Goal: Task Accomplishment & Management: Manage account settings

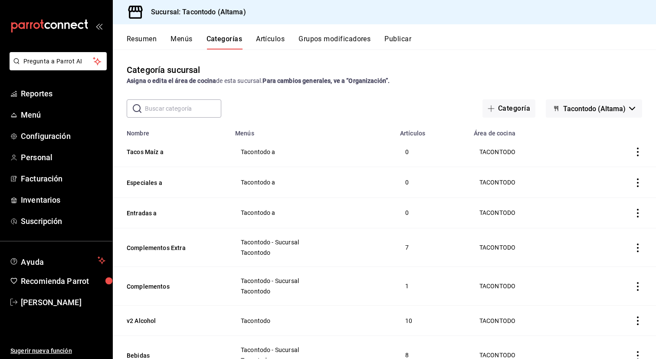
click at [272, 44] on button "Artículos" at bounding box center [270, 42] width 29 height 15
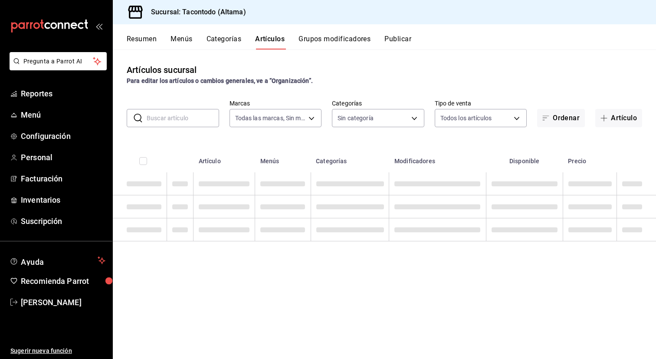
type input "56f755ab-7396-4f10-bb3c-049bffdbebb5"
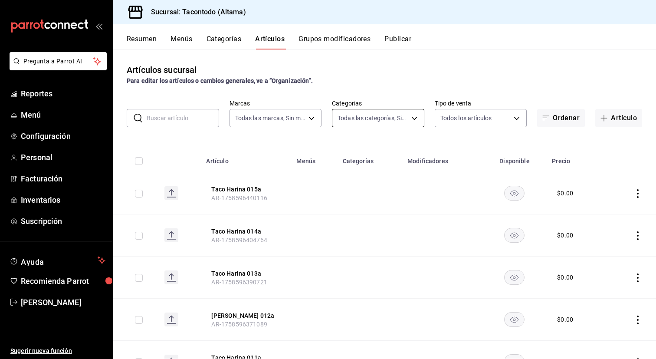
type input "51f426d4-d9ed-4ec2-8619-7e6d41d996a5,0092fdf5-2982-4f31-a915-3a93b112d65e,76966…"
click at [237, 43] on button "Categorías" at bounding box center [224, 42] width 35 height 15
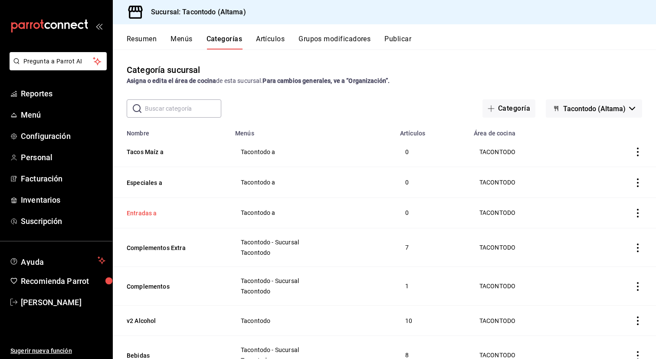
click at [153, 215] on button "Entradas a" at bounding box center [170, 213] width 87 height 9
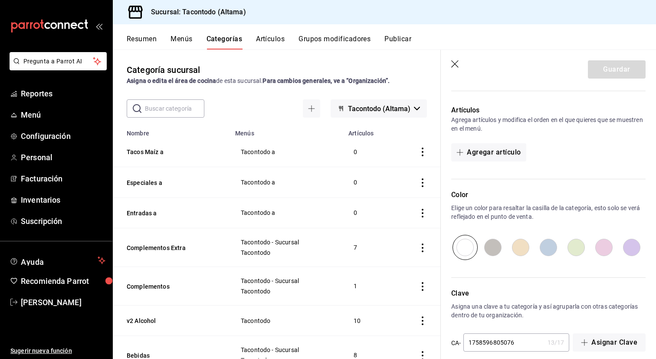
scroll to position [229, 0]
click at [494, 152] on button "Agregar artículo" at bounding box center [488, 152] width 75 height 18
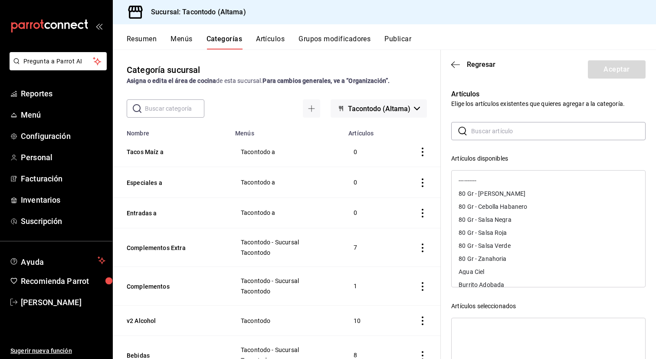
click at [537, 134] on input "text" at bounding box center [558, 130] width 175 height 17
type input "entrada"
click at [512, 181] on div "Entrada 001a" at bounding box center [549, 180] width 194 height 13
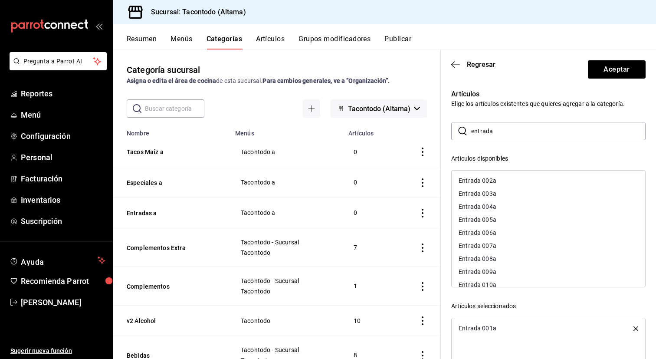
click at [512, 181] on div "Entrada 002a" at bounding box center [549, 180] width 194 height 13
click at [512, 181] on div "Entrada 003a" at bounding box center [549, 180] width 194 height 13
click at [512, 181] on div "Entrada 004a" at bounding box center [549, 180] width 194 height 13
click at [512, 181] on div "Entrada 005a" at bounding box center [549, 180] width 194 height 13
click at [512, 181] on div "Entrada 006a" at bounding box center [549, 180] width 194 height 13
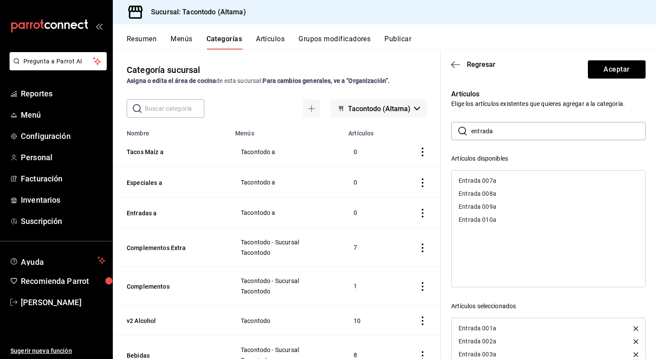
click at [512, 181] on div "Entrada 007a" at bounding box center [549, 180] width 194 height 13
click at [512, 181] on div "Entrada 008a" at bounding box center [549, 180] width 194 height 13
click at [512, 181] on div "Entrada 009a" at bounding box center [549, 180] width 194 height 13
click at [512, 181] on div "Entrada 010a" at bounding box center [549, 180] width 194 height 13
click at [618, 67] on button "Aceptar" at bounding box center [617, 69] width 58 height 18
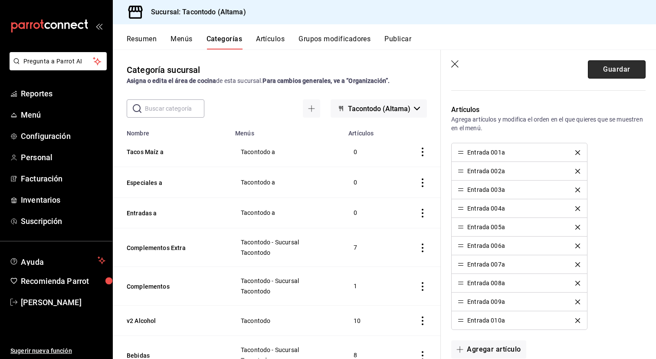
click at [613, 71] on button "Guardar" at bounding box center [617, 69] width 58 height 18
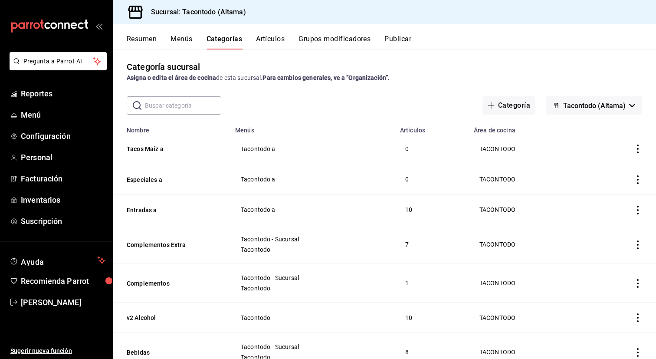
scroll to position [1, 0]
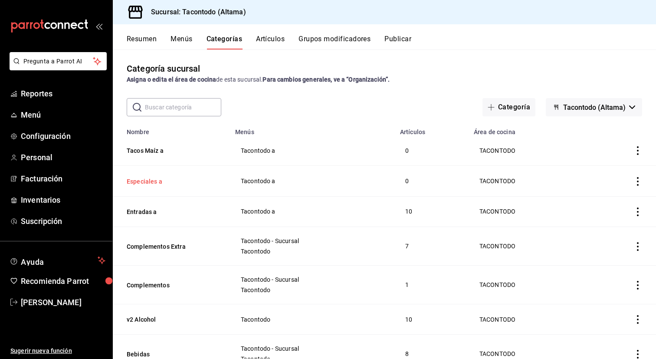
click at [139, 180] on button "Especiales a" at bounding box center [170, 181] width 87 height 9
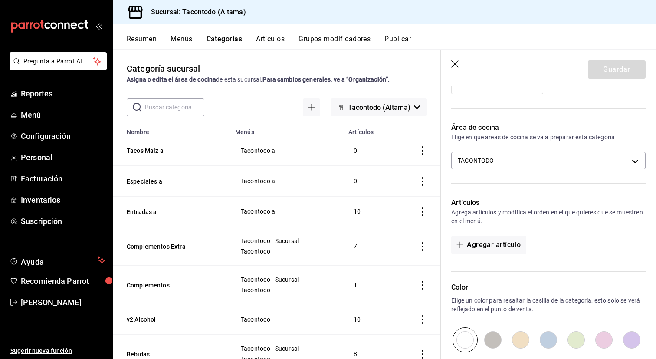
scroll to position [139, 0]
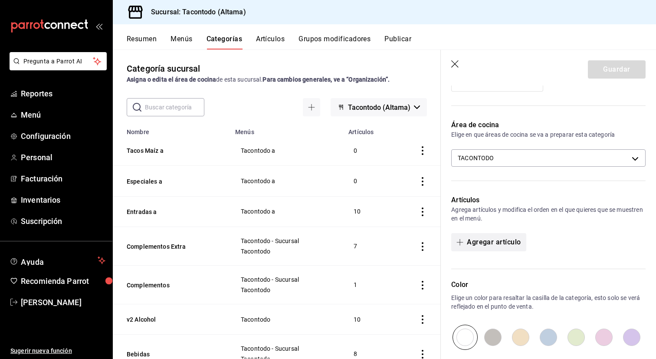
click at [509, 236] on button "Agregar artículo" at bounding box center [488, 242] width 75 height 18
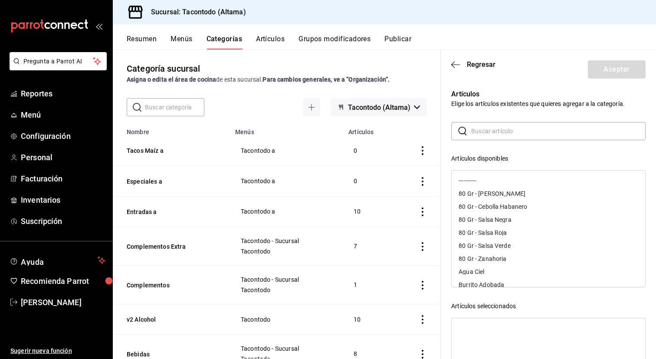
click at [519, 135] on input "text" at bounding box center [558, 130] width 175 height 17
type input "especial"
click at [514, 177] on div "Especialidad 001a" at bounding box center [549, 180] width 194 height 13
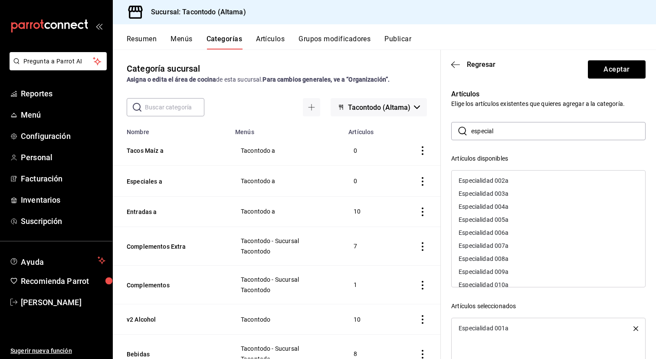
click at [514, 177] on div "Especialidad 002a" at bounding box center [549, 180] width 194 height 13
click at [514, 177] on div "Especialidad 003a" at bounding box center [549, 180] width 194 height 13
click at [514, 177] on div "Especialidad 004a" at bounding box center [549, 180] width 194 height 13
click at [514, 177] on div "Especialidad 005a" at bounding box center [549, 180] width 194 height 13
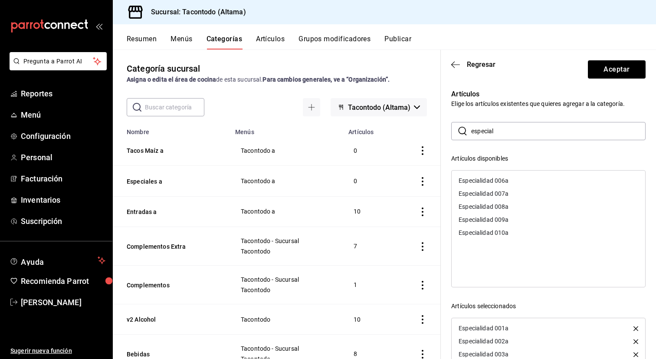
click at [514, 177] on div "Especialidad 006a" at bounding box center [549, 180] width 194 height 13
click at [514, 177] on div "Especialidad 007a" at bounding box center [549, 180] width 194 height 13
click at [514, 177] on div "Especialidad 008a" at bounding box center [549, 180] width 194 height 13
click at [514, 177] on div "Especialidad 009a" at bounding box center [549, 180] width 194 height 13
click at [514, 177] on div "Especialidad 010a" at bounding box center [549, 180] width 194 height 13
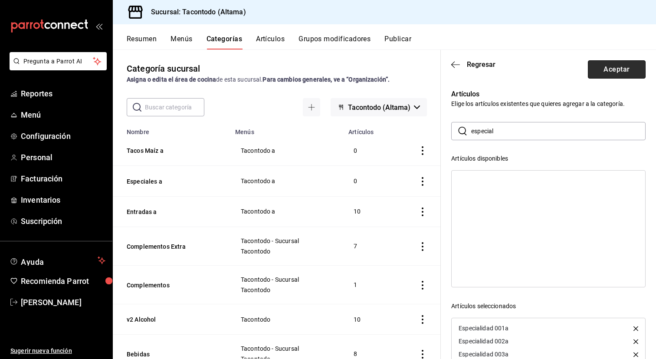
click at [618, 69] on button "Aceptar" at bounding box center [617, 69] width 58 height 18
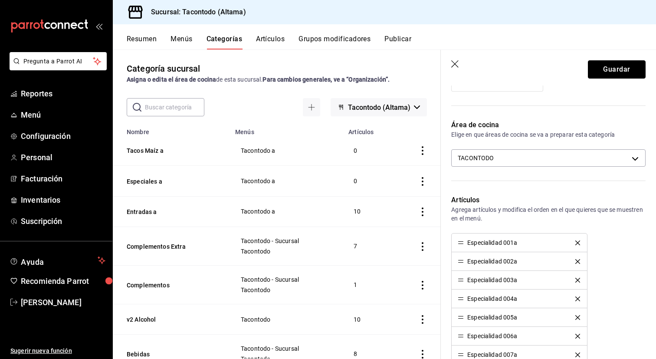
click at [618, 69] on button "Guardar" at bounding box center [617, 69] width 58 height 18
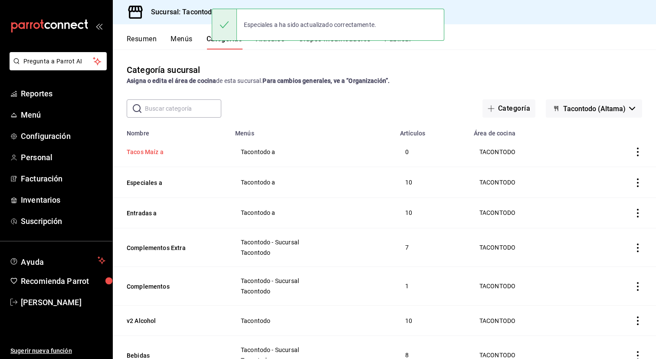
click at [153, 152] on button "Tacos Maíz a" at bounding box center [170, 152] width 87 height 9
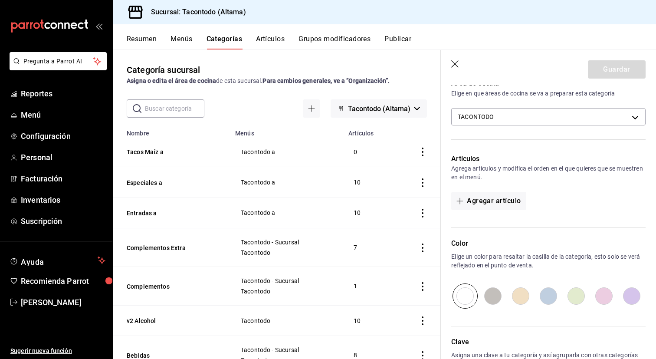
scroll to position [181, 0]
click at [496, 201] on button "Agregar artículo" at bounding box center [488, 200] width 75 height 18
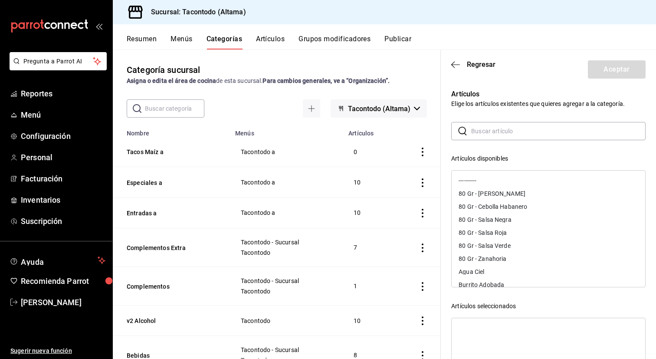
click at [523, 135] on input "text" at bounding box center [558, 130] width 175 height 17
type input "taco ma"
click at [492, 179] on div "Taco Maíz 001a" at bounding box center [480, 181] width 43 height 6
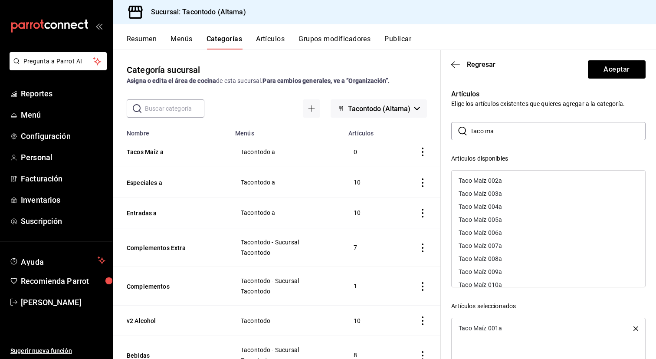
click at [492, 179] on div "Taco Maíz 002a" at bounding box center [480, 181] width 43 height 6
click at [492, 179] on div "Taco Maíz 003a" at bounding box center [480, 181] width 43 height 6
click at [492, 179] on div "Taco Maíz 004a" at bounding box center [480, 181] width 43 height 6
click at [492, 179] on div "Taco Maíz 005a" at bounding box center [480, 181] width 43 height 6
click at [492, 179] on div "Taco Maíz 006a" at bounding box center [480, 181] width 43 height 6
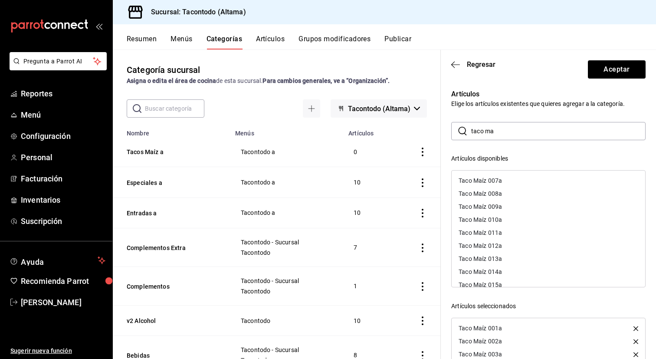
click at [492, 179] on div "Taco Maíz 007a" at bounding box center [480, 181] width 43 height 6
click at [492, 179] on div "Taco Maíz 008a" at bounding box center [480, 181] width 43 height 6
click at [492, 179] on div "Taco Maíz 009a" at bounding box center [480, 181] width 43 height 6
click at [492, 179] on div "Taco Maíz 010a" at bounding box center [480, 181] width 43 height 6
click at [492, 179] on div "Taco Maíz 011a" at bounding box center [480, 181] width 43 height 6
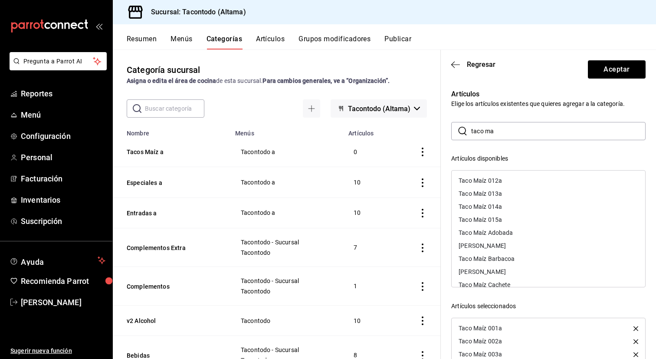
click at [492, 179] on div "Taco Maíz 012a" at bounding box center [480, 181] width 43 height 6
click at [492, 179] on div "Taco Maíz 013a" at bounding box center [480, 181] width 43 height 6
click at [492, 179] on div "Taco Maíz 014a" at bounding box center [480, 181] width 43 height 6
click at [492, 179] on div "Taco Maíz 015a" at bounding box center [480, 181] width 43 height 6
click at [624, 67] on button "Aceptar" at bounding box center [617, 69] width 58 height 18
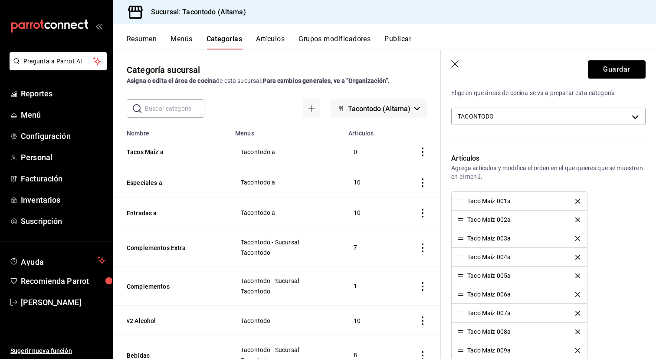
click at [624, 67] on button "Guardar" at bounding box center [617, 69] width 58 height 18
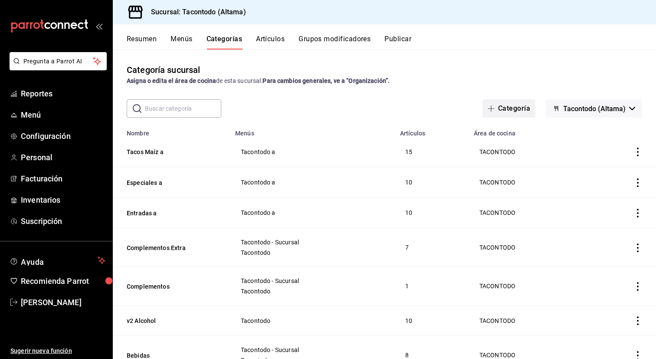
click at [492, 105] on icon "button" at bounding box center [491, 108] width 7 height 7
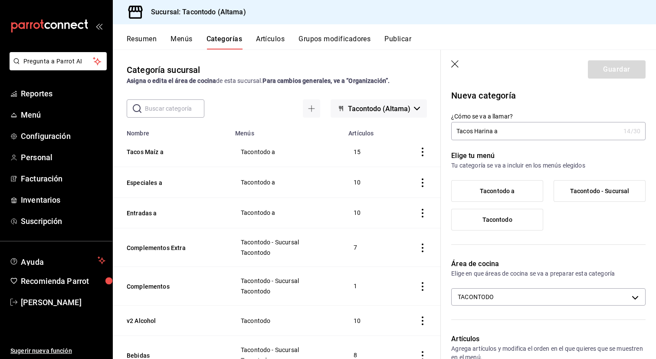
scroll to position [47, 0]
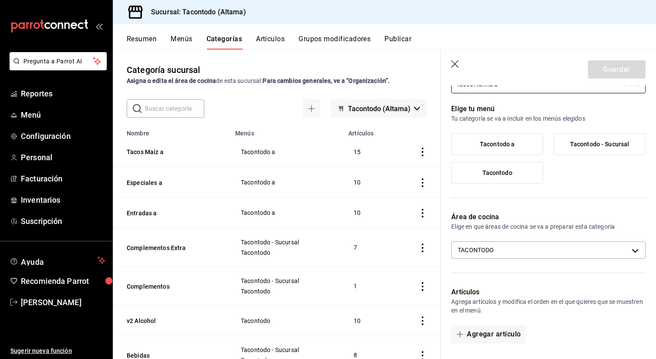
type input "Tacos Harina a"
click at [518, 142] on label "Tacontodo a" at bounding box center [497, 144] width 91 height 21
click at [0, 0] on input "Tacontodo a" at bounding box center [0, 0] width 0 height 0
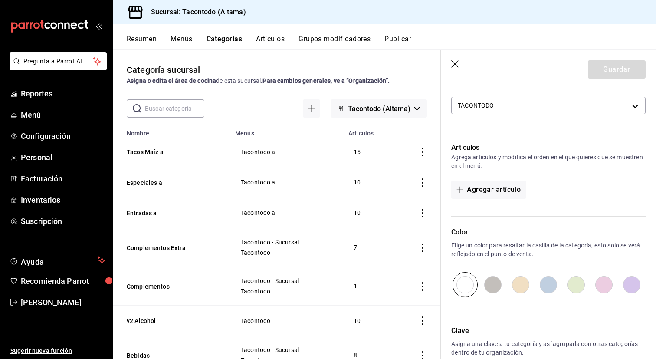
scroll to position [246, 0]
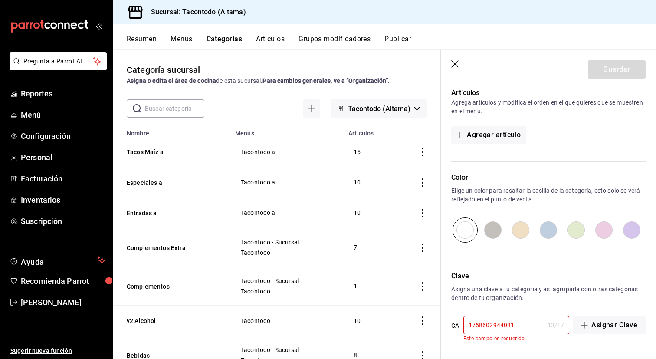
click at [455, 68] on icon "button" at bounding box center [455, 64] width 9 height 9
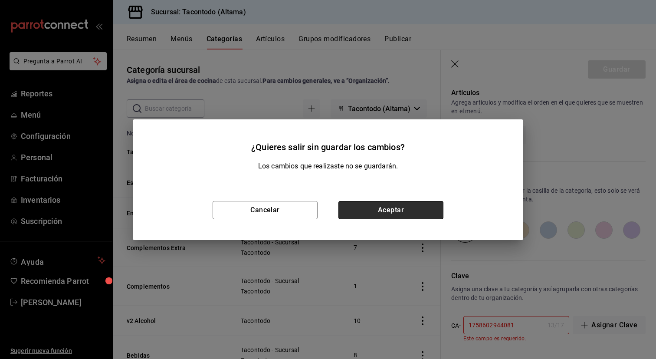
click at [387, 214] on button "Aceptar" at bounding box center [391, 210] width 105 height 18
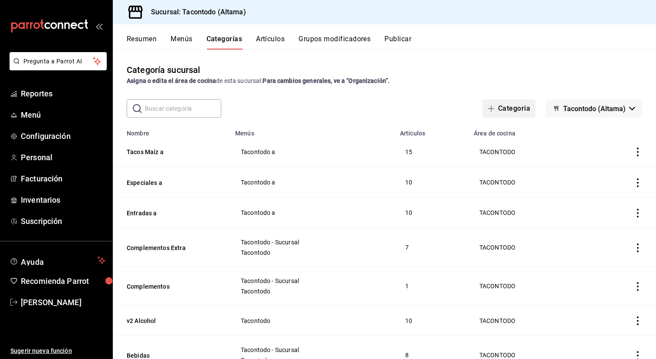
click at [516, 106] on button "Categoría" at bounding box center [509, 108] width 53 height 18
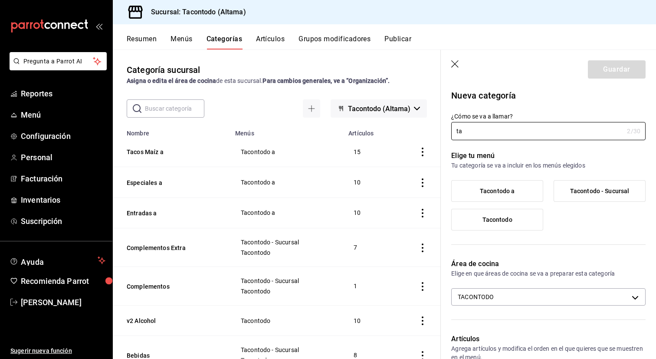
type input "t"
type input "Tacos Harina a"
click at [512, 195] on label "Tacontodo a" at bounding box center [497, 191] width 91 height 21
click at [0, 0] on input "Tacontodo a" at bounding box center [0, 0] width 0 height 0
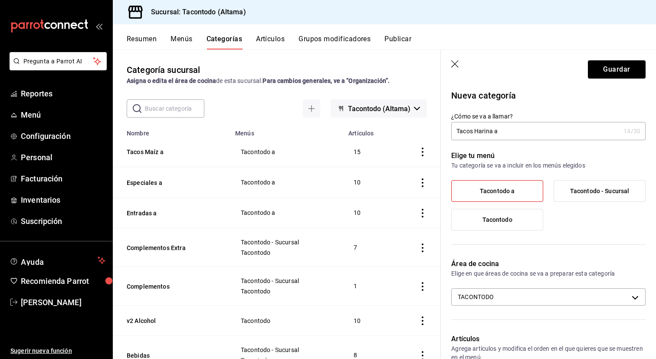
scroll to position [240, 0]
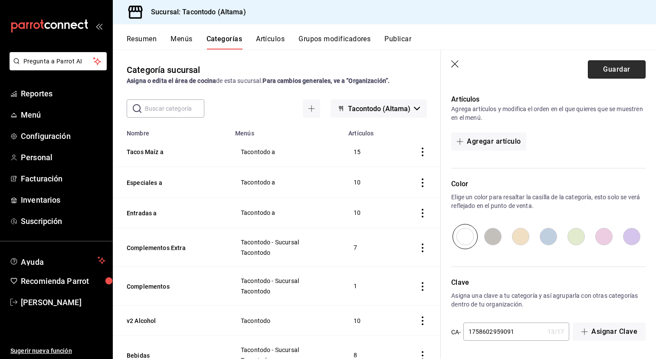
click at [613, 66] on button "Guardar" at bounding box center [617, 69] width 58 height 18
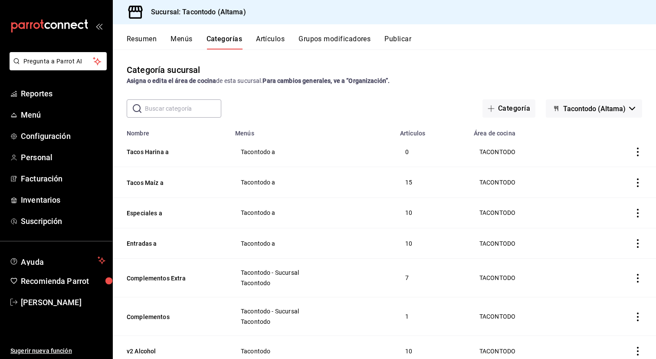
click at [279, 38] on button "Artículos" at bounding box center [270, 42] width 29 height 15
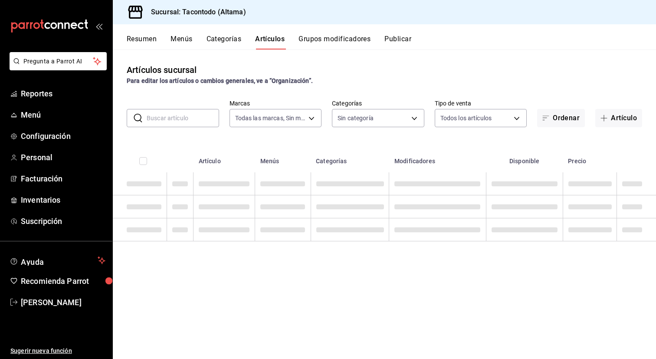
type input "56f755ab-7396-4f10-bb3c-049bffdbebb5"
type input "56fe3d44-ddcf-477f-8389-24fb993efd80,51f426d4-d9ed-4ec2-8619-7e6d41d996a5,0092f…"
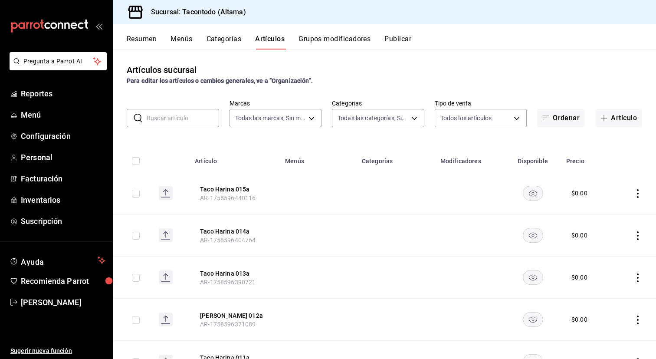
click at [220, 35] on button "Categorías" at bounding box center [224, 42] width 35 height 15
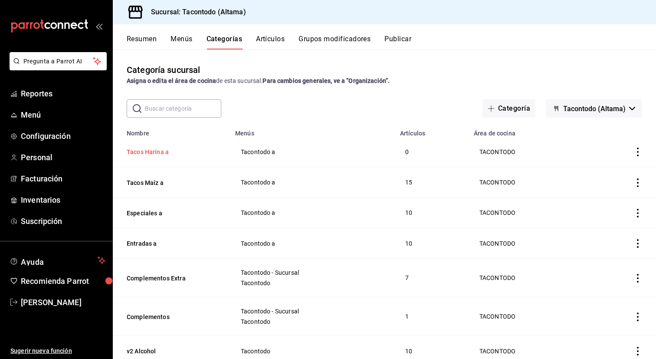
click at [155, 152] on button "Tacos Harina a" at bounding box center [170, 152] width 87 height 9
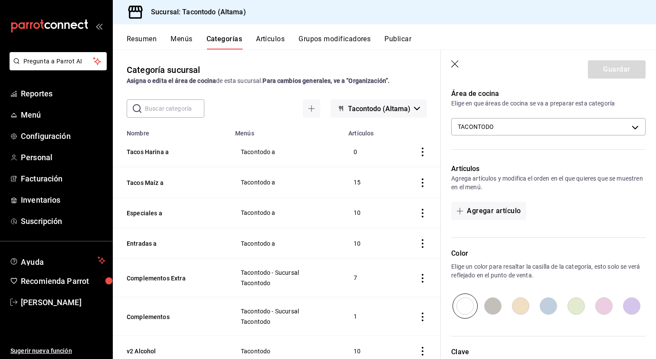
scroll to position [240, 0]
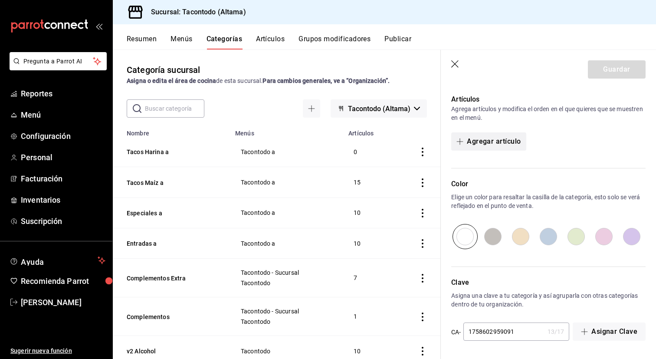
click at [482, 149] on button "Agregar artículo" at bounding box center [488, 141] width 75 height 18
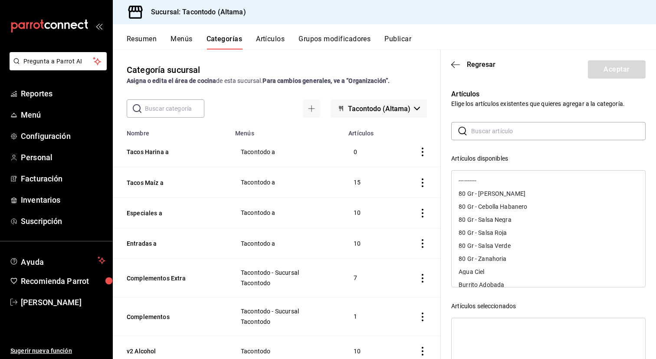
click at [491, 136] on input "text" at bounding box center [558, 130] width 175 height 17
type input "taco ha"
click at [501, 181] on div "Taco Harina 001a" at bounding box center [483, 181] width 49 height 6
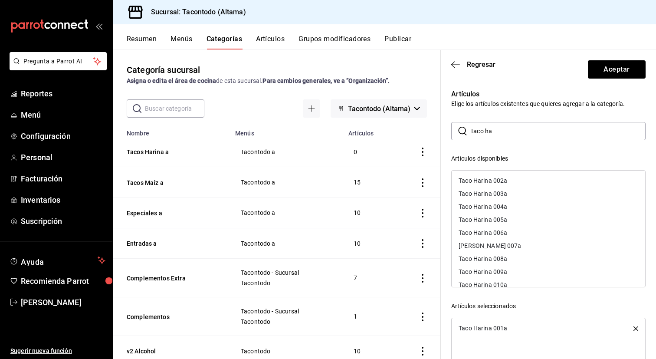
click at [501, 181] on div "Taco Harina 002a" at bounding box center [483, 181] width 49 height 6
click at [501, 181] on div "Taco Harina 003a" at bounding box center [483, 181] width 49 height 6
click at [501, 181] on div "Taco Harina 004a" at bounding box center [483, 181] width 49 height 6
click at [501, 181] on div "Taco Harina 005a" at bounding box center [483, 181] width 49 height 6
click at [501, 181] on div "Taco Harina 006a" at bounding box center [483, 181] width 49 height 6
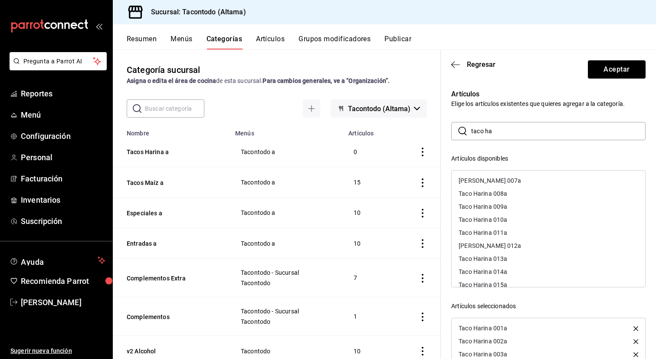
click at [501, 181] on div "Taco Harina 007a" at bounding box center [490, 181] width 63 height 6
click at [501, 181] on div "Taco Harina 008a" at bounding box center [483, 181] width 49 height 6
click at [501, 181] on div "Taco Harina 009a" at bounding box center [483, 181] width 49 height 6
click at [501, 181] on div "Taco Harina 010a" at bounding box center [483, 181] width 49 height 6
click at [501, 181] on div "Taco Harina 011a" at bounding box center [483, 181] width 49 height 6
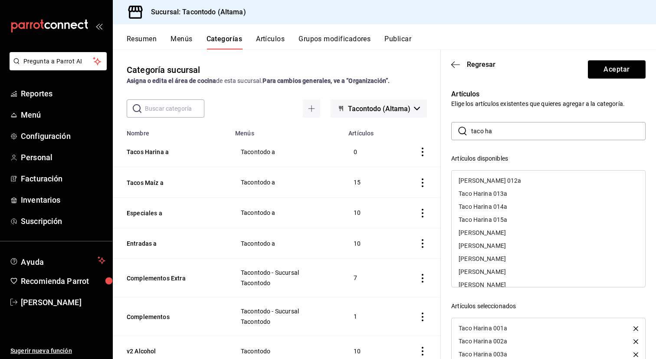
click at [501, 181] on div "Taco Harina 012a" at bounding box center [490, 181] width 63 height 6
click at [501, 191] on div "Taco Harina 013a" at bounding box center [483, 194] width 49 height 6
click at [501, 181] on div "Taco Harina 014a" at bounding box center [483, 181] width 49 height 6
click at [501, 181] on div "Taco Harina 015a" at bounding box center [483, 181] width 49 height 6
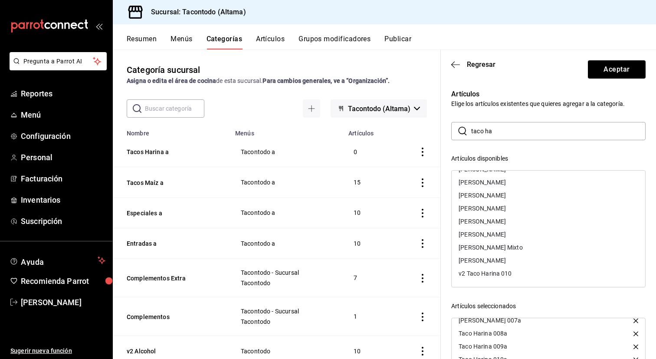
scroll to position [90, 0]
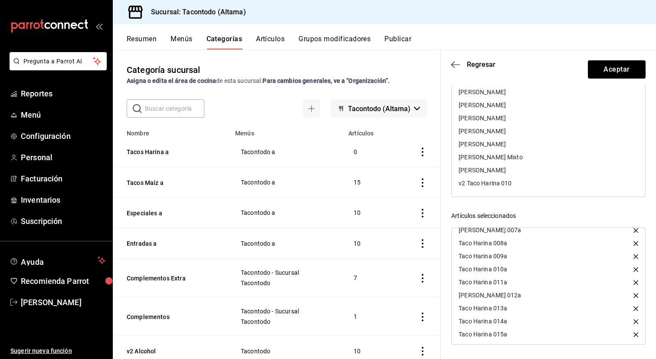
click at [606, 59] on header "Regresar Aceptar" at bounding box center [548, 68] width 215 height 36
click at [603, 64] on button "Aceptar" at bounding box center [617, 69] width 58 height 18
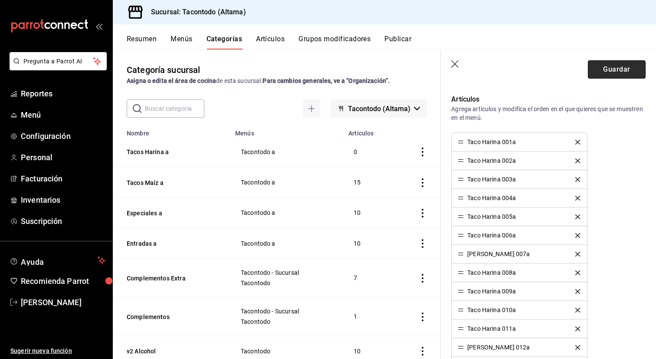
click at [605, 69] on button "Guardar" at bounding box center [617, 69] width 58 height 18
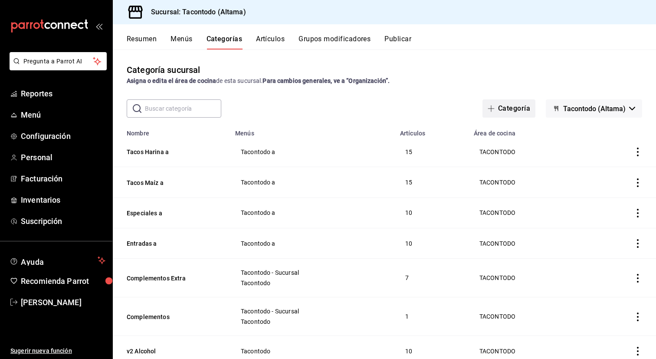
click at [500, 111] on button "Categoría" at bounding box center [509, 108] width 53 height 18
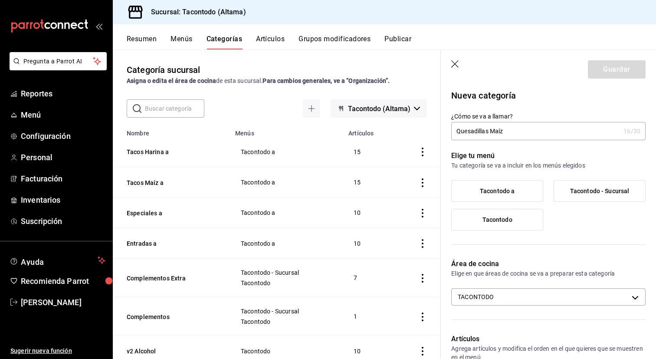
click at [502, 187] on label "Tacontodo a" at bounding box center [497, 191] width 91 height 21
click at [0, 0] on input "Tacontodo a" at bounding box center [0, 0] width 0 height 0
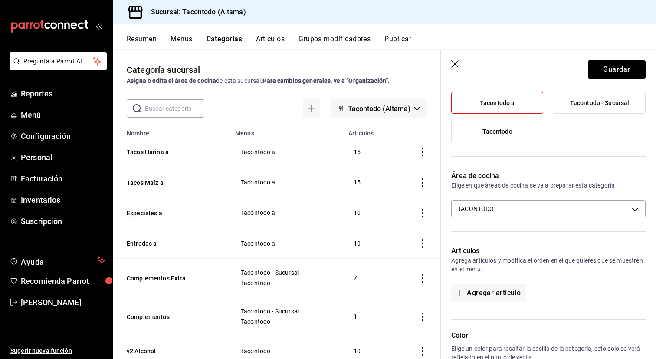
scroll to position [100, 0]
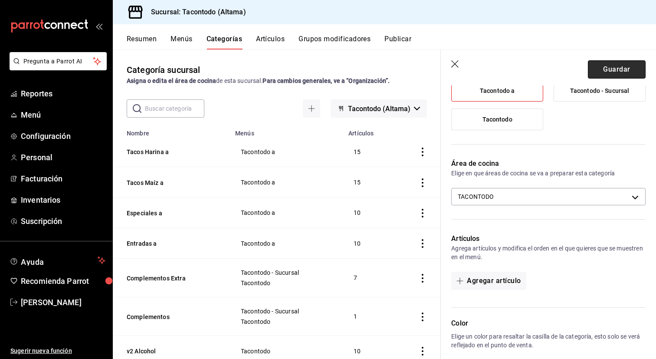
click at [612, 66] on button "Guardar" at bounding box center [617, 69] width 58 height 18
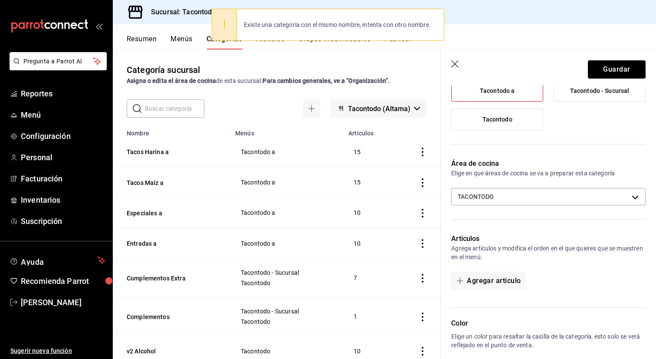
scroll to position [0, 0]
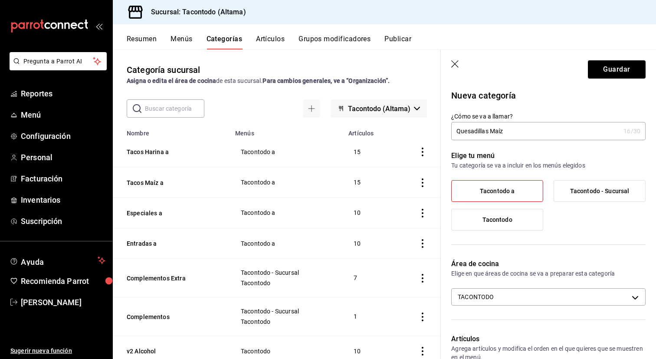
click at [528, 135] on input "Quesadillas Maíz" at bounding box center [535, 130] width 169 height 17
type input "Quesadillas Maíz a"
click at [608, 73] on button "Guardar" at bounding box center [617, 69] width 58 height 18
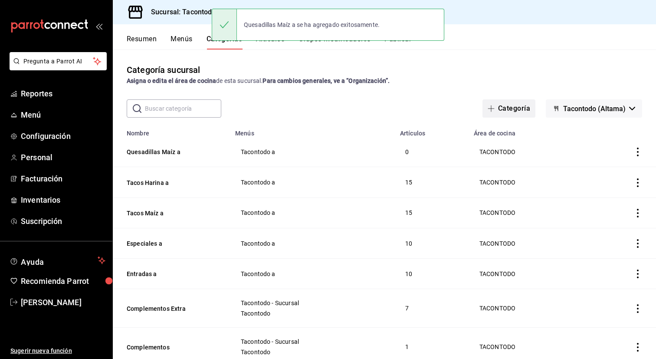
click at [527, 108] on button "Categoría" at bounding box center [509, 108] width 53 height 18
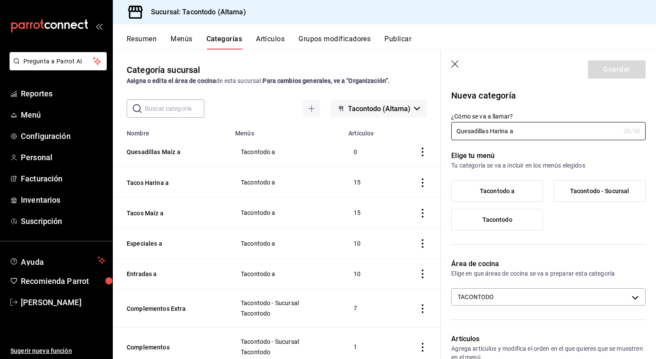
type input "Quesadillas Harina a"
click at [509, 198] on label "Tacontodo a" at bounding box center [497, 191] width 91 height 21
click at [0, 0] on input "Tacontodo a" at bounding box center [0, 0] width 0 height 0
click at [517, 136] on input "Quesadillas Harina a" at bounding box center [535, 130] width 169 height 17
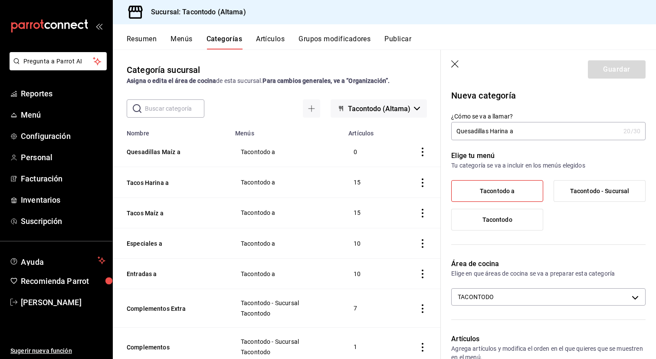
click at [517, 136] on input "Quesadillas Harina a" at bounding box center [535, 130] width 169 height 17
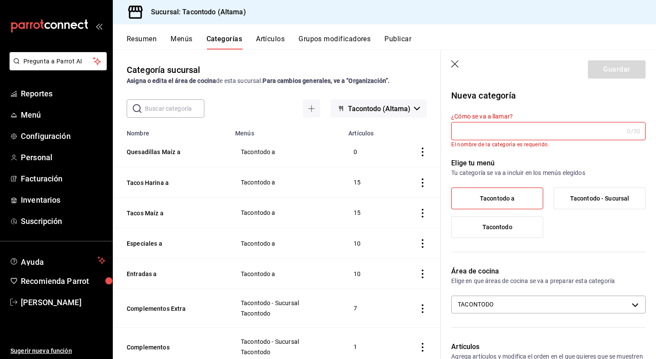
click at [459, 66] on icon "button" at bounding box center [455, 64] width 9 height 9
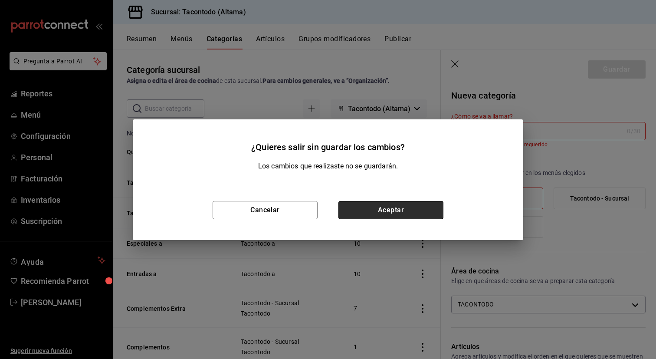
click at [371, 206] on button "Aceptar" at bounding box center [391, 210] width 105 height 18
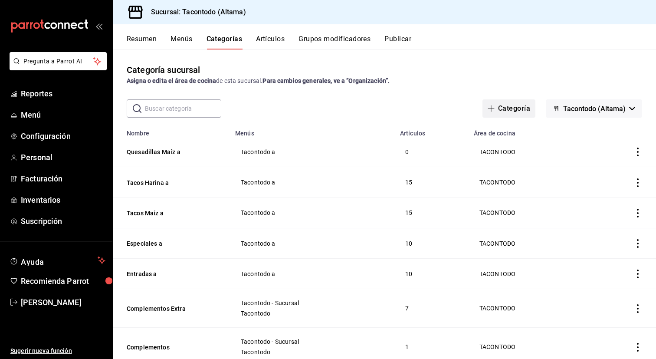
click at [507, 111] on button "Categoría" at bounding box center [509, 108] width 53 height 18
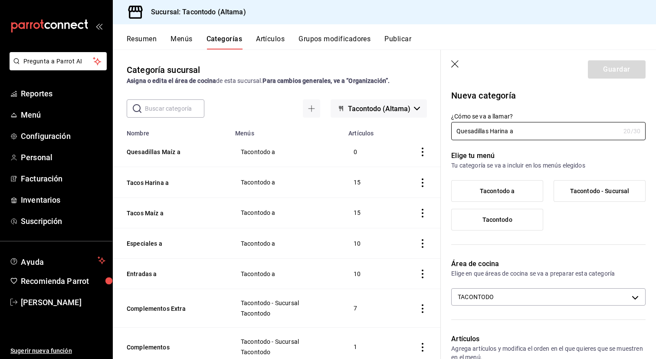
type input "Quesadillas Harina a"
click at [496, 184] on label "Tacontodo a" at bounding box center [497, 191] width 91 height 21
click at [0, 0] on input "Tacontodo a" at bounding box center [0, 0] width 0 height 0
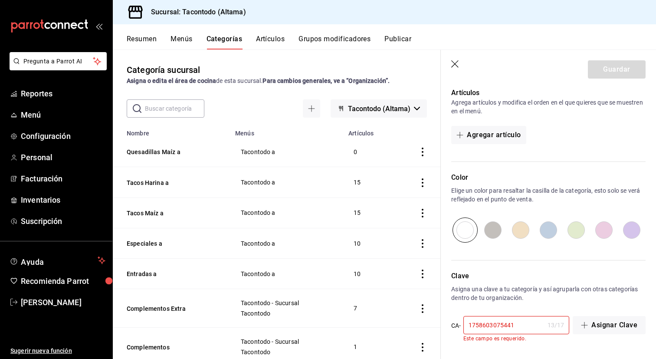
click at [453, 65] on icon "button" at bounding box center [455, 64] width 9 height 9
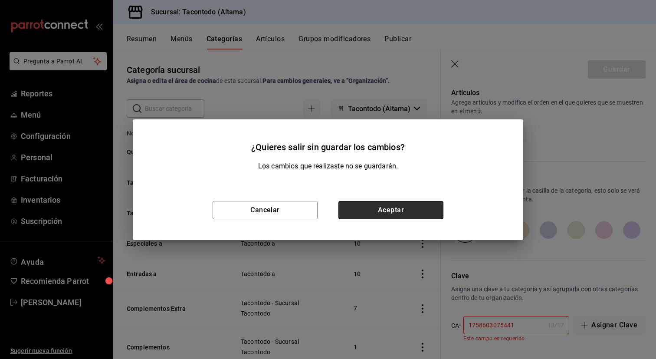
click at [405, 211] on button "Aceptar" at bounding box center [391, 210] width 105 height 18
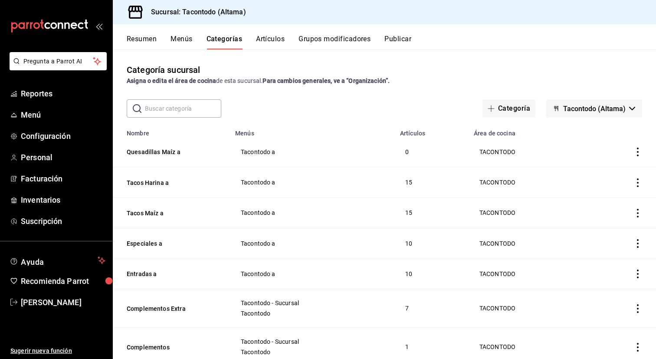
click at [271, 38] on button "Artículos" at bounding box center [270, 42] width 29 height 15
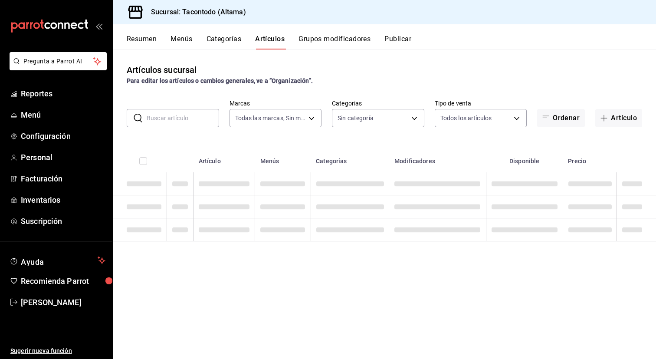
type input "56f755ab-7396-4f10-bb3c-049bffdbebb5"
type input "7d112033-fc47-4141-9bac-2b1d398da5b5,56fe3d44-ddcf-477f-8389-24fb993efd80,51f42…"
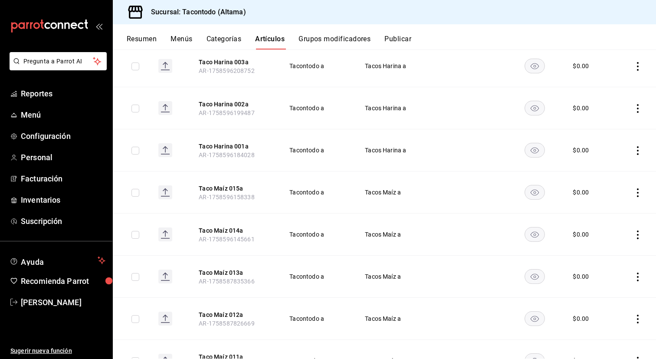
scroll to position [745, 0]
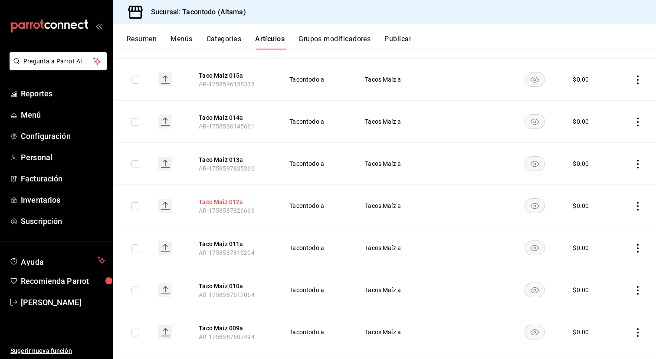
click at [234, 201] on button "Taco Maíz 012a" at bounding box center [233, 202] width 69 height 9
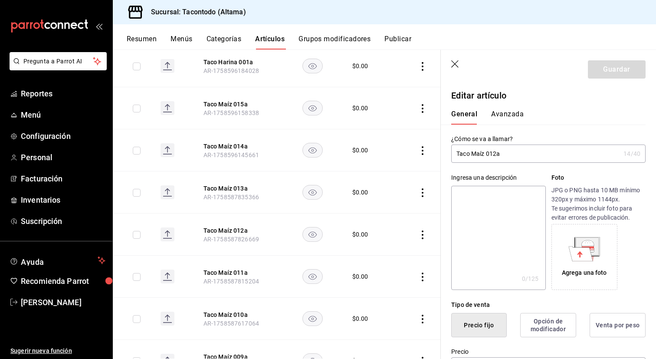
click at [496, 155] on input "Taco Maíz 012a" at bounding box center [535, 153] width 169 height 17
click at [460, 61] on icon "button" at bounding box center [455, 64] width 9 height 9
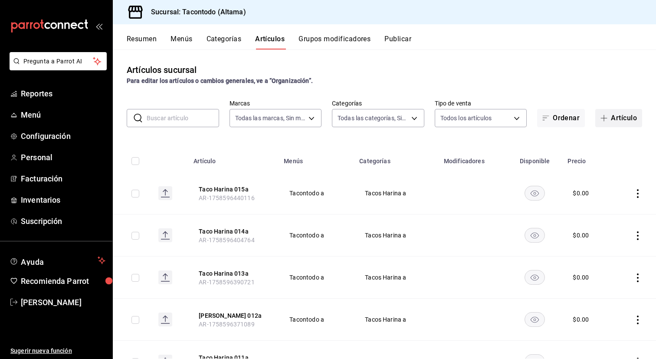
click at [617, 122] on button "Artículo" at bounding box center [619, 118] width 47 height 18
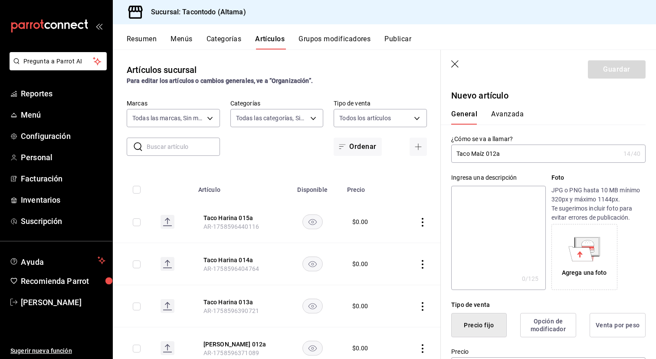
click at [466, 155] on input "Taco Maíz 012a" at bounding box center [535, 153] width 169 height 17
click at [509, 154] on input "Quesadilla Maíz 012a" at bounding box center [535, 153] width 169 height 17
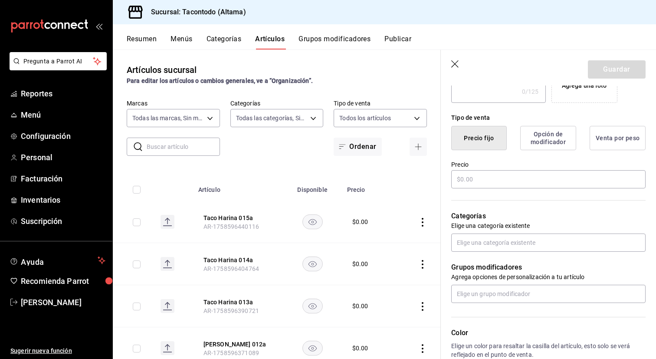
scroll to position [189, 0]
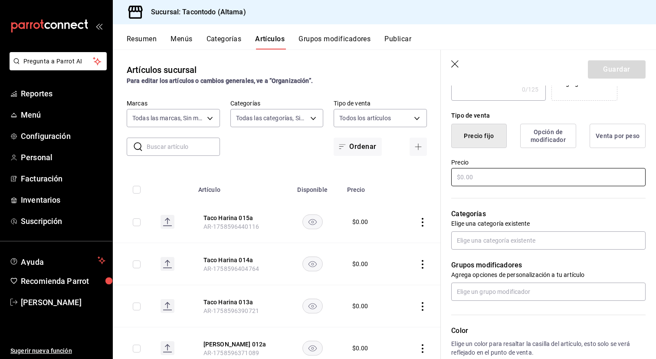
type input "Quesadilla Maíz 001a"
click at [507, 176] on input "text" at bounding box center [548, 177] width 194 height 18
type input "$0.00"
click at [638, 70] on button "Guardar" at bounding box center [617, 69] width 58 height 18
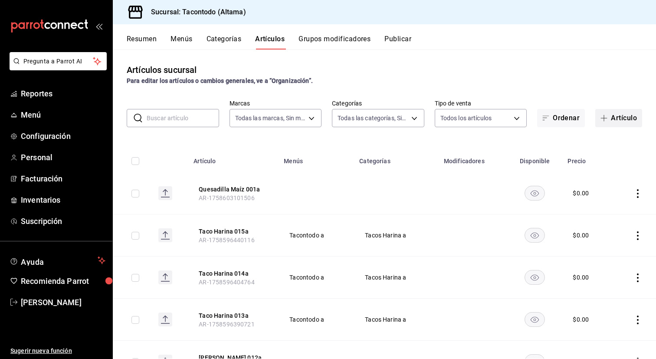
click at [606, 119] on icon "button" at bounding box center [604, 118] width 7 height 7
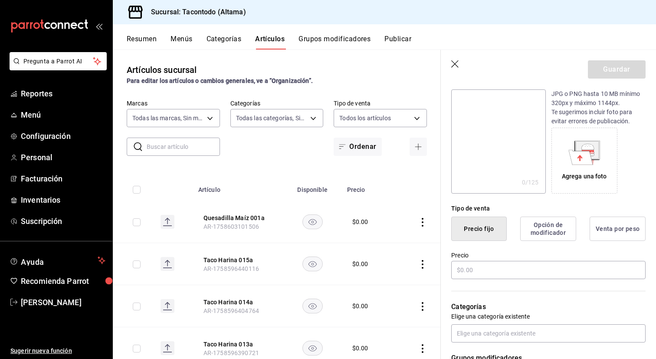
scroll to position [94, 0]
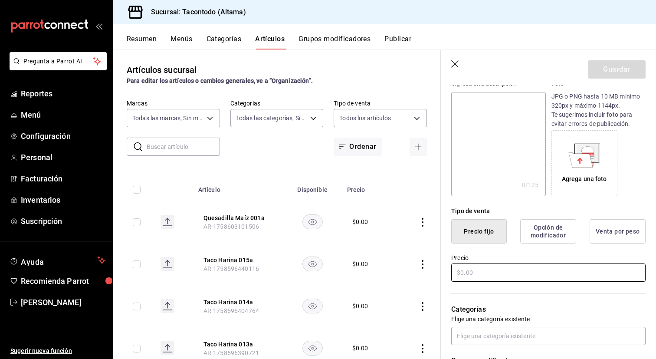
type input "Quesadilla Maíz 002a"
click at [487, 277] on input "text" at bounding box center [548, 273] width 194 height 18
type input "$0.00"
click at [617, 74] on button "Guardar" at bounding box center [617, 69] width 58 height 18
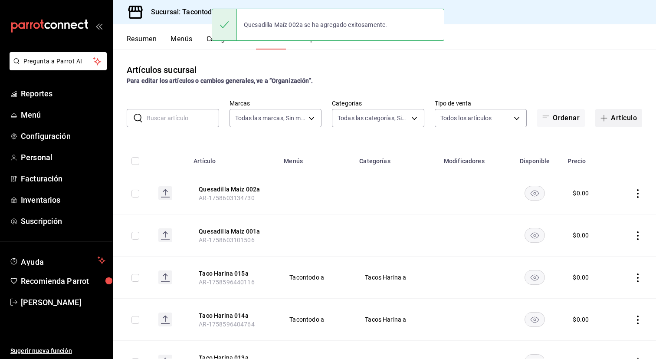
click at [611, 115] on button "Artículo" at bounding box center [619, 118] width 47 height 18
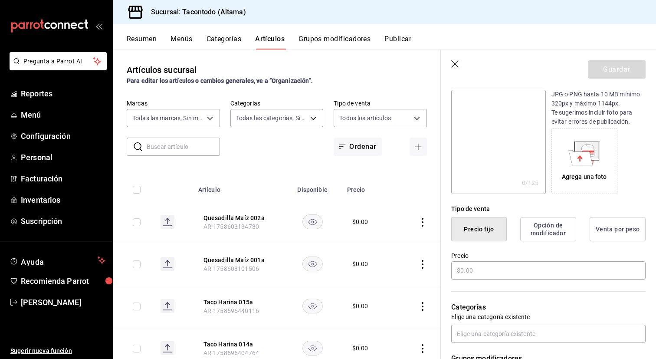
scroll to position [92, 0]
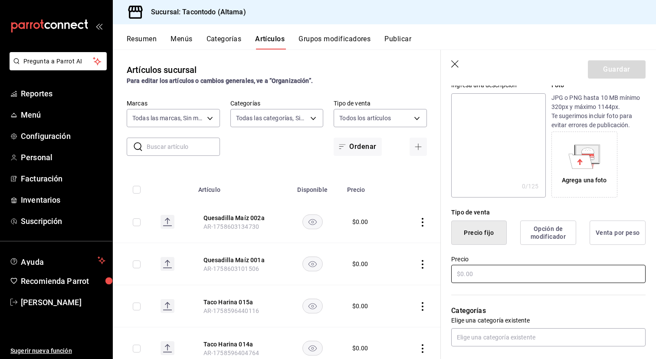
type input "Quesadilla Maíz 003a"
click at [483, 280] on input "text" at bounding box center [548, 274] width 194 height 18
type input "$0.00"
click at [623, 65] on button "Guardar" at bounding box center [617, 69] width 58 height 18
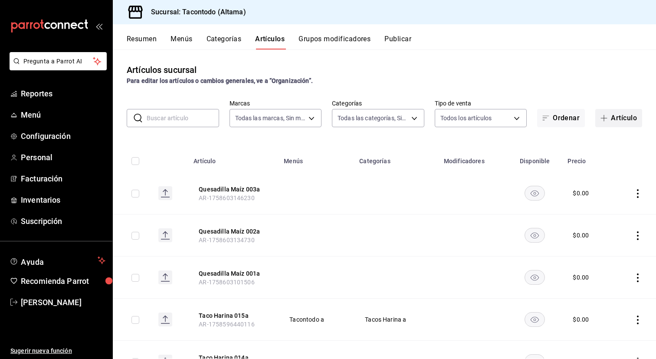
click at [610, 115] on span "button" at bounding box center [606, 118] width 10 height 7
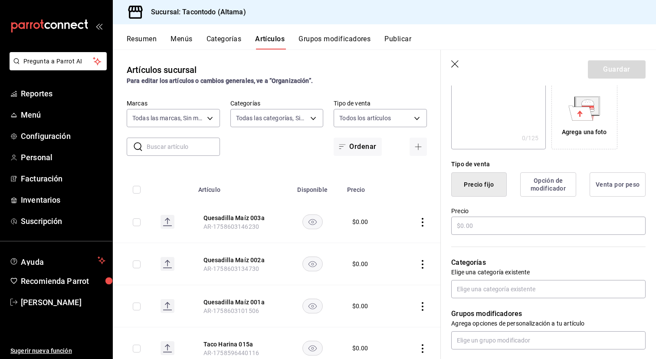
scroll to position [140, 0]
type input "Quesadilla Maíz 004a"
click at [492, 223] on input "text" at bounding box center [548, 226] width 194 height 18
type input "$0.00"
click at [629, 66] on button "Guardar" at bounding box center [617, 69] width 58 height 18
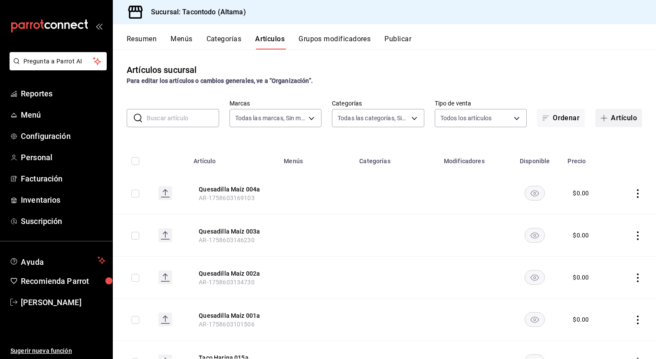
click at [601, 119] on icon "button" at bounding box center [604, 118] width 7 height 7
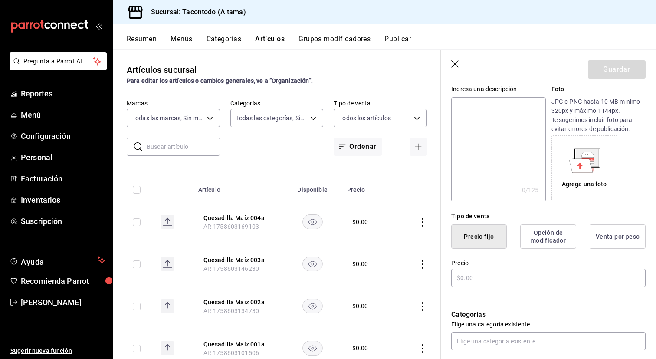
scroll to position [89, 0]
type input "Quesadilla Maíz 005a"
click at [498, 277] on input "text" at bounding box center [548, 277] width 194 height 18
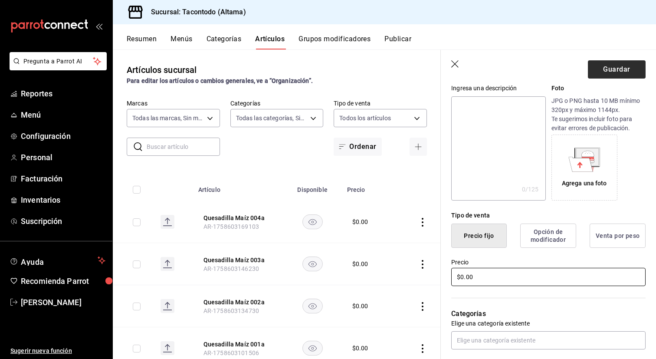
type input "$0.00"
click at [622, 68] on button "Guardar" at bounding box center [617, 69] width 58 height 18
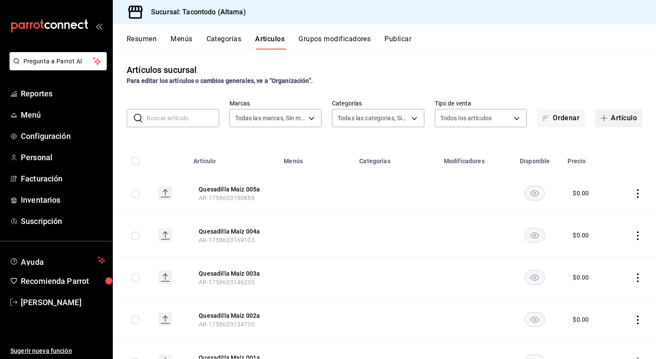
click at [616, 117] on button "Artículo" at bounding box center [619, 118] width 47 height 18
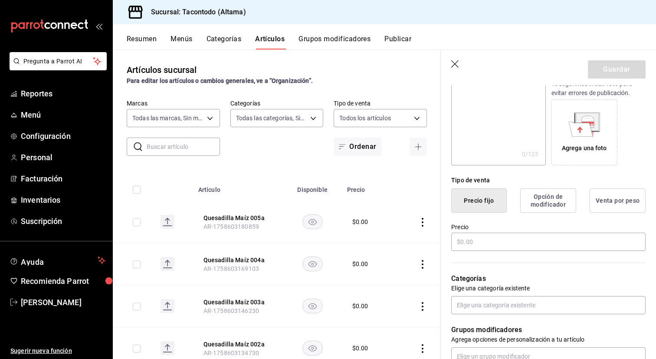
scroll to position [135, 0]
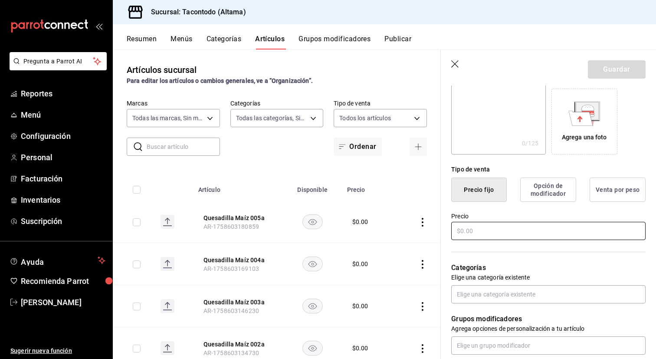
type input "Quesadilla Maíz 006a"
click at [504, 227] on input "text" at bounding box center [548, 231] width 194 height 18
type input "$0.00"
click at [607, 73] on button "Guardar" at bounding box center [617, 69] width 58 height 18
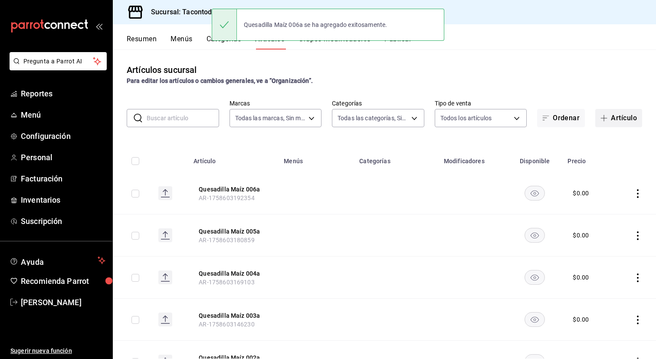
click at [611, 111] on button "Artículo" at bounding box center [619, 118] width 47 height 18
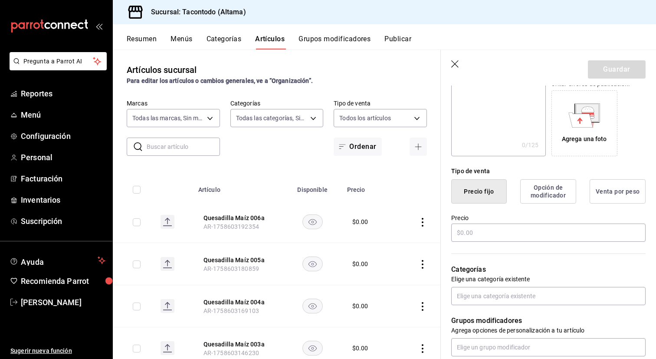
scroll to position [142, 0]
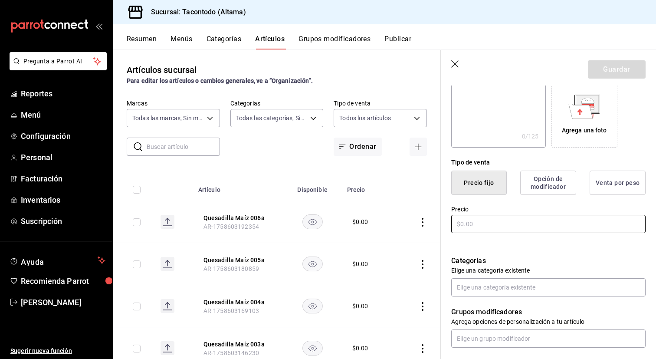
type input "Quesadilla Maíz 007a"
click at [526, 218] on input "text" at bounding box center [548, 224] width 194 height 18
type input "$0.00"
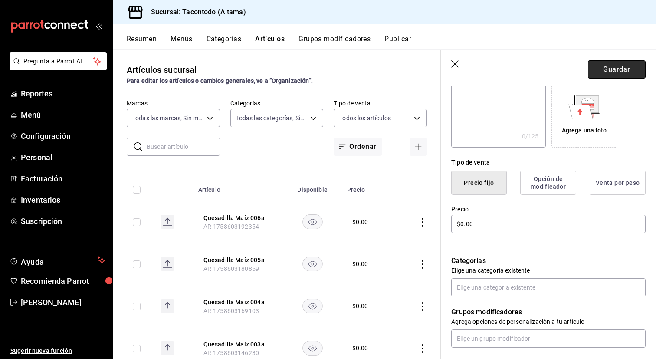
click at [628, 64] on button "Guardar" at bounding box center [617, 69] width 58 height 18
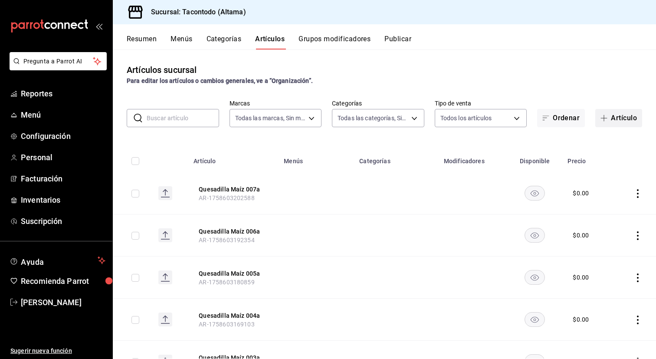
click at [615, 123] on button "Artículo" at bounding box center [619, 118] width 47 height 18
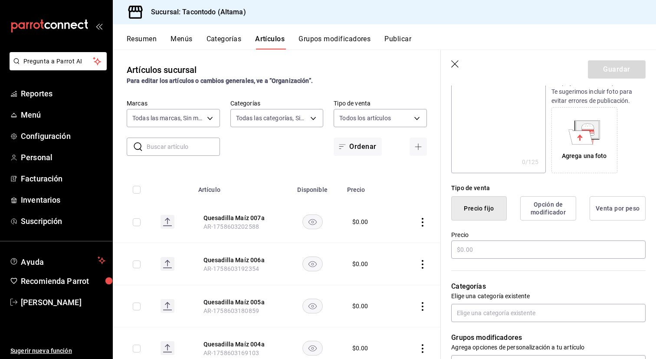
scroll to position [127, 0]
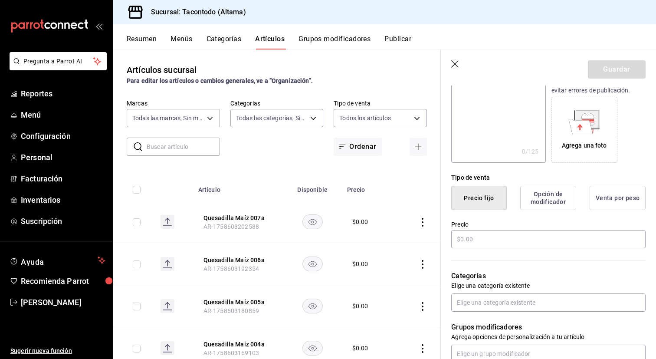
type input "Quesadilla Maíz 008a"
click at [503, 232] on input "text" at bounding box center [548, 239] width 194 height 18
type input "$9.00"
type input "$0.00"
click at [612, 74] on button "Guardar" at bounding box center [617, 69] width 58 height 18
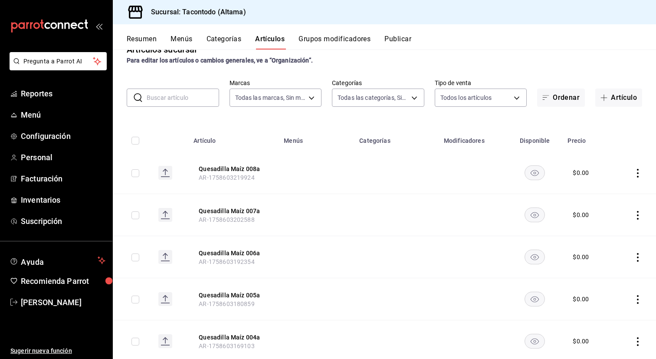
scroll to position [20, 0]
click at [613, 96] on button "Artículo" at bounding box center [619, 98] width 47 height 18
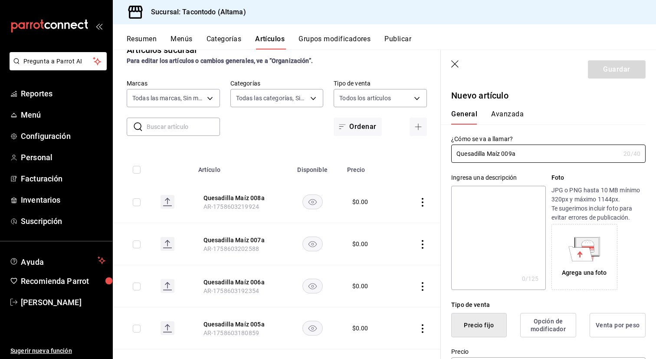
scroll to position [108, 0]
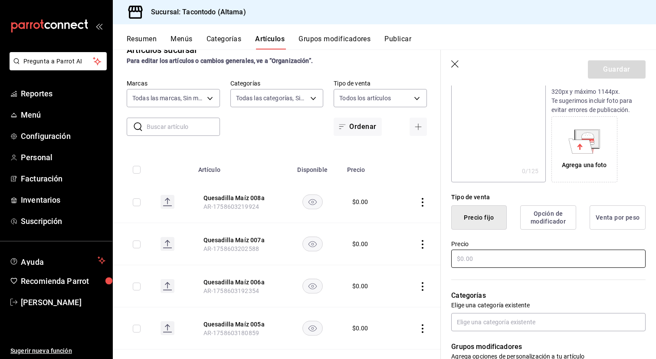
type input "Quesadilla Maíz 009a"
click at [482, 257] on input "text" at bounding box center [548, 259] width 194 height 18
type input "$0.00"
click at [608, 70] on button "Guardar" at bounding box center [617, 69] width 58 height 18
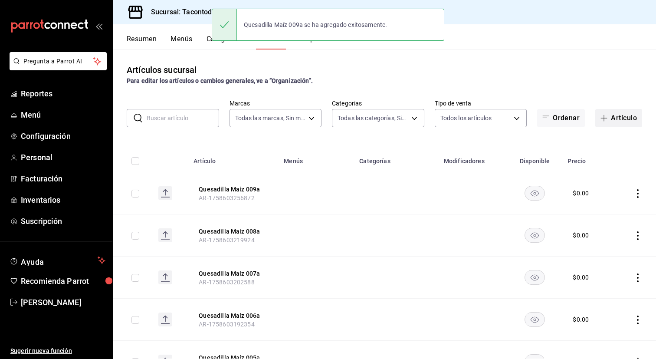
click at [605, 116] on icon "button" at bounding box center [604, 118] width 7 height 7
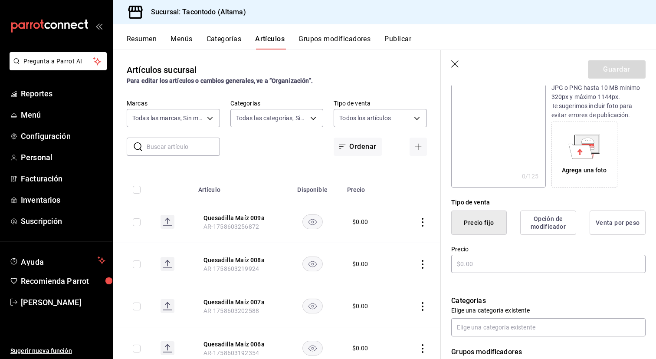
scroll to position [120, 0]
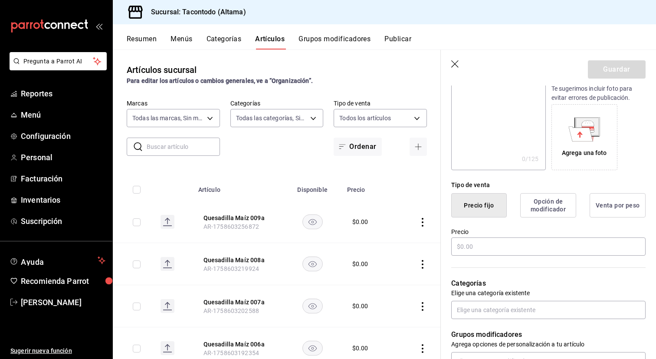
type input "Quesadilla Maíz 010a"
click at [545, 249] on input "text" at bounding box center [548, 246] width 194 height 18
type input "$0.00"
click at [616, 66] on button "Guardar" at bounding box center [617, 69] width 58 height 18
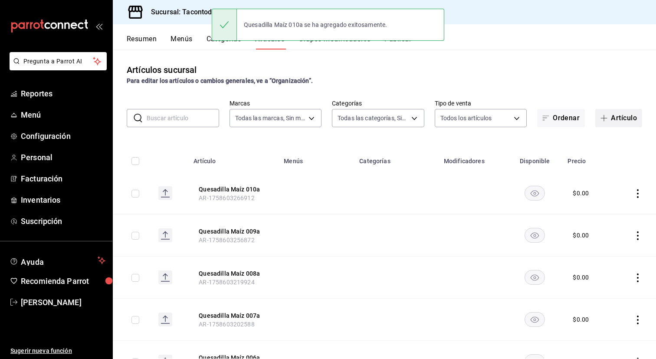
click at [615, 118] on button "Artículo" at bounding box center [619, 118] width 47 height 18
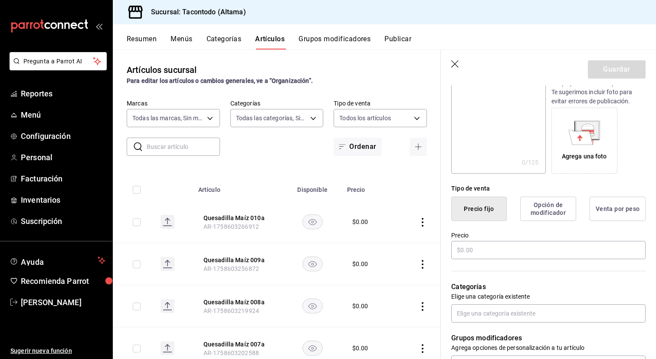
scroll to position [120, 0]
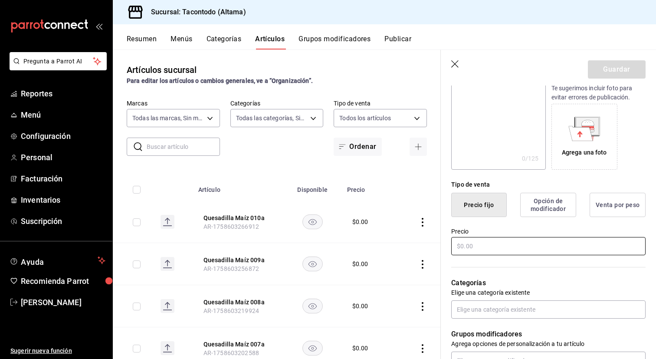
type input "Quesadilla Maíz 011a"
click at [528, 251] on input "text" at bounding box center [548, 246] width 194 height 18
type input "$0.00"
click at [601, 63] on button "Guardar" at bounding box center [617, 69] width 58 height 18
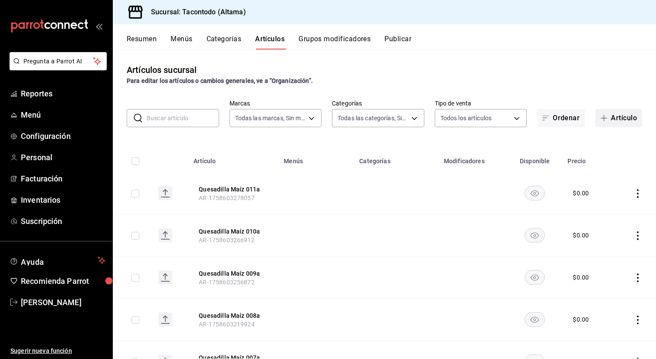
click at [608, 120] on span "button" at bounding box center [606, 118] width 10 height 7
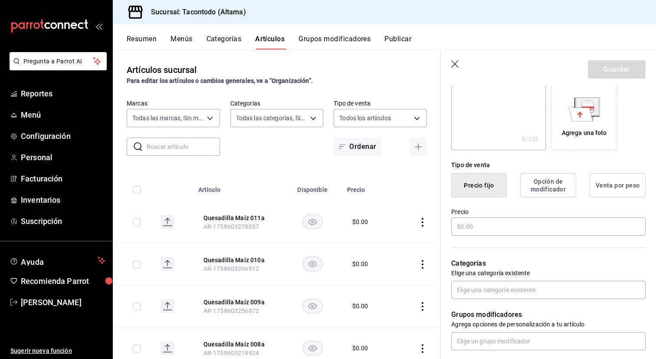
scroll to position [155, 0]
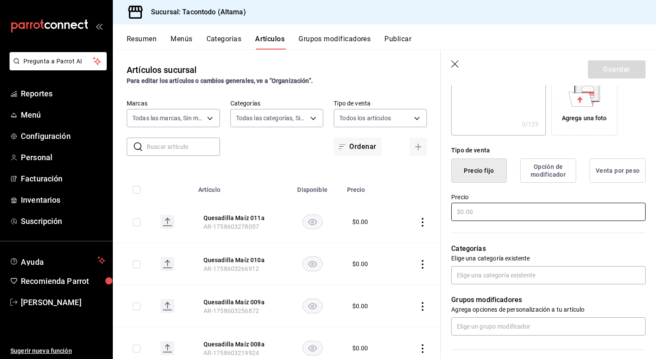
type input "Quesadilla Maíz 012a"
click at [520, 208] on input "text" at bounding box center [548, 212] width 194 height 18
type input "$0.00"
click at [612, 69] on button "Guardar" at bounding box center [617, 69] width 58 height 18
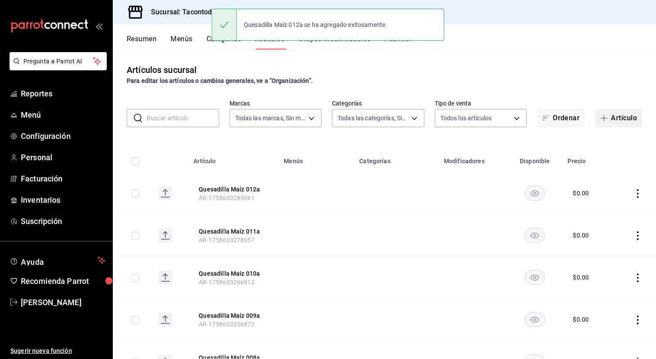
click at [608, 120] on span "button" at bounding box center [606, 118] width 10 height 7
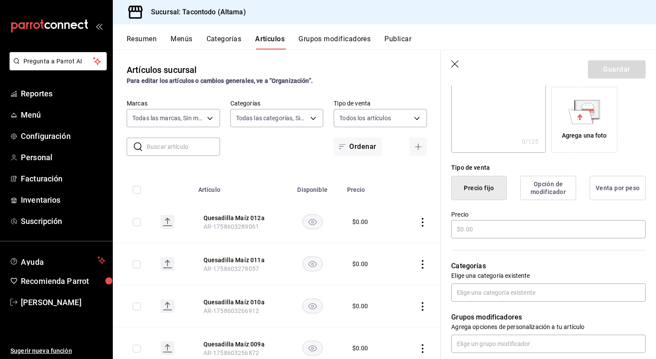
scroll to position [153, 0]
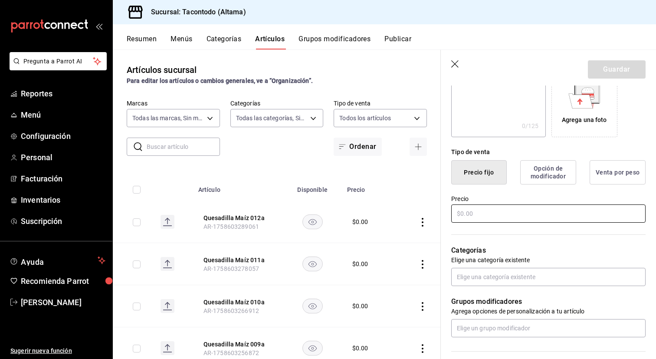
type input "Quesadilla Maíz 013a"
click at [491, 218] on input "text" at bounding box center [548, 213] width 194 height 18
type input "$0.00"
click at [598, 76] on button "Guardar" at bounding box center [617, 69] width 58 height 18
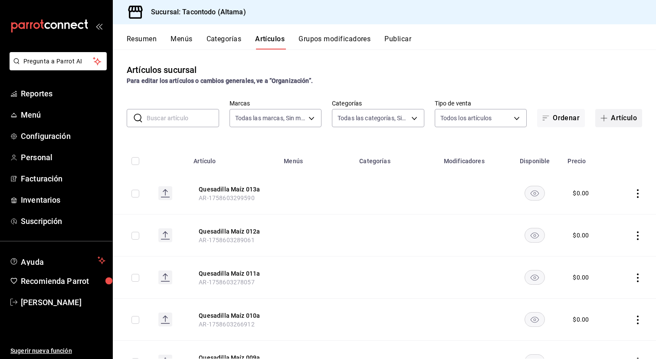
click at [610, 115] on span "button" at bounding box center [606, 118] width 10 height 7
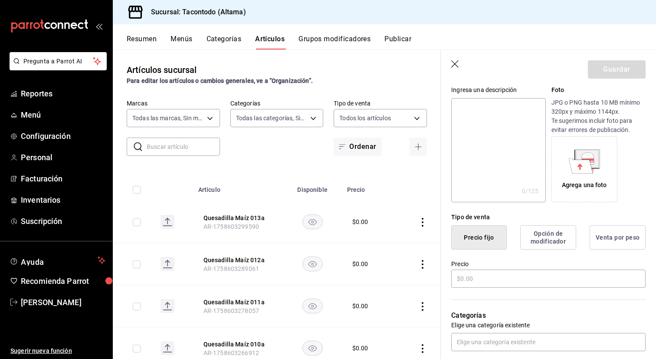
scroll to position [188, 0]
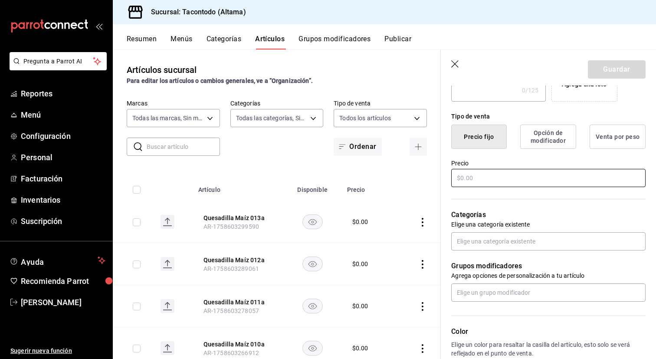
type input "Quesadilla Maíz 014a"
click at [515, 183] on input "text" at bounding box center [548, 178] width 194 height 18
type input "$0.00"
click at [603, 72] on button "Guardar" at bounding box center [617, 69] width 58 height 18
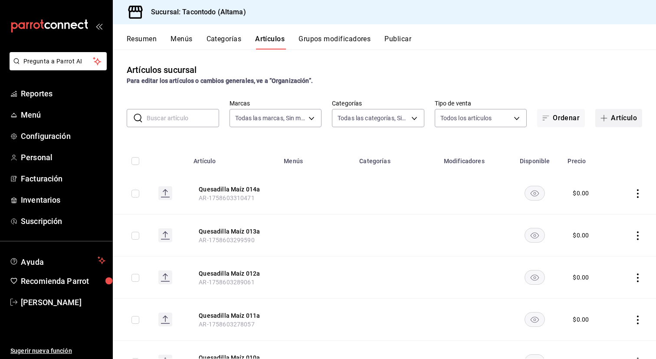
click at [603, 117] on icon "button" at bounding box center [604, 118] width 7 height 7
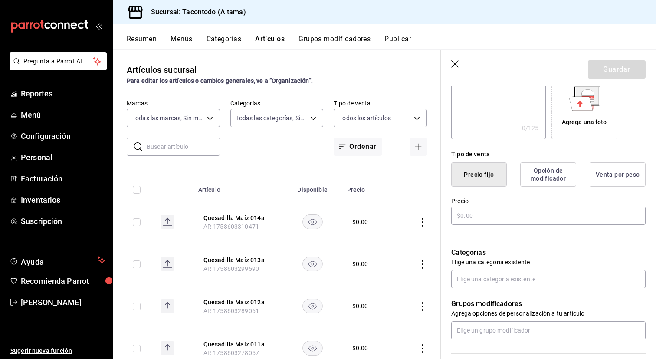
scroll to position [155, 0]
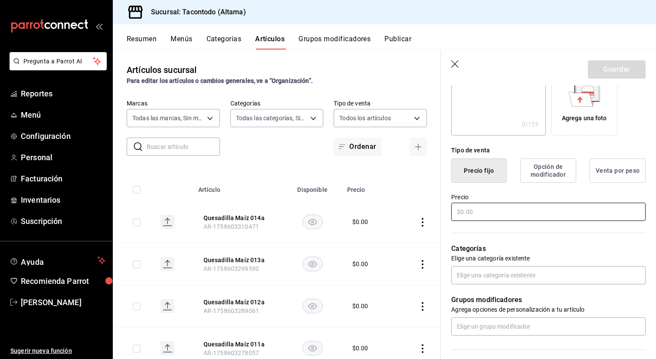
type input "Quesadilla Maíz 015a"
click at [511, 204] on input "text" at bounding box center [548, 212] width 194 height 18
type input "$0.00"
click at [601, 70] on button "Guardar" at bounding box center [617, 69] width 58 height 18
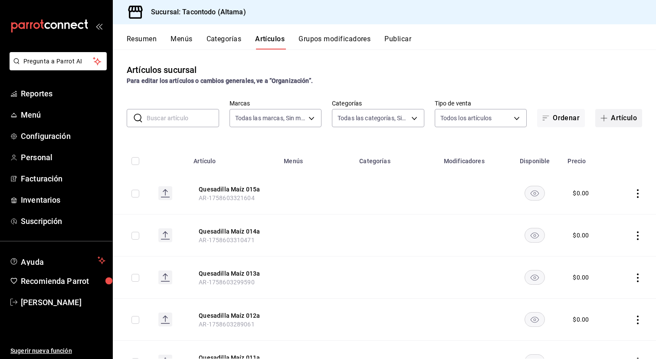
click at [605, 115] on icon "button" at bounding box center [604, 118] width 7 height 7
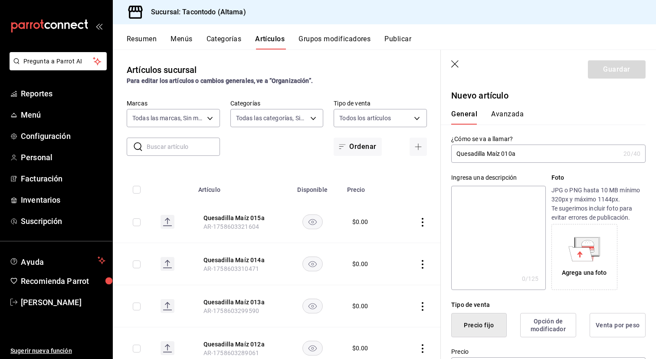
click at [492, 154] on input "Quesadilla Maíz 010a" at bounding box center [535, 153] width 169 height 17
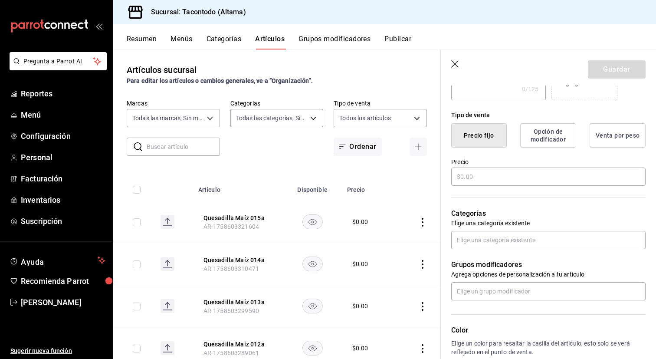
scroll to position [189, 0]
type input "Quesadilla Harina 001a"
click at [469, 191] on div "Categorías Elige una categoría existente" at bounding box center [543, 219] width 205 height 62
click at [470, 190] on div "Categorías Elige una categoría existente" at bounding box center [543, 219] width 205 height 62
click at [481, 179] on input "text" at bounding box center [548, 177] width 194 height 18
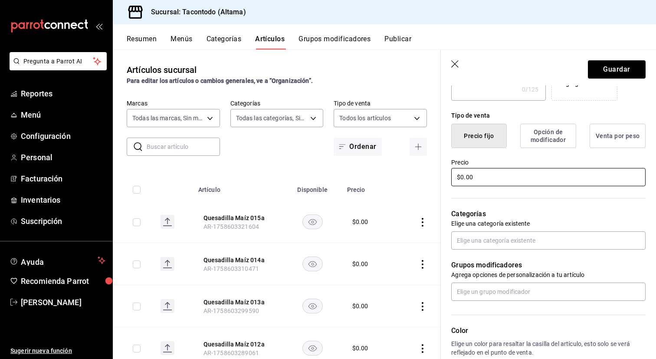
type input "$0.00"
click at [623, 57] on header "Guardar" at bounding box center [548, 68] width 215 height 36
click at [610, 68] on button "Guardar" at bounding box center [617, 69] width 58 height 18
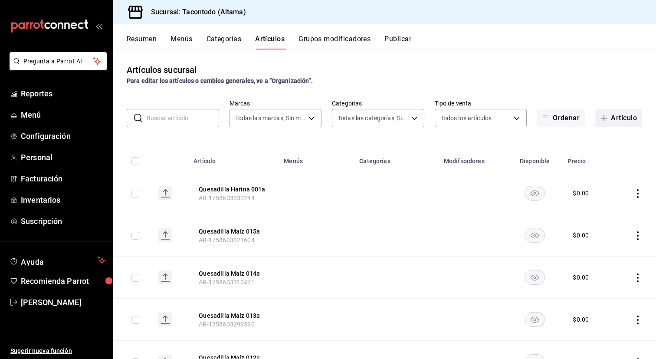
click at [616, 114] on button "Artículo" at bounding box center [619, 118] width 47 height 18
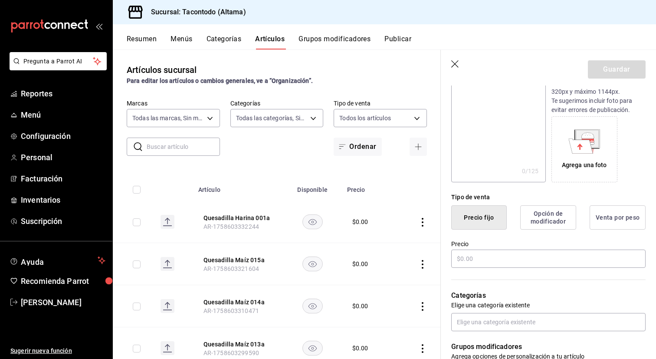
scroll to position [104, 0]
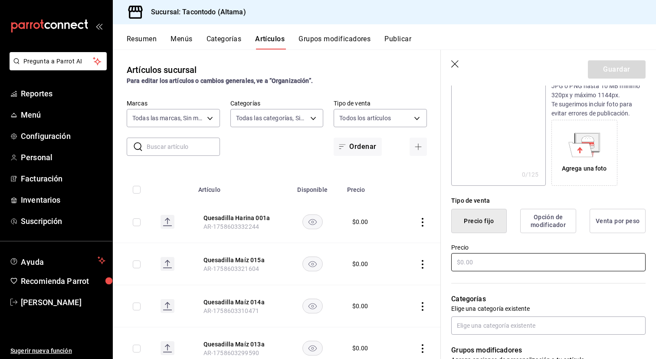
type input "Quesadilla Harina 002a"
click at [486, 264] on input "text" at bounding box center [548, 262] width 194 height 18
type input "$0.00"
click at [624, 75] on button "Guardar" at bounding box center [617, 69] width 58 height 18
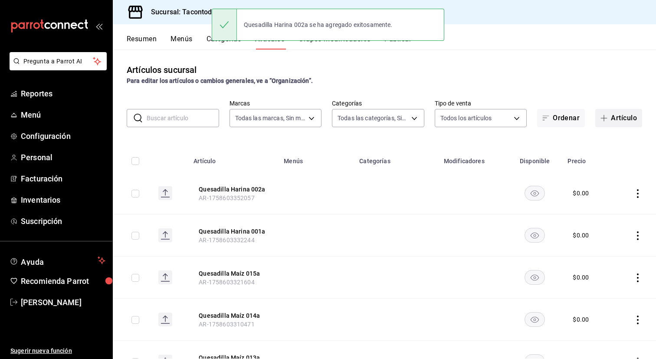
click at [617, 113] on button "Artículo" at bounding box center [619, 118] width 47 height 18
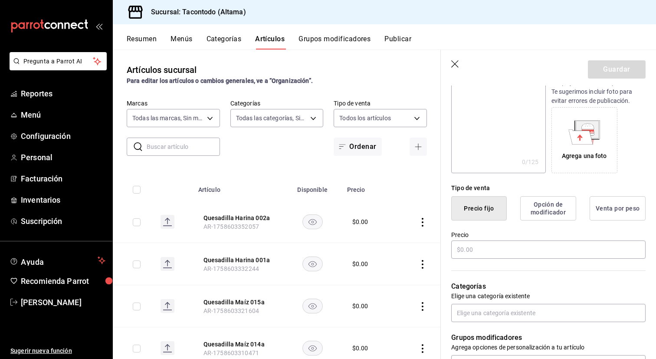
scroll to position [118, 0]
type input "Quesadilla Harina 003a"
click at [480, 248] on input "text" at bounding box center [548, 248] width 194 height 18
type input "$0.00"
click at [607, 61] on button "Guardar" at bounding box center [617, 69] width 58 height 18
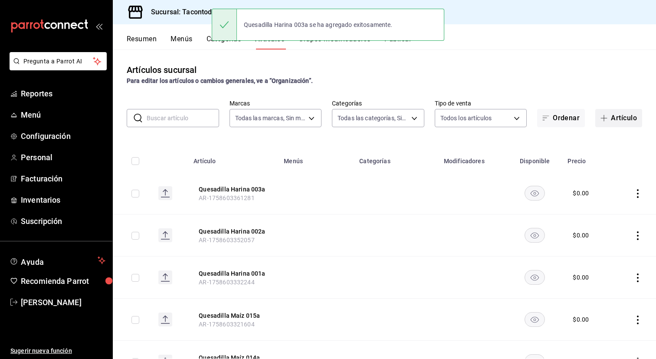
click at [621, 118] on button "Artículo" at bounding box center [619, 118] width 47 height 18
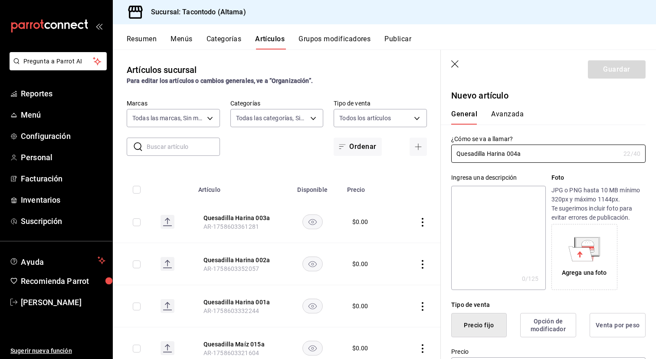
scroll to position [78, 0]
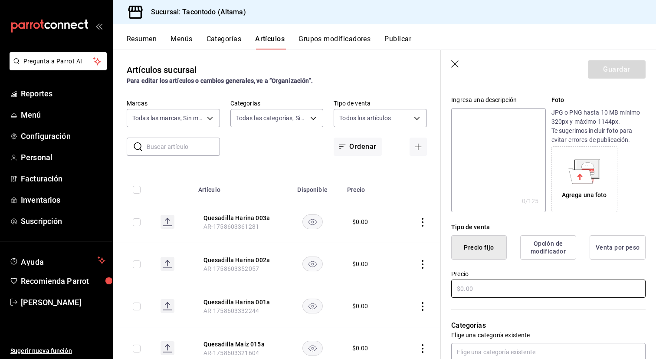
type input "Quesadilla Harina 004a"
click at [488, 295] on input "text" at bounding box center [548, 289] width 194 height 18
type input "$0.00"
click at [626, 69] on button "Guardar" at bounding box center [617, 69] width 58 height 18
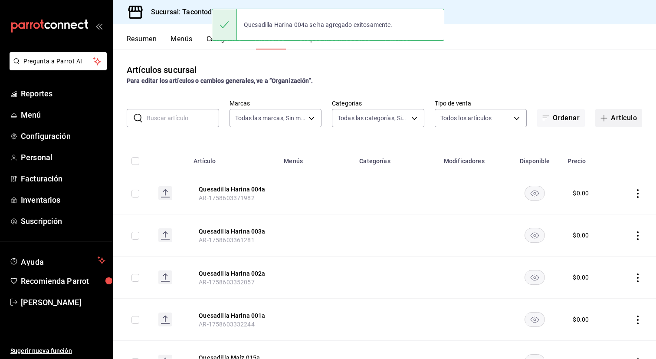
click at [608, 122] on button "Artículo" at bounding box center [619, 118] width 47 height 18
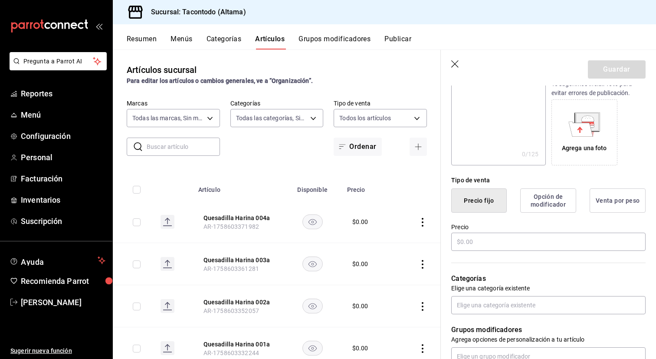
scroll to position [125, 0]
type input "Quesadilla Harina 005a"
click at [506, 234] on input "text" at bounding box center [548, 241] width 194 height 18
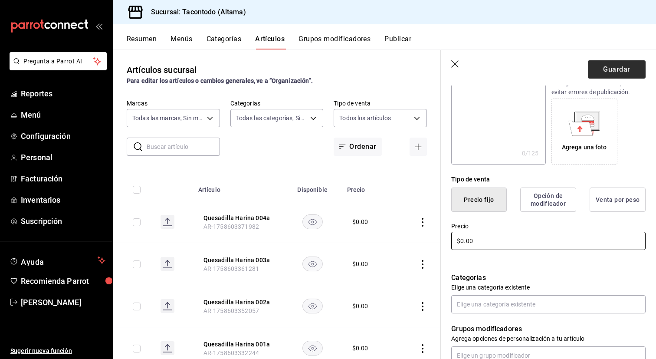
type input "$0.00"
click at [600, 72] on button "Guardar" at bounding box center [617, 69] width 58 height 18
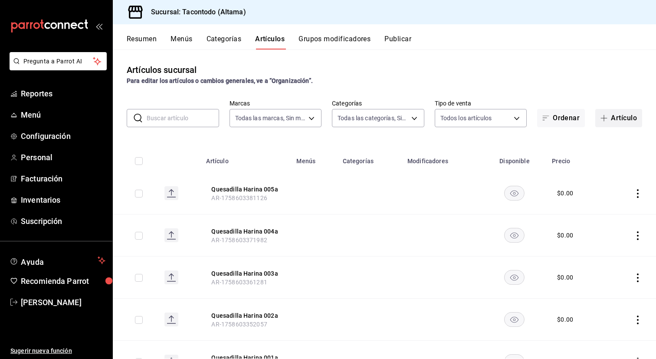
click at [616, 115] on button "Artículo" at bounding box center [619, 118] width 47 height 18
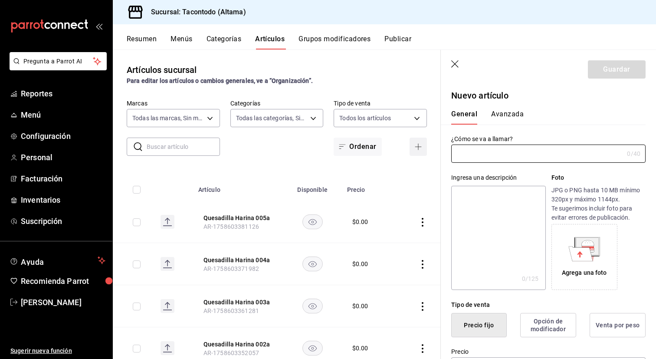
type input "AR-1758603398670"
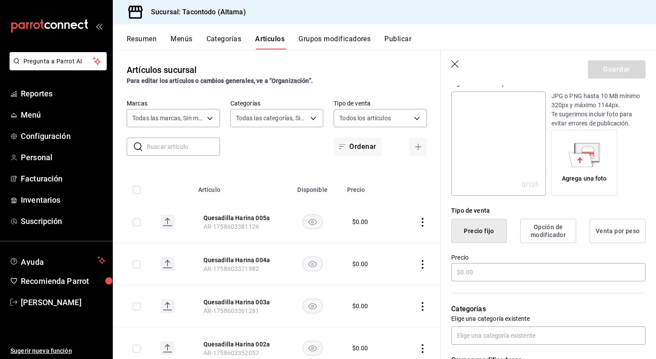
scroll to position [108, 0]
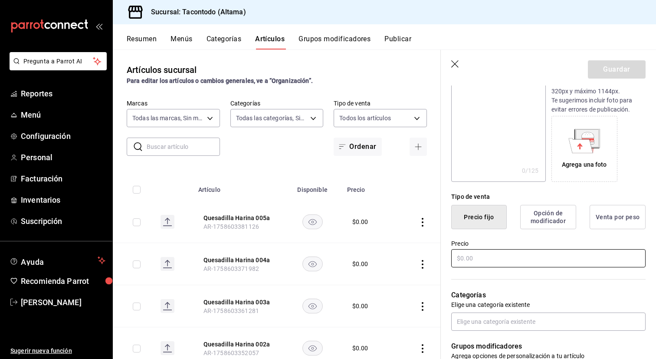
type input "Quesadilla Harina 006a"
click at [519, 256] on input "text" at bounding box center [548, 258] width 194 height 18
type input "$0.00"
click at [634, 59] on header "Guardar" at bounding box center [548, 68] width 215 height 36
click at [630, 66] on button "Guardar" at bounding box center [617, 69] width 58 height 18
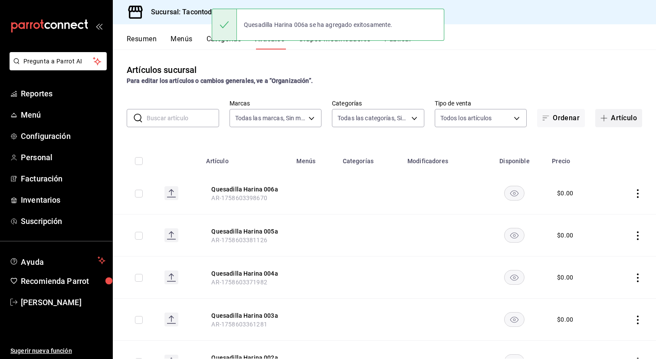
click at [604, 112] on button "Artículo" at bounding box center [619, 118] width 47 height 18
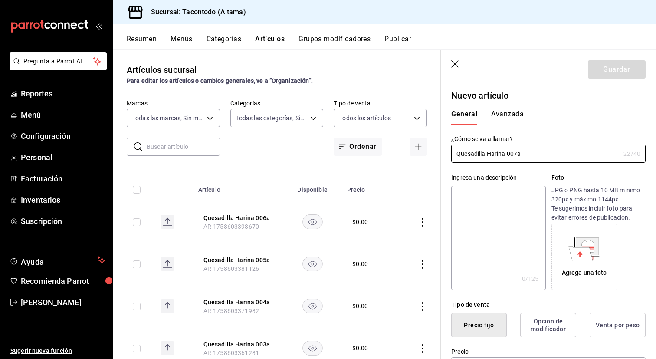
scroll to position [66, 0]
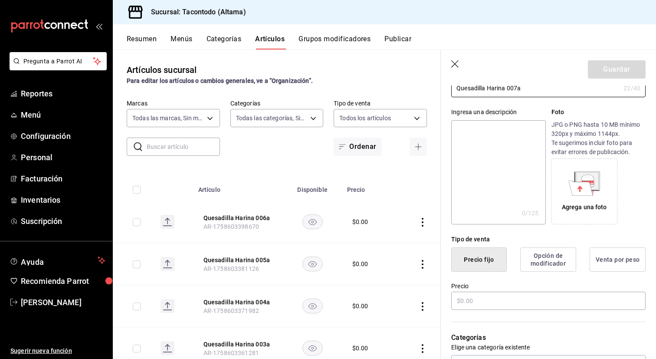
type input "Quesadilla Harina 007a"
click at [471, 310] on div "Precio" at bounding box center [548, 296] width 194 height 29
click at [474, 306] on input "text" at bounding box center [548, 301] width 194 height 18
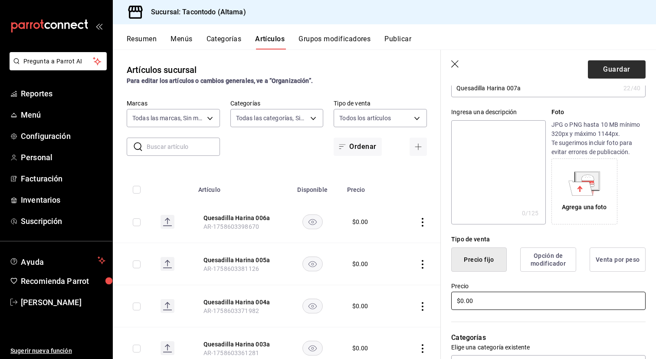
type input "$0.00"
click at [623, 72] on button "Guardar" at bounding box center [617, 69] width 58 height 18
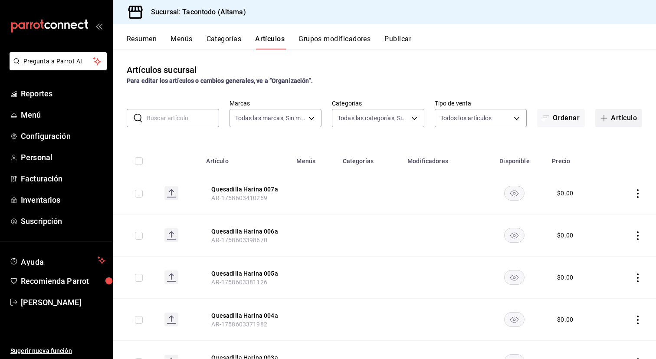
click at [623, 111] on button "Artículo" at bounding box center [619, 118] width 47 height 18
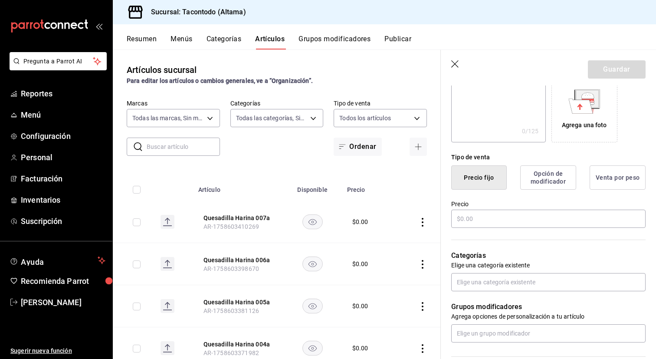
scroll to position [155, 0]
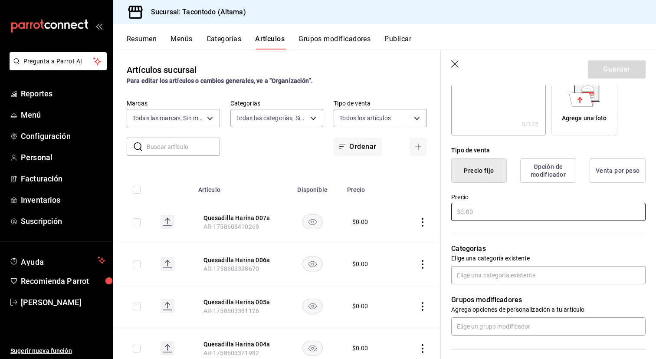
type input "Quesadilla Harina 008a"
click at [545, 211] on input "text" at bounding box center [548, 212] width 194 height 18
type input "$0.00"
click at [611, 62] on button "Guardar" at bounding box center [617, 69] width 58 height 18
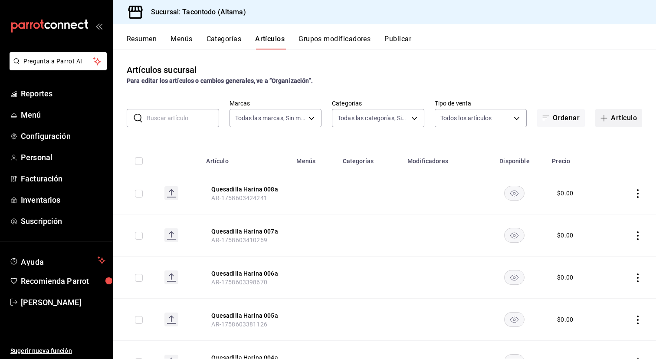
click at [628, 122] on button "Artículo" at bounding box center [619, 118] width 47 height 18
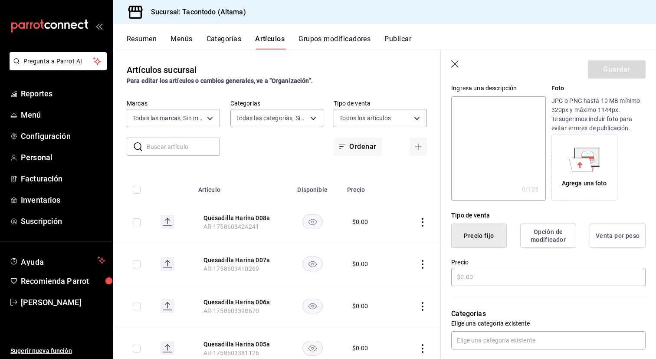
scroll to position [195, 0]
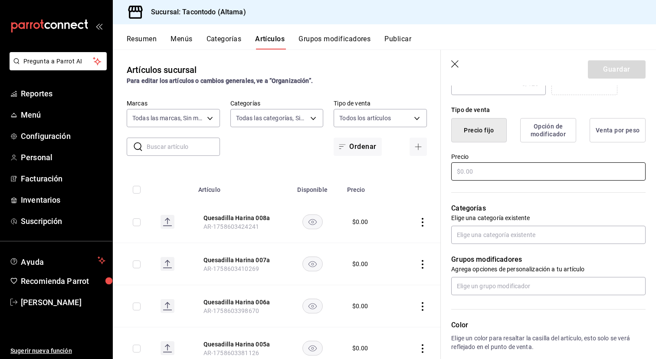
type input "Quesadilla Harina 009a"
click at [514, 163] on input "text" at bounding box center [548, 171] width 194 height 18
type input "$0.00"
click at [613, 69] on button "Guardar" at bounding box center [617, 69] width 58 height 18
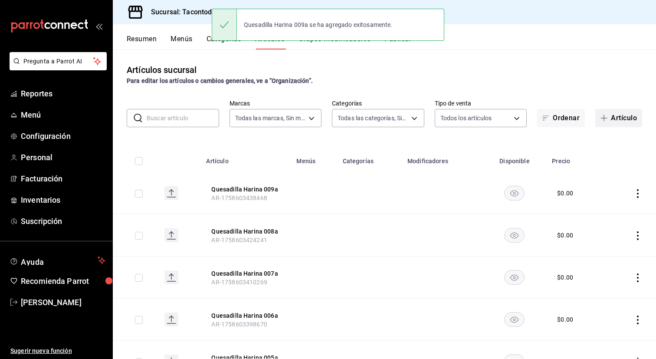
click at [613, 114] on button "Artículo" at bounding box center [619, 118] width 47 height 18
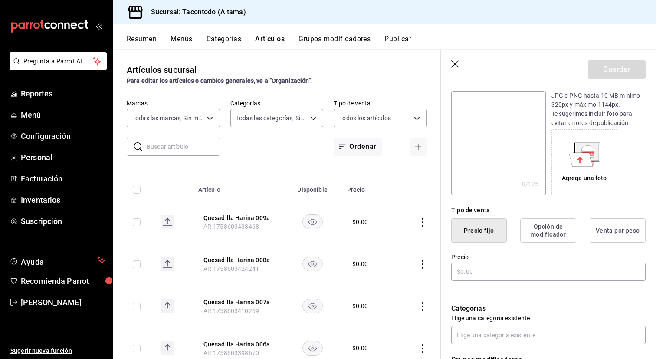
scroll to position [98, 0]
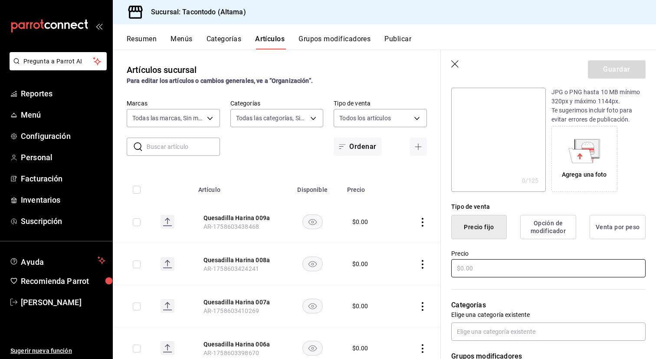
type input "Quesadilla Harina 010a"
click at [482, 277] on input "text" at bounding box center [548, 268] width 194 height 18
type input "$0.00"
click at [604, 67] on button "Guardar" at bounding box center [617, 69] width 58 height 18
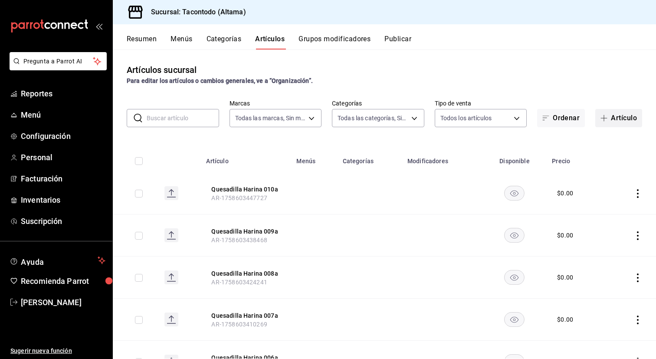
click at [616, 116] on button "Artículo" at bounding box center [619, 118] width 47 height 18
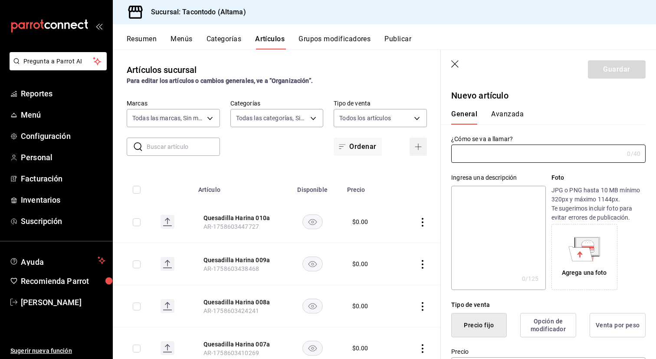
type input "AR-1758603464694"
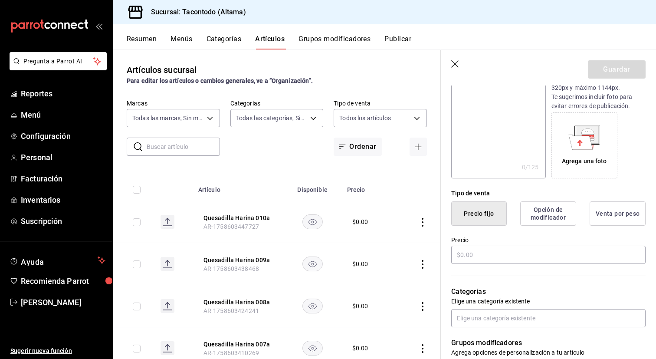
scroll to position [112, 0]
type input "Quesadilla Harina 011a"
click at [492, 249] on input "text" at bounding box center [548, 254] width 194 height 18
type input "$0.00"
click at [629, 75] on button "Guardar" at bounding box center [617, 69] width 58 height 18
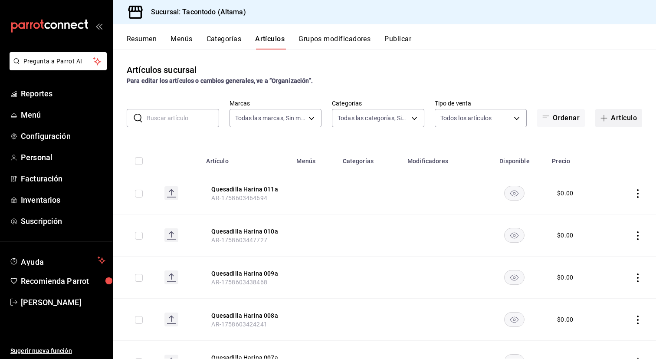
click at [618, 114] on button "Artículo" at bounding box center [619, 118] width 47 height 18
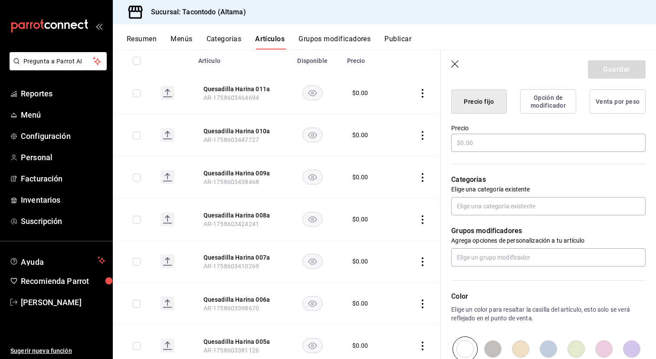
scroll to position [223, 0]
type input "Quesadilla Harina 012a"
click at [498, 145] on input "text" at bounding box center [548, 144] width 194 height 18
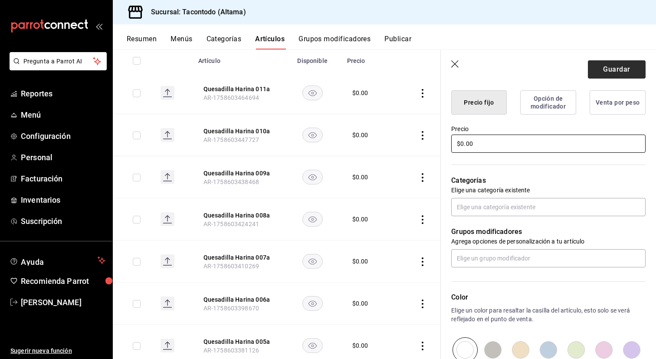
type input "$0.00"
click at [611, 71] on button "Guardar" at bounding box center [617, 69] width 58 height 18
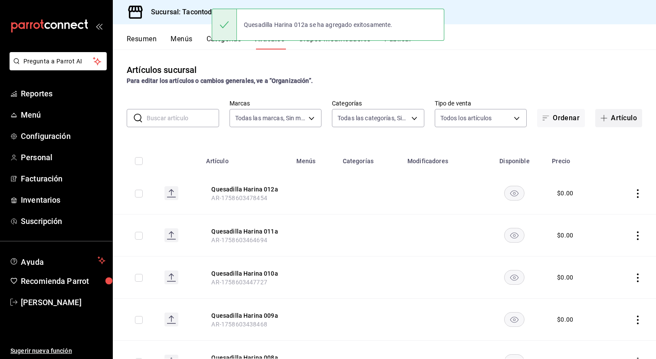
click at [625, 114] on button "Artículo" at bounding box center [619, 118] width 47 height 18
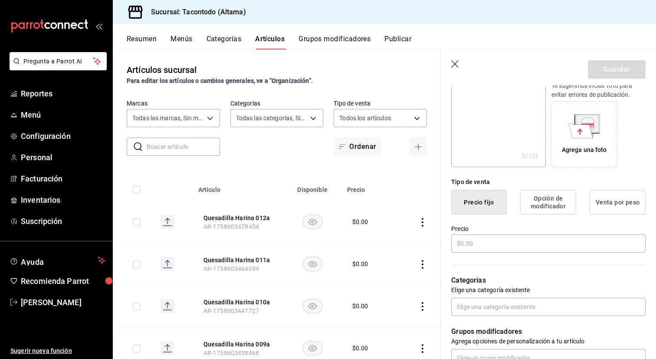
scroll to position [125, 0]
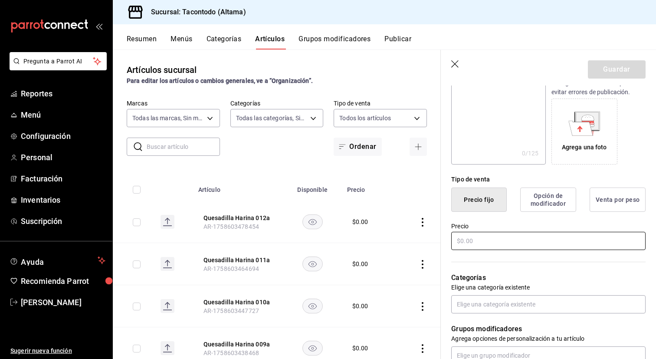
type input "Quesadilla Harina 013a"
click at [500, 238] on input "text" at bounding box center [548, 241] width 194 height 18
type input "$0.00"
click at [604, 73] on button "Guardar" at bounding box center [617, 69] width 58 height 18
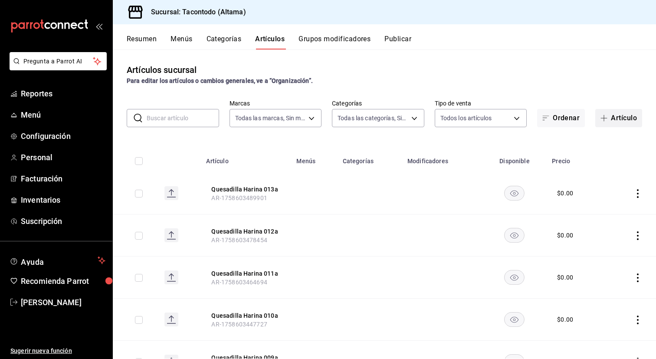
click at [616, 117] on button "Artículo" at bounding box center [619, 118] width 47 height 18
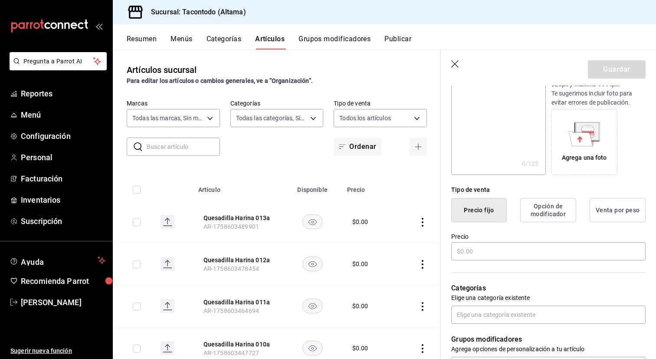
scroll to position [113, 0]
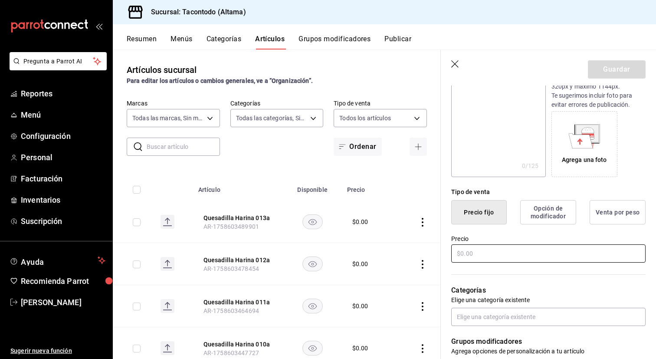
type input "Quesadilla Harina 014a"
click at [523, 253] on input "text" at bounding box center [548, 253] width 194 height 18
type input "$0.00"
click at [612, 72] on button "Guardar" at bounding box center [617, 69] width 58 height 18
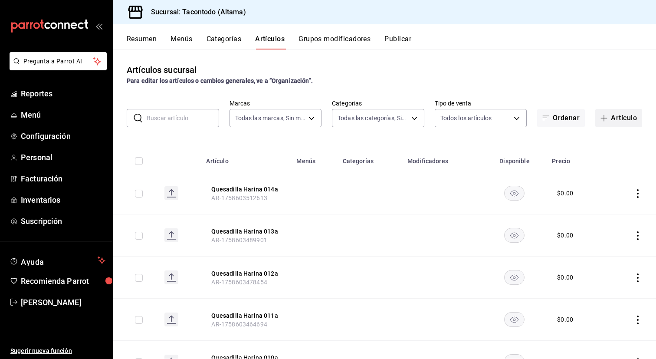
click at [614, 122] on button "Artículo" at bounding box center [619, 118] width 47 height 18
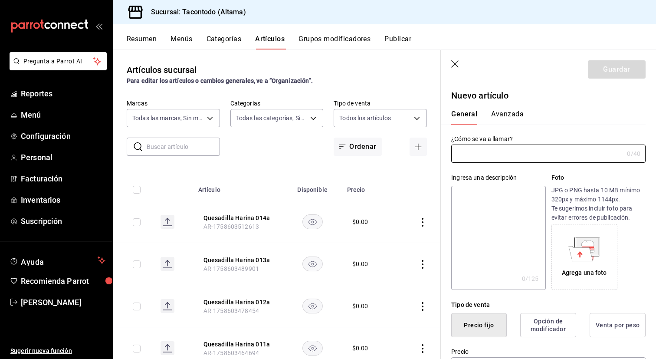
type input "AR-1758603526693"
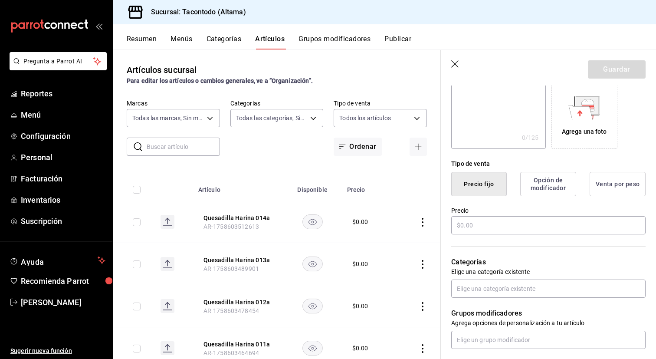
scroll to position [148, 0]
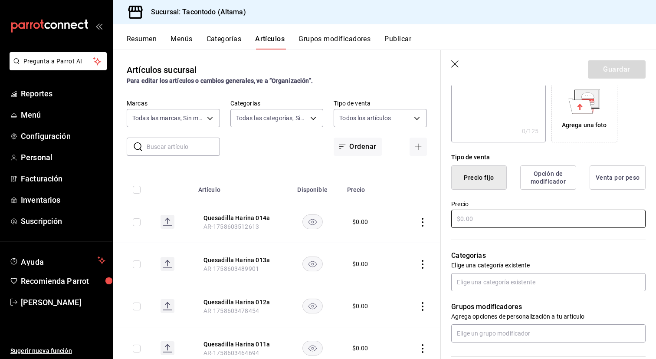
type input "Quesadilla Harina 015a"
click at [529, 219] on input "text" at bounding box center [548, 219] width 194 height 18
type input "$0.00"
click at [614, 64] on button "Guardar" at bounding box center [617, 69] width 58 height 18
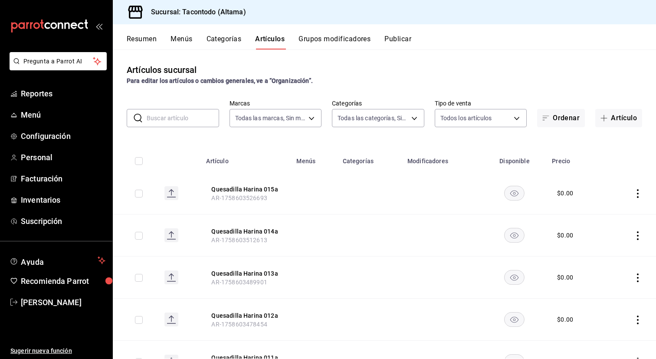
click at [230, 41] on button "Categorías" at bounding box center [224, 42] width 35 height 15
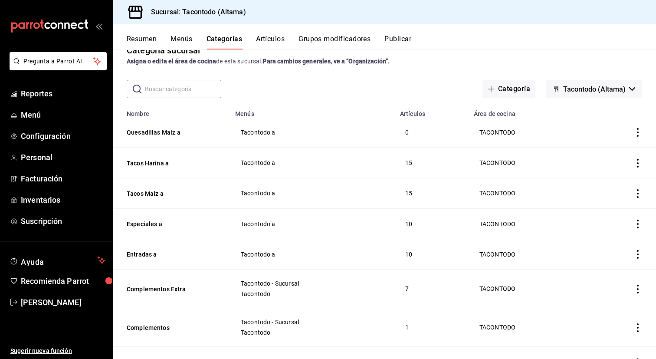
scroll to position [20, 0]
click at [173, 130] on button "Quesadillas Maíz a" at bounding box center [170, 132] width 87 height 9
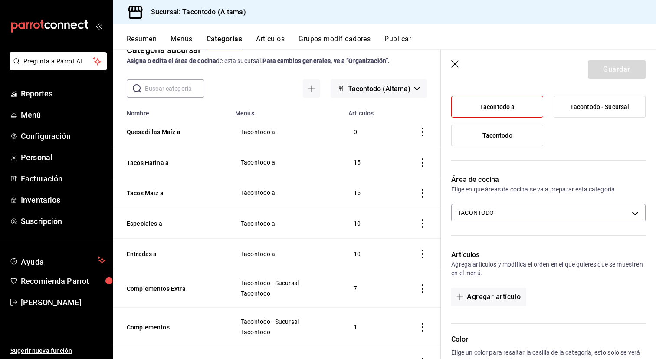
scroll to position [184, 0]
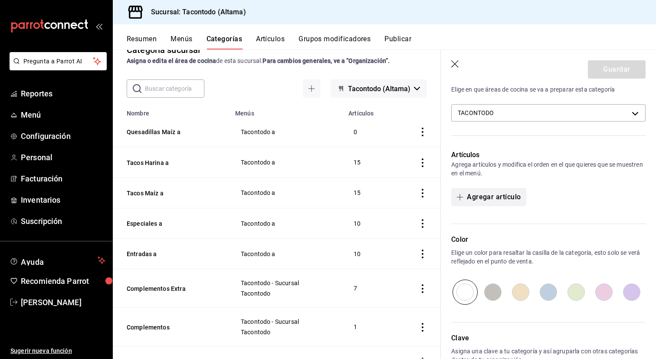
click at [506, 200] on button "Agregar artículo" at bounding box center [488, 197] width 75 height 18
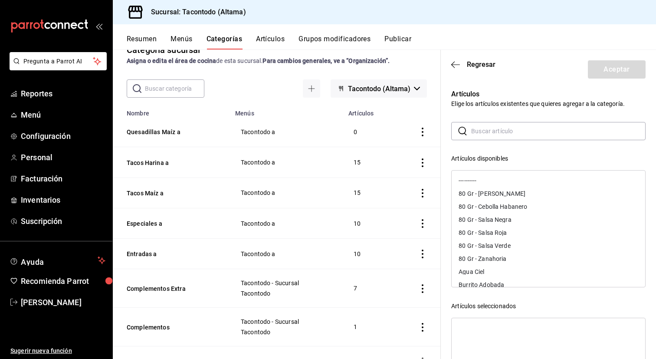
click at [515, 135] on input "text" at bounding box center [558, 130] width 175 height 17
type input "quesadilla ma"
click at [505, 196] on div "Quesadilla Maíz 001a" at bounding box center [488, 194] width 59 height 6
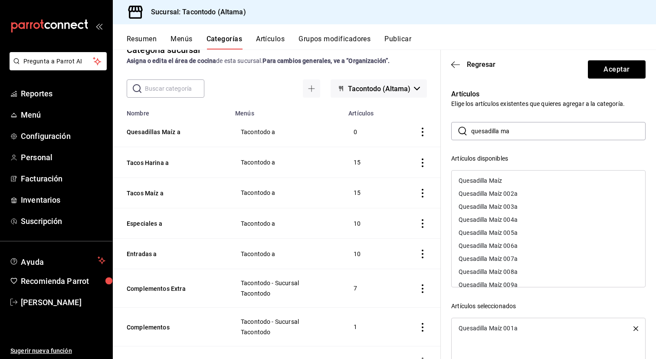
click at [505, 196] on div "Quesadilla Maíz 002a" at bounding box center [488, 194] width 59 height 6
click at [505, 196] on div "Quesadilla Maíz 003a" at bounding box center [488, 194] width 59 height 6
click at [505, 196] on div "Quesadilla Maíz 004a" at bounding box center [488, 194] width 59 height 6
click at [505, 196] on div "Quesadilla Maíz 005a" at bounding box center [488, 194] width 59 height 6
click at [505, 196] on div "Quesadilla Maíz 006a" at bounding box center [488, 194] width 59 height 6
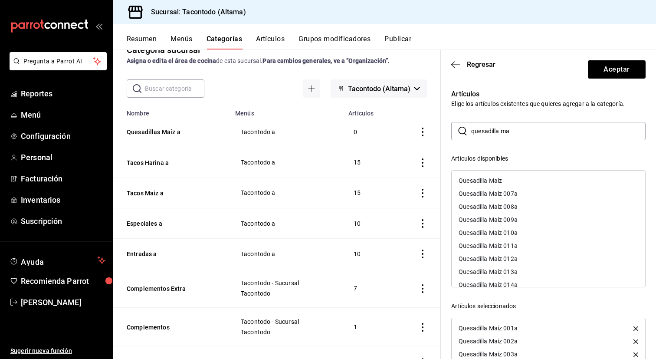
click at [505, 196] on div "Quesadilla Maíz 007a" at bounding box center [488, 194] width 59 height 6
click at [505, 196] on div "Quesadilla Maíz 008a" at bounding box center [488, 194] width 59 height 6
click at [505, 196] on div "Quesadilla Maíz 009a" at bounding box center [488, 194] width 59 height 6
click at [505, 196] on div "Quesadilla Maíz 010a" at bounding box center [488, 194] width 59 height 6
click at [505, 196] on div "Quesadilla Maíz 011a" at bounding box center [488, 194] width 59 height 6
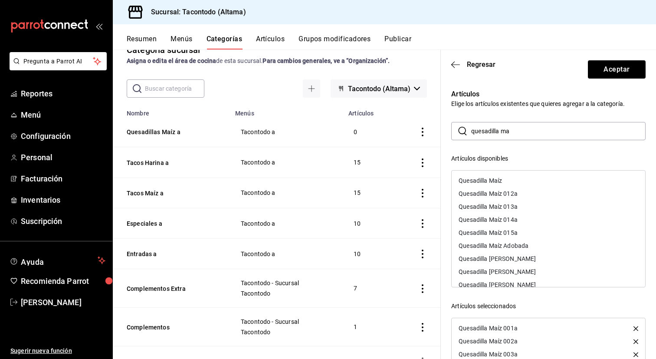
click at [505, 196] on div "Quesadilla Maíz 012a" at bounding box center [488, 194] width 59 height 6
click at [505, 196] on div "Quesadilla Maíz 013a" at bounding box center [488, 194] width 59 height 6
click at [505, 196] on div "Quesadilla Maíz 014a" at bounding box center [488, 194] width 59 height 6
click at [505, 196] on div "Quesadilla Maíz 015a" at bounding box center [488, 194] width 59 height 6
click at [615, 74] on button "Aceptar" at bounding box center [617, 69] width 58 height 18
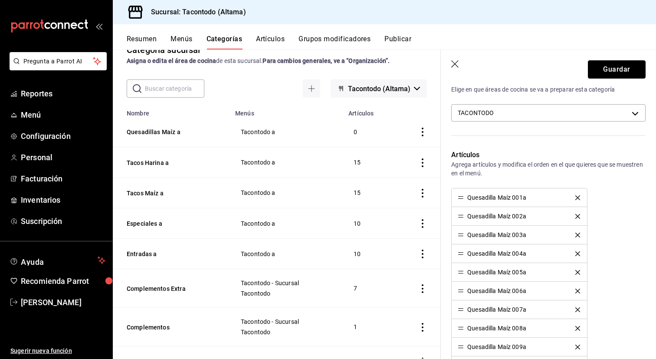
click at [615, 74] on button "Guardar" at bounding box center [617, 69] width 58 height 18
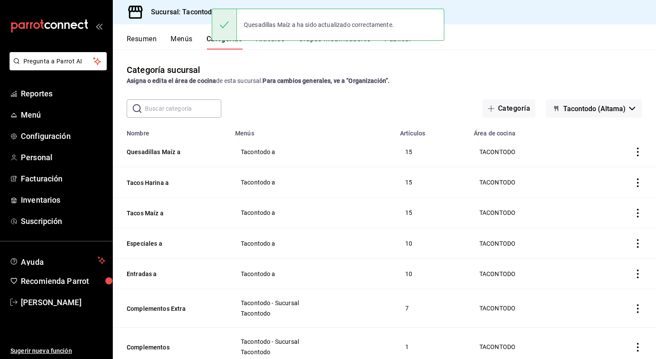
scroll to position [12, 0]
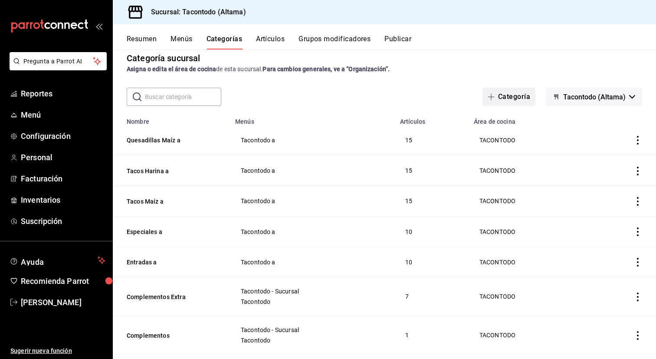
click at [501, 99] on button "Categoría" at bounding box center [509, 97] width 53 height 18
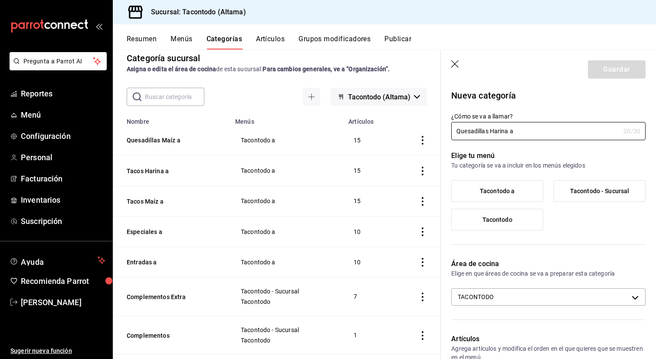
type input "Quesadillas Harina a"
click at [507, 189] on span "Tacontodo a" at bounding box center [497, 191] width 35 height 7
click at [0, 0] on input "Tacontodo a" at bounding box center [0, 0] width 0 height 0
click at [613, 73] on button "Guardar" at bounding box center [617, 69] width 58 height 18
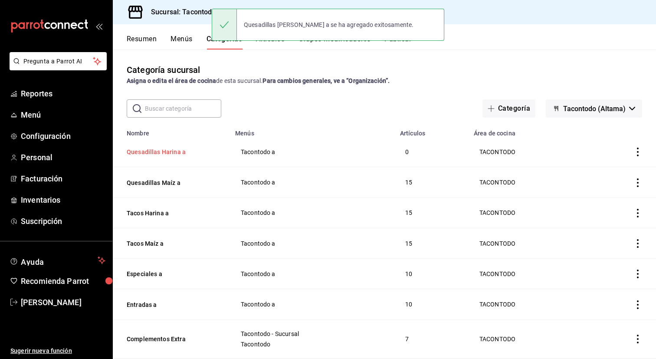
click at [166, 151] on button "Quesadillas Harina a" at bounding box center [170, 152] width 87 height 9
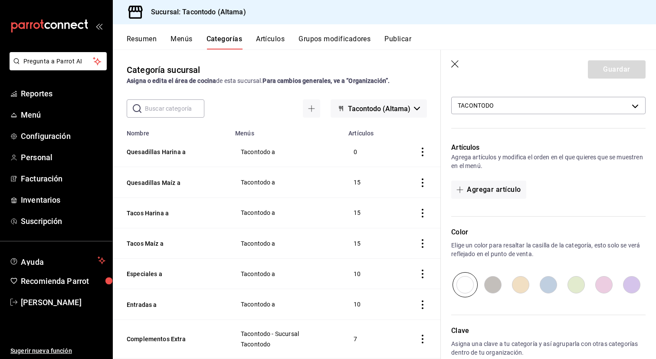
scroll to position [191, 0]
click at [495, 196] on button "Agregar artículo" at bounding box center [488, 190] width 75 height 18
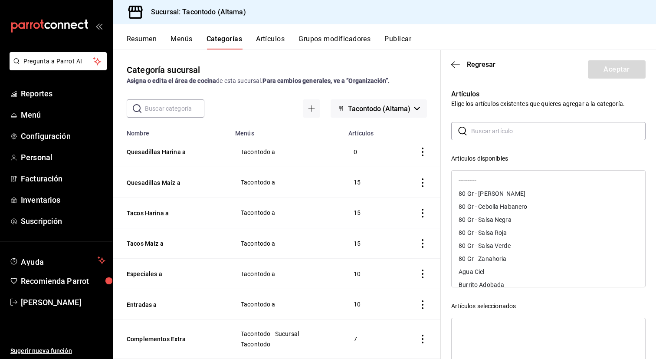
click at [504, 131] on input "text" at bounding box center [558, 130] width 175 height 17
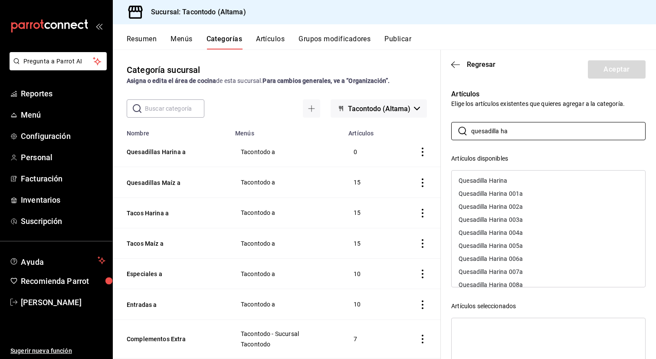
type input "quesadilla ha"
click at [496, 191] on div "Quesadilla Harina 001a" at bounding box center [491, 194] width 64 height 6
click at [496, 191] on div "Quesadilla Harina 002a" at bounding box center [491, 194] width 64 height 6
click at [496, 191] on div "Quesadilla Harina 003a" at bounding box center [491, 194] width 64 height 6
click at [496, 204] on div "Quesadilla Harina 004a" at bounding box center [491, 207] width 64 height 6
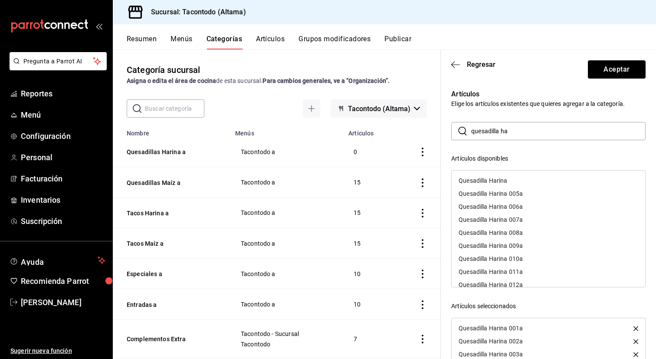
click at [496, 191] on div "Quesadilla Harina 005a" at bounding box center [491, 194] width 64 height 6
click at [496, 191] on div "Quesadilla Harina 006a" at bounding box center [491, 194] width 64 height 6
click at [496, 191] on div "Quesadilla Harina 007a" at bounding box center [491, 194] width 64 height 6
click at [496, 191] on div "Quesadilla Harina 008a" at bounding box center [491, 194] width 64 height 6
click at [496, 191] on div "Quesadilla Harina 009a" at bounding box center [491, 194] width 64 height 6
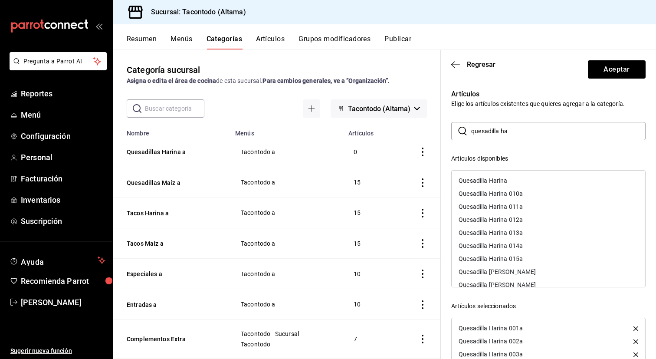
click at [496, 191] on div "Quesadilla Harina 010a" at bounding box center [491, 194] width 64 height 6
click at [496, 191] on div "Quesadilla Harina 011a" at bounding box center [491, 194] width 64 height 6
click at [496, 204] on div "Quesadilla Harina 012a" at bounding box center [491, 207] width 64 height 6
click at [496, 191] on div "Quesadilla Harina 013a" at bounding box center [491, 194] width 64 height 6
click at [496, 191] on div "Quesadilla Harina 014a" at bounding box center [491, 194] width 64 height 6
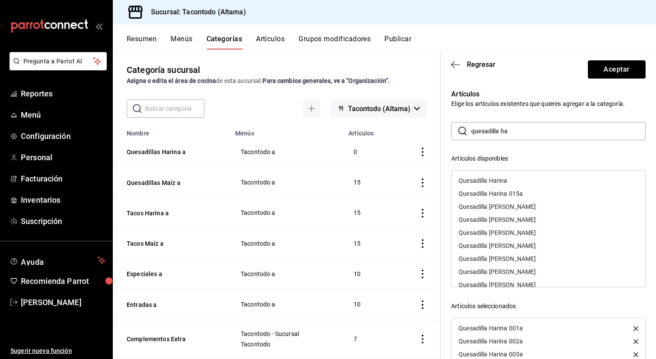
click at [496, 191] on div "Quesadilla Harina 015a" at bounding box center [491, 194] width 64 height 6
click at [609, 70] on button "Aceptar" at bounding box center [617, 69] width 58 height 18
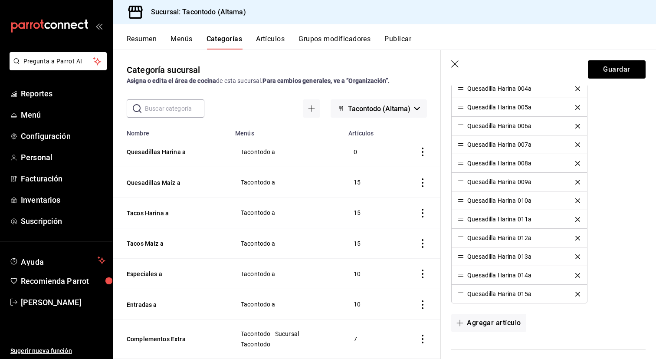
scroll to position [359, 0]
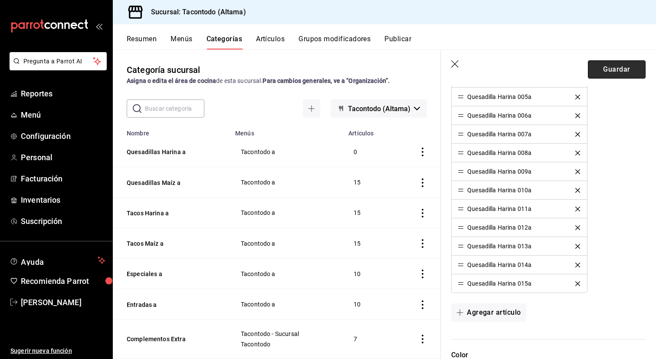
click at [635, 73] on button "Guardar" at bounding box center [617, 69] width 58 height 18
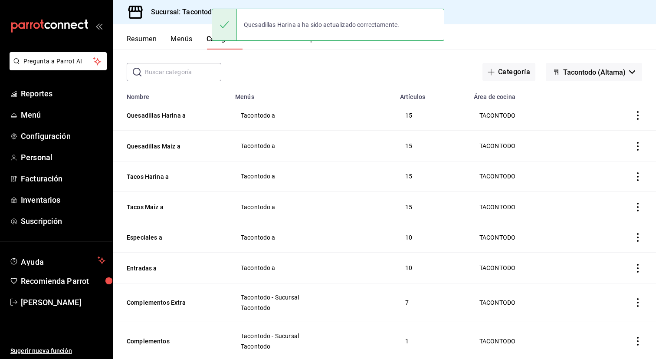
scroll to position [33, 0]
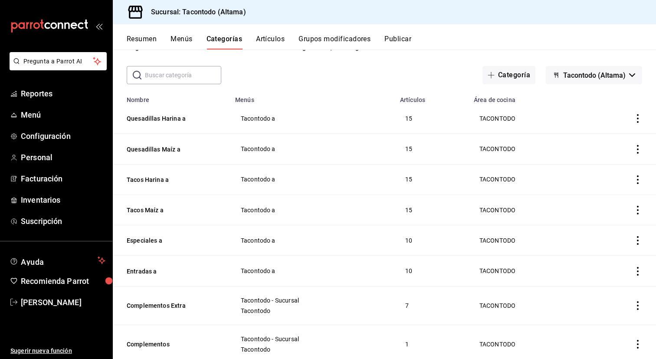
click at [279, 38] on button "Artículos" at bounding box center [270, 42] width 29 height 15
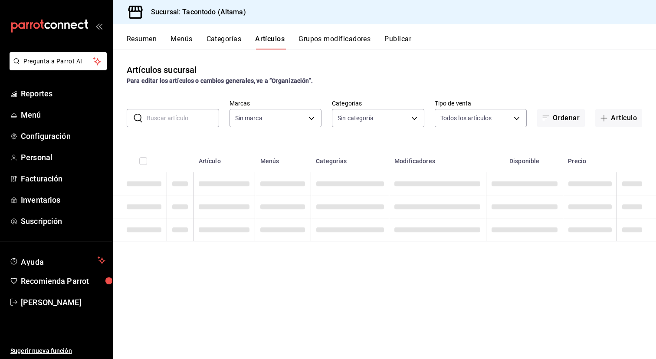
type input "56f755ab-7396-4f10-bb3c-049bffdbebb5"
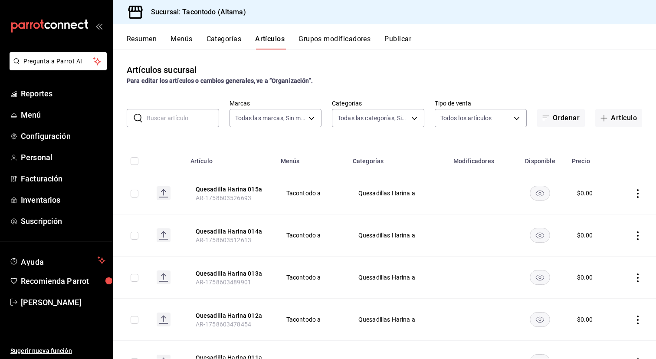
type input "8465a975-bdba-42e7-9cb7-9ba01d8f7b37,7d112033-fc47-4141-9bac-2b1d398da5b5,56fe3…"
click at [624, 123] on button "Artículo" at bounding box center [619, 118] width 47 height 18
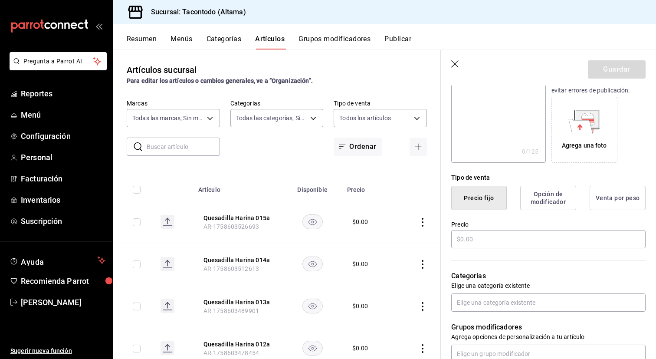
scroll to position [126, 0]
type input "[PERSON_NAME] 001a"
click at [494, 249] on input "text" at bounding box center [548, 240] width 194 height 18
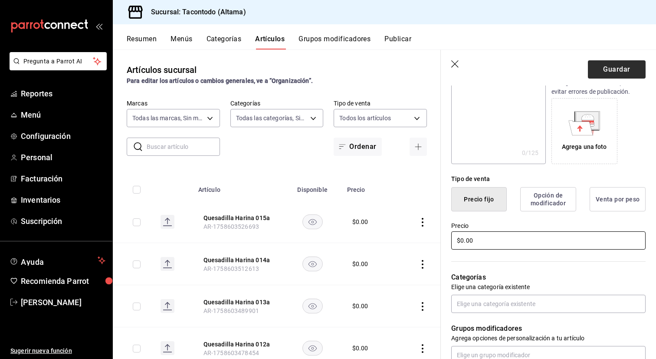
type input "$0.00"
click at [616, 70] on button "Guardar" at bounding box center [617, 69] width 58 height 18
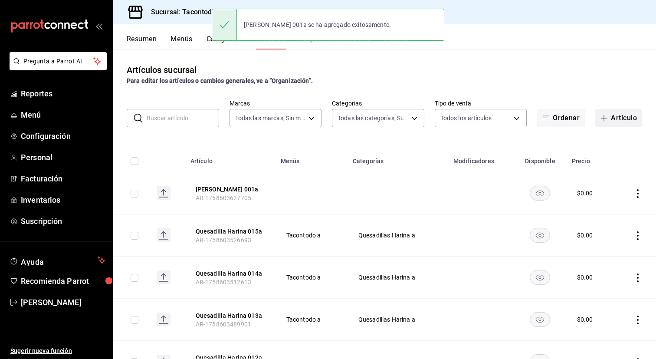
click at [609, 120] on span "button" at bounding box center [606, 118] width 10 height 7
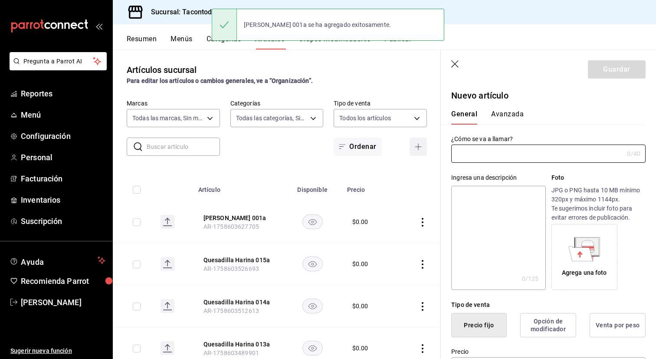
type input "AR-1758603641641"
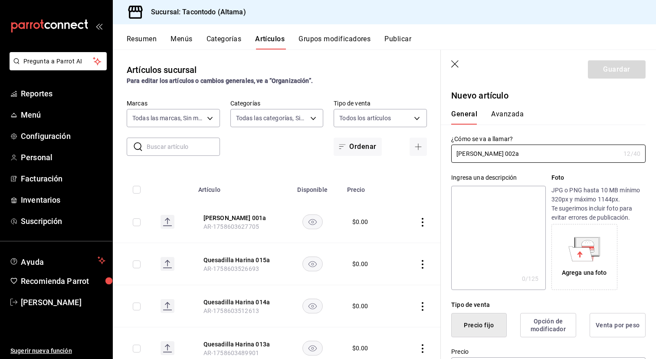
scroll to position [120, 0]
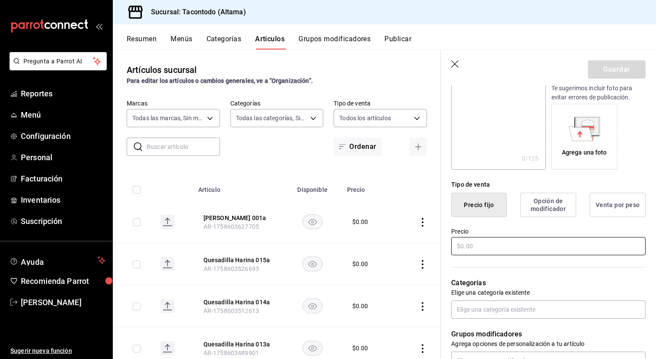
type input "[PERSON_NAME] 002a"
click at [497, 241] on input "text" at bounding box center [548, 246] width 194 height 18
type input "$0.00"
click at [627, 66] on button "Guardar" at bounding box center [617, 69] width 58 height 18
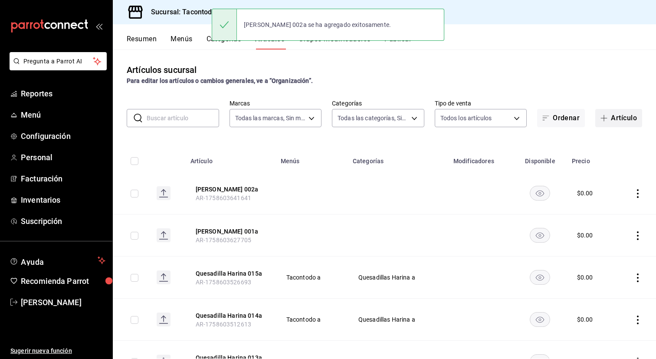
click at [613, 113] on button "Artículo" at bounding box center [619, 118] width 47 height 18
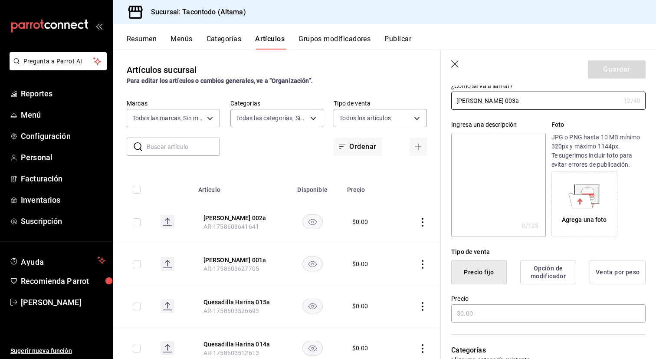
scroll to position [63, 0]
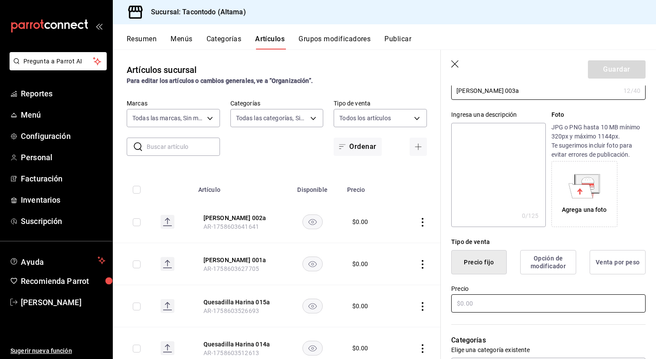
type input "[PERSON_NAME] 003a"
click at [469, 303] on input "text" at bounding box center [548, 303] width 194 height 18
type input "$0.00"
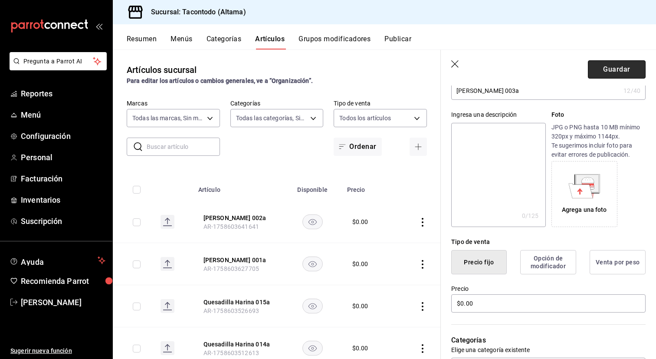
click at [623, 67] on button "Guardar" at bounding box center [617, 69] width 58 height 18
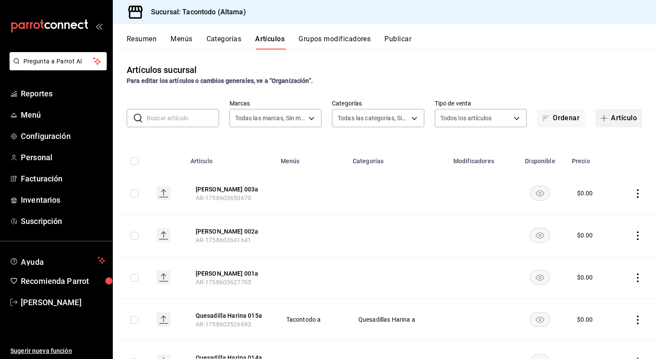
click at [612, 116] on button "Artículo" at bounding box center [619, 118] width 47 height 18
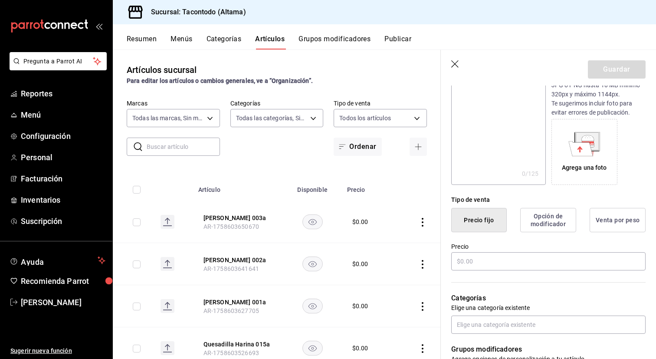
scroll to position [107, 0]
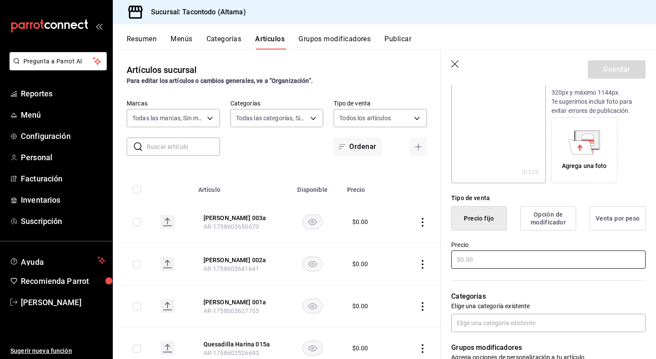
type input "[PERSON_NAME] 004a"
click at [479, 261] on input "text" at bounding box center [548, 259] width 194 height 18
type input "$0.00"
click at [601, 64] on button "Guardar" at bounding box center [617, 69] width 58 height 18
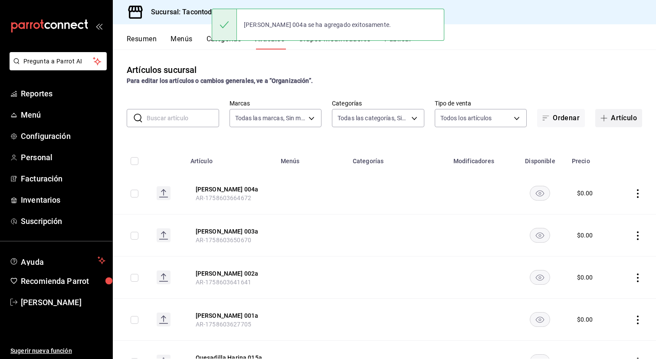
click at [617, 113] on button "Artículo" at bounding box center [619, 118] width 47 height 18
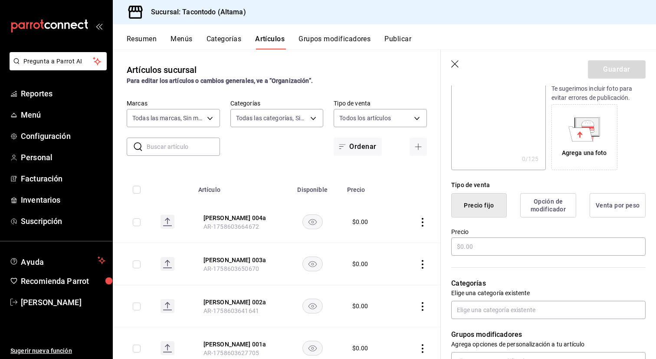
scroll to position [117, 0]
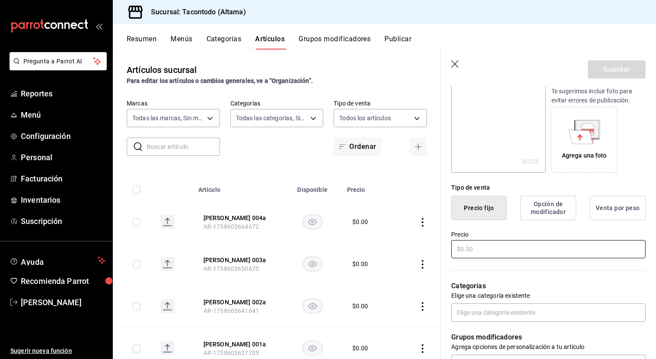
type input "[PERSON_NAME] 005a"
click at [523, 248] on input "text" at bounding box center [548, 249] width 194 height 18
type input "$0.00"
click at [619, 69] on button "Guardar" at bounding box center [617, 69] width 58 height 18
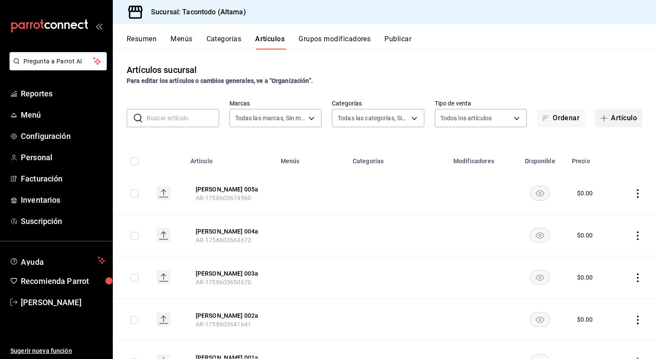
click at [610, 123] on button "Artículo" at bounding box center [619, 118] width 47 height 18
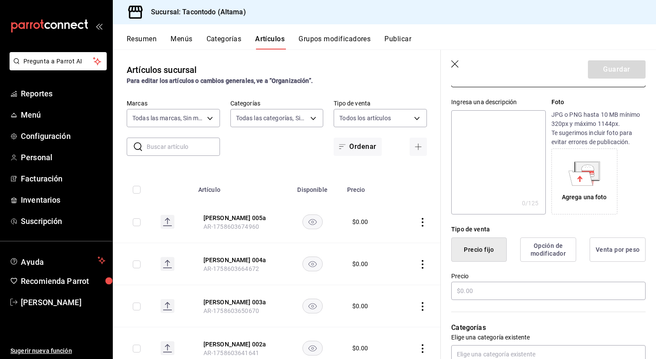
scroll to position [114, 0]
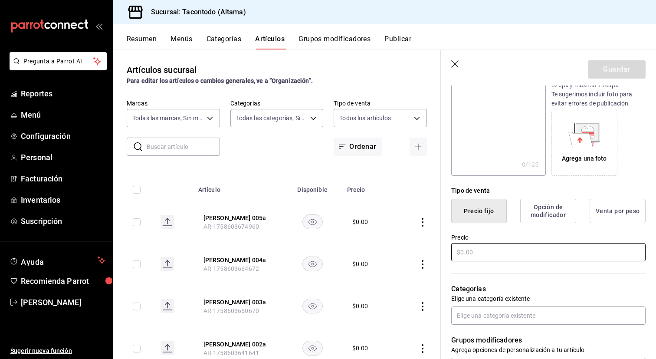
type input "[PERSON_NAME] 006a"
click at [498, 257] on input "text" at bounding box center [548, 252] width 194 height 18
type input "$0.00"
click at [623, 66] on button "Guardar" at bounding box center [617, 69] width 58 height 18
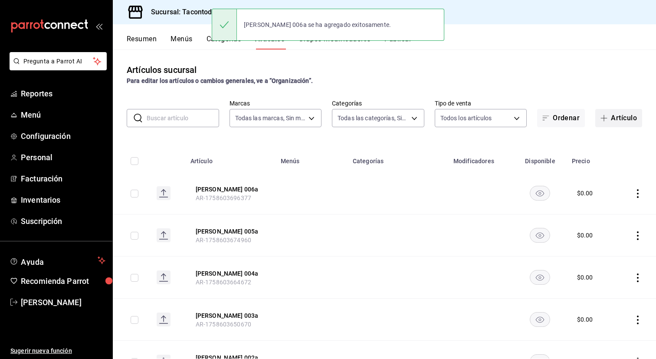
click at [613, 114] on button "Artículo" at bounding box center [619, 118] width 47 height 18
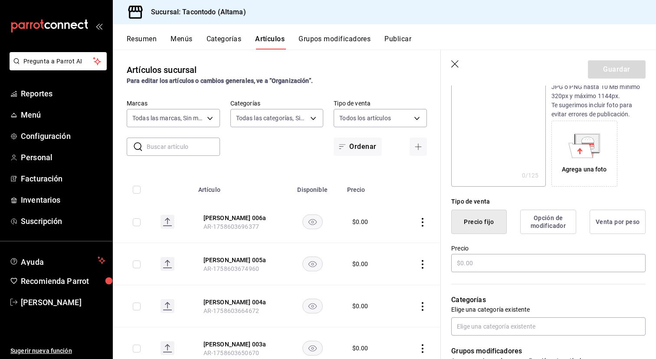
scroll to position [105, 0]
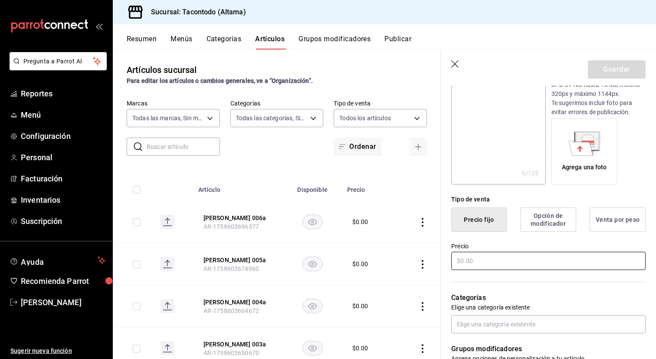
type input "[PERSON_NAME] 007a"
click at [523, 254] on input "text" at bounding box center [548, 261] width 194 height 18
type input "$0.00"
click at [626, 69] on button "Guardar" at bounding box center [617, 69] width 58 height 18
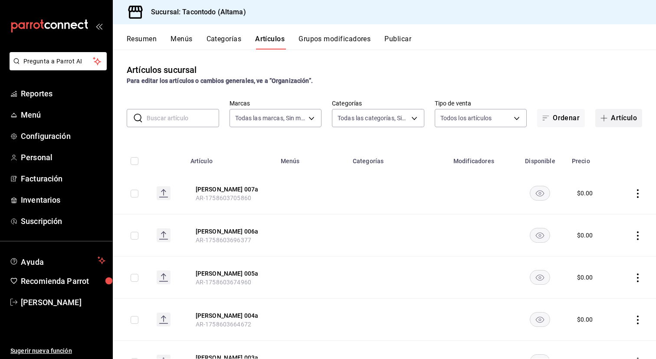
click at [622, 125] on button "Artículo" at bounding box center [619, 118] width 47 height 18
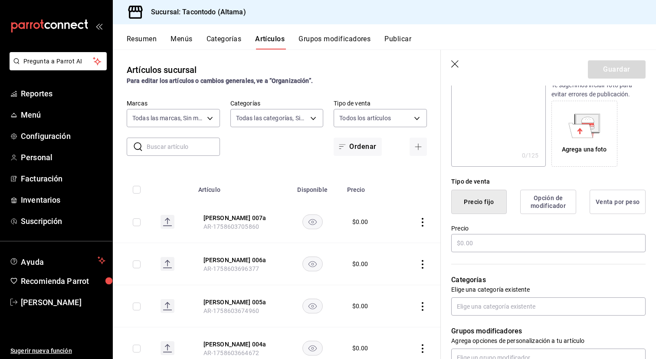
scroll to position [121, 0]
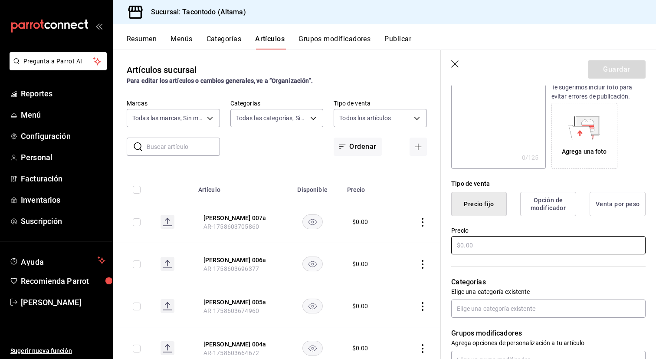
type input "[PERSON_NAME] 008a"
click at [492, 237] on input "text" at bounding box center [548, 245] width 194 height 18
type input "$0.00"
click at [599, 77] on button "Guardar" at bounding box center [617, 69] width 58 height 18
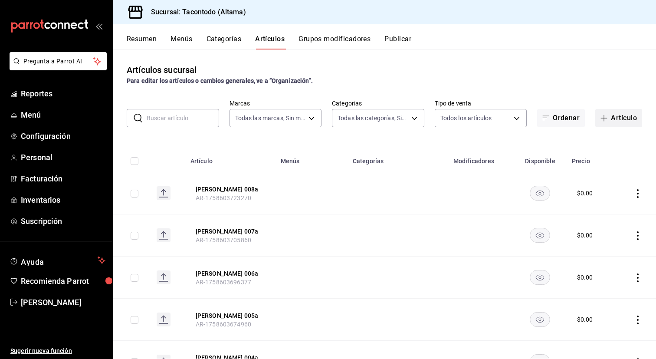
click at [629, 115] on button "Artículo" at bounding box center [619, 118] width 47 height 18
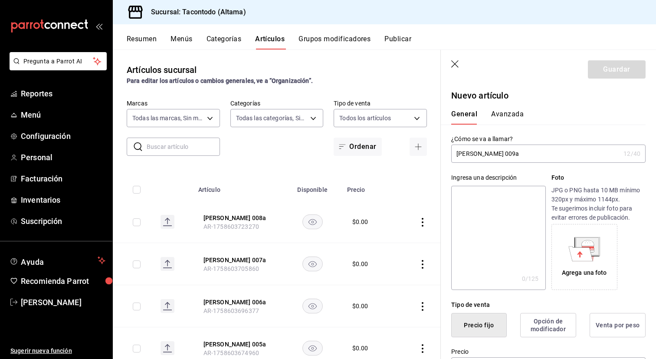
scroll to position [94, 0]
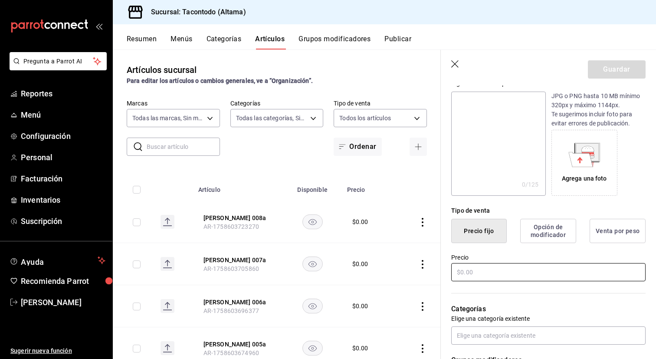
type input "[PERSON_NAME] 009a"
click at [481, 278] on input "text" at bounding box center [548, 272] width 194 height 18
type input "$0.00"
click at [617, 72] on button "Guardar" at bounding box center [617, 69] width 58 height 18
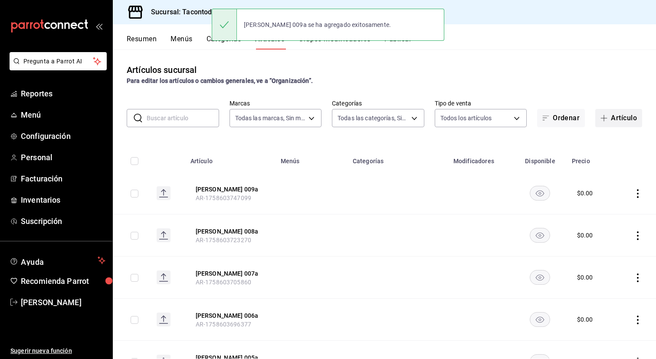
click at [611, 116] on button "Artículo" at bounding box center [619, 118] width 47 height 18
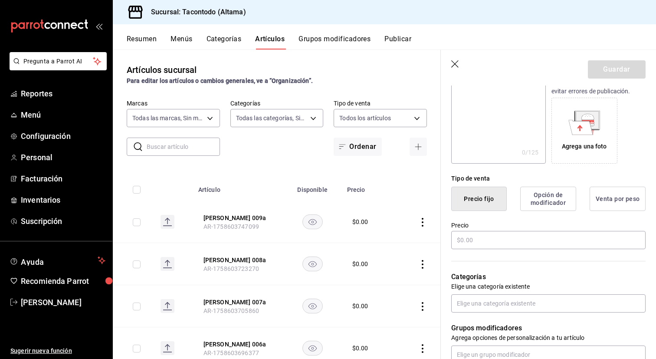
scroll to position [135, 0]
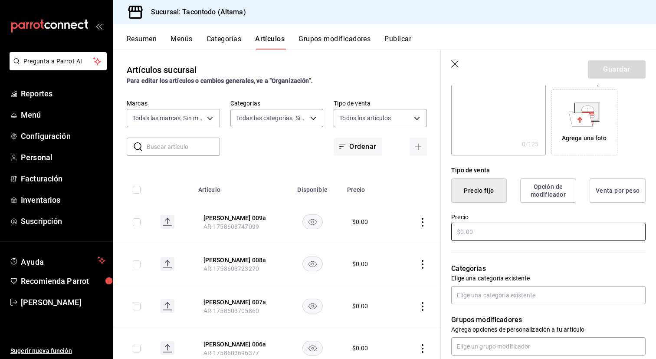
type input "[PERSON_NAME] 010a"
click at [523, 234] on input "text" at bounding box center [548, 232] width 194 height 18
type input "$0.00"
click at [623, 63] on button "Guardar" at bounding box center [617, 69] width 58 height 18
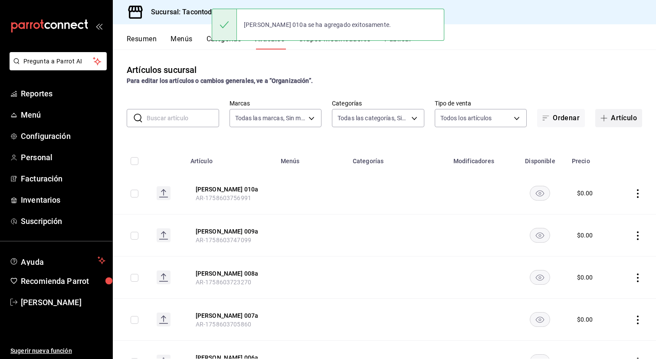
click at [613, 115] on button "Artículo" at bounding box center [619, 118] width 47 height 18
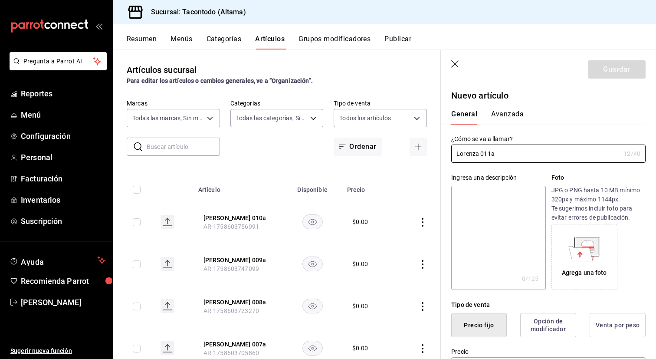
scroll to position [105, 0]
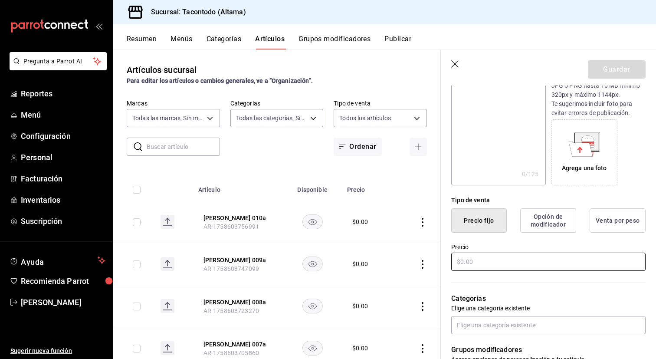
type input "Lorenza 011a"
click at [490, 269] on input "text" at bounding box center [548, 262] width 194 height 18
type input "$0.00"
click at [608, 76] on button "Guardar" at bounding box center [617, 69] width 58 height 18
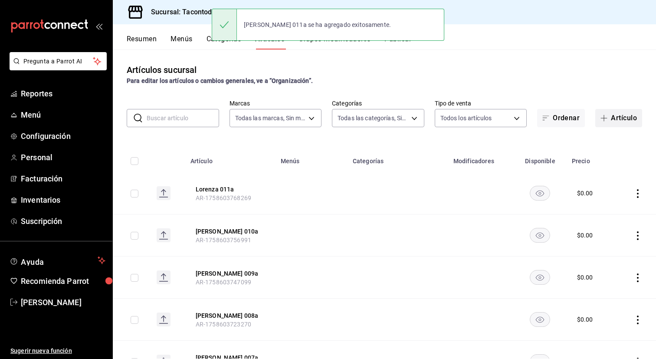
click at [622, 119] on button "Artículo" at bounding box center [619, 118] width 47 height 18
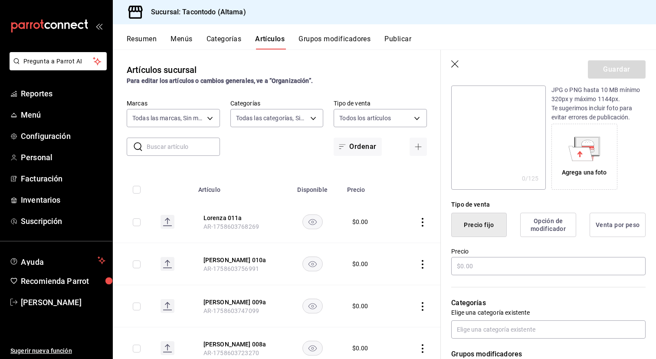
scroll to position [105, 0]
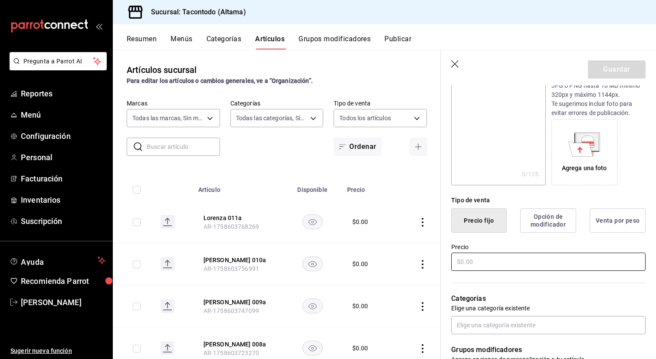
type input "Lorenza 012a"
click at [511, 266] on input "text" at bounding box center [548, 262] width 194 height 18
type input "$0.00"
click at [623, 65] on button "Guardar" at bounding box center [617, 69] width 58 height 18
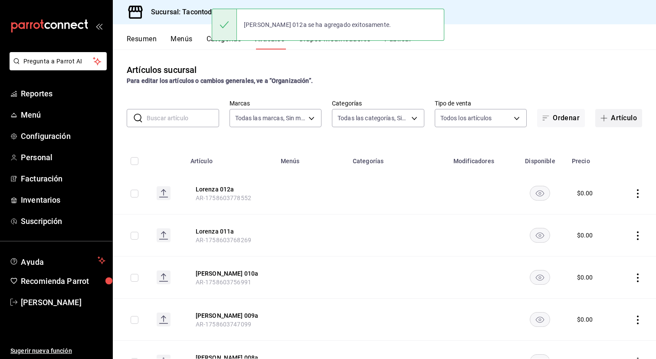
click at [627, 121] on button "Artículo" at bounding box center [619, 118] width 47 height 18
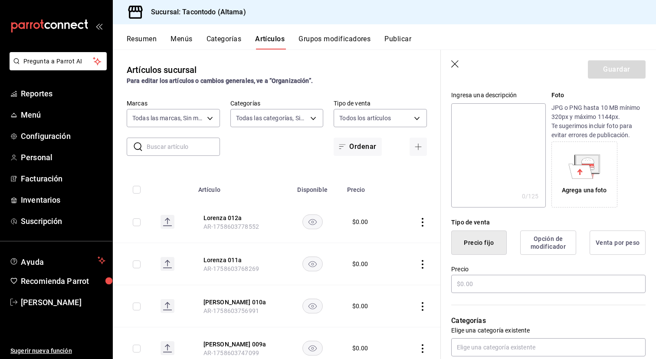
scroll to position [85, 0]
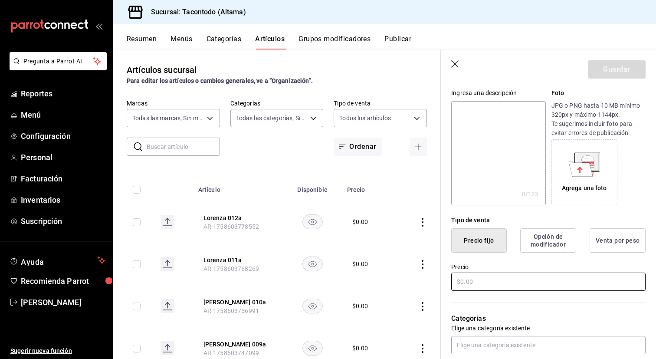
type input "Lorenza 013a"
click at [494, 283] on input "text" at bounding box center [548, 282] width 194 height 18
type input "$0.00"
click at [619, 62] on button "Guardar" at bounding box center [617, 69] width 58 height 18
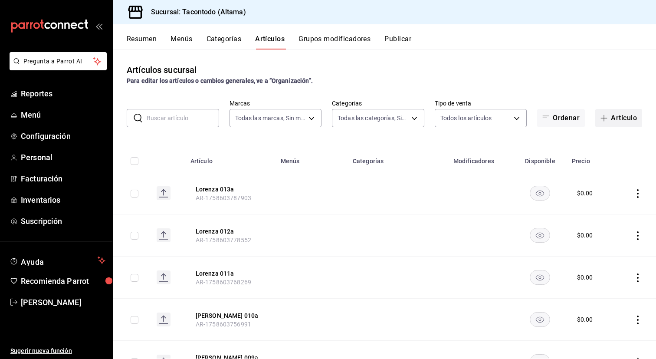
click at [613, 113] on button "Artículo" at bounding box center [619, 118] width 47 height 18
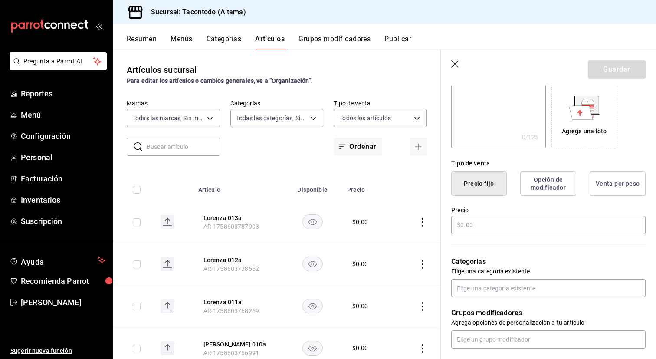
scroll to position [143, 0]
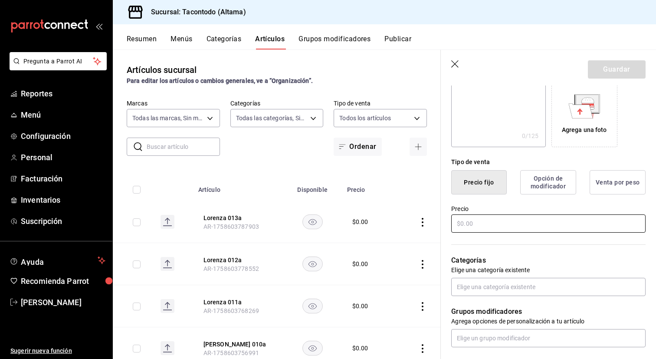
type input "Lorenza 014a"
click at [529, 214] on input "text" at bounding box center [548, 223] width 194 height 18
type input "$0.00"
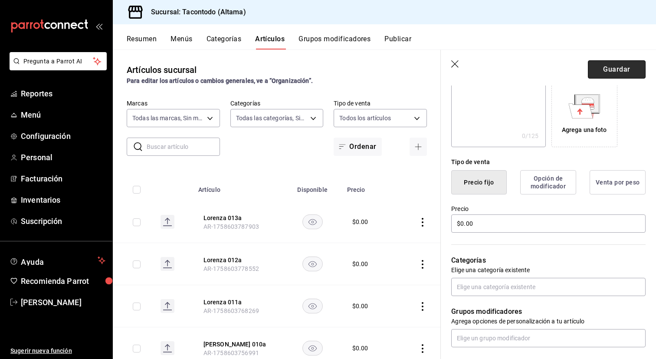
click at [613, 61] on button "Guardar" at bounding box center [617, 69] width 58 height 18
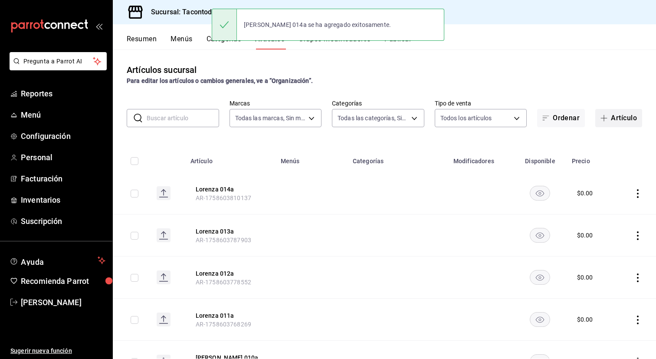
click at [615, 112] on button "Artículo" at bounding box center [619, 118] width 47 height 18
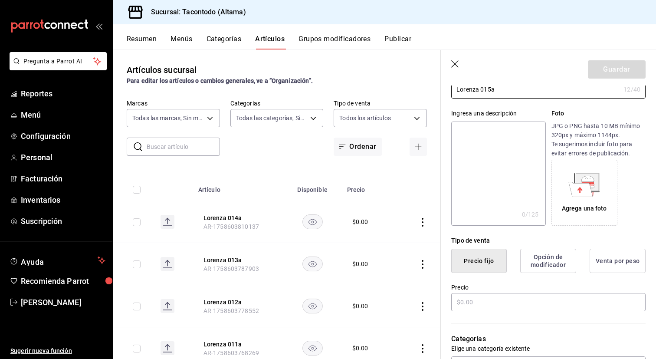
scroll to position [65, 0]
type input "Lorenza 015a"
click at [493, 300] on input "text" at bounding box center [548, 302] width 194 height 18
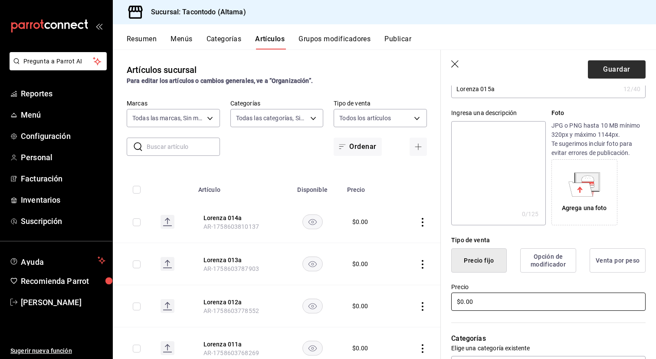
type input "$0.00"
click at [619, 77] on button "Guardar" at bounding box center [617, 69] width 58 height 18
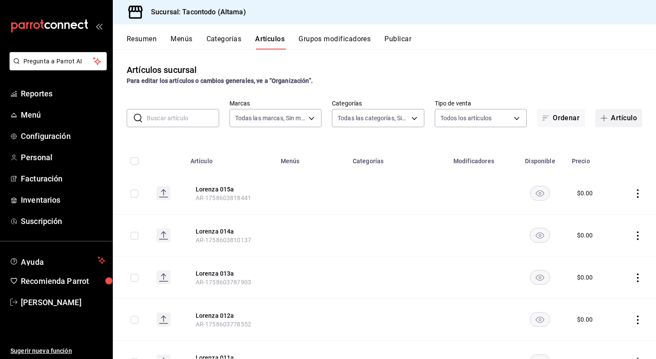
click at [608, 115] on span "button" at bounding box center [606, 118] width 10 height 7
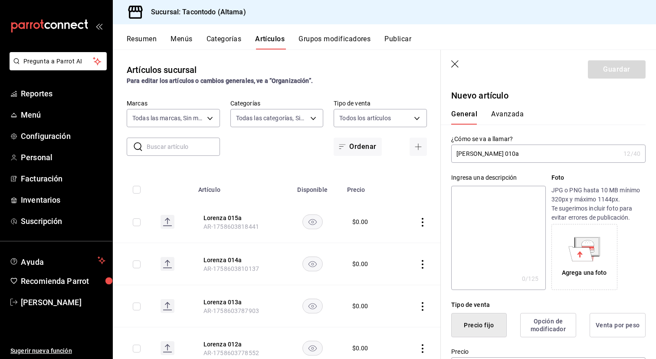
click at [468, 155] on input "[PERSON_NAME] 010a" at bounding box center [535, 153] width 169 height 17
click at [483, 154] on input "Burrito 010a" at bounding box center [535, 153] width 169 height 17
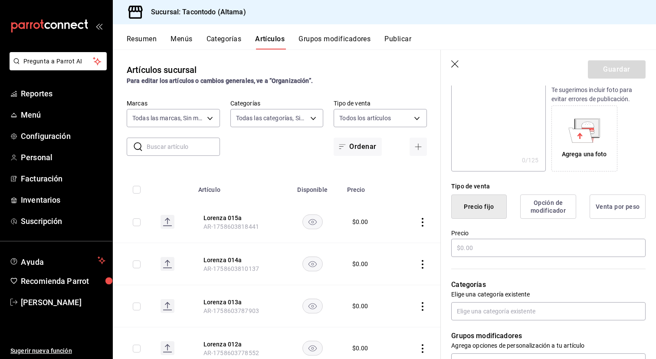
scroll to position [128, 0]
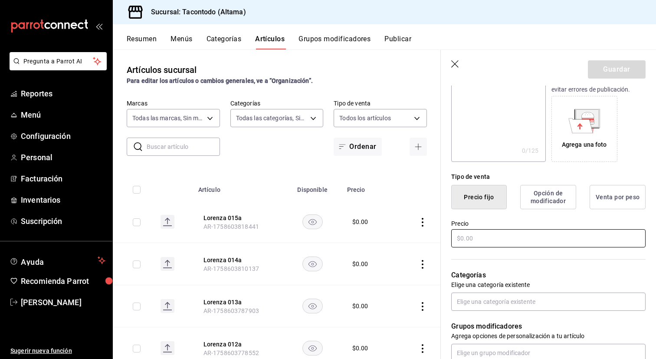
type input "Burrito 001a"
click at [470, 239] on input "text" at bounding box center [548, 238] width 194 height 18
type input "$0.00"
click at [617, 77] on button "Guardar" at bounding box center [617, 69] width 58 height 18
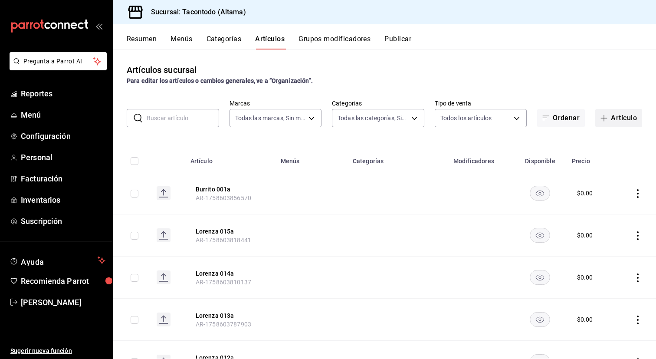
click at [613, 114] on button "Artículo" at bounding box center [619, 118] width 47 height 18
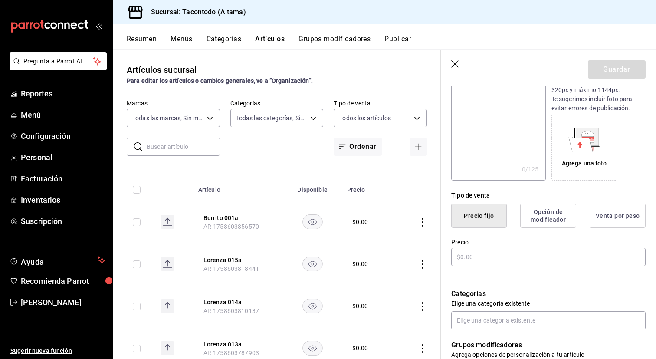
scroll to position [109, 0]
type input "Burrito 002a"
click at [507, 264] on input "text" at bounding box center [548, 257] width 194 height 18
type input "$0.00"
click at [627, 73] on button "Guardar" at bounding box center [617, 69] width 58 height 18
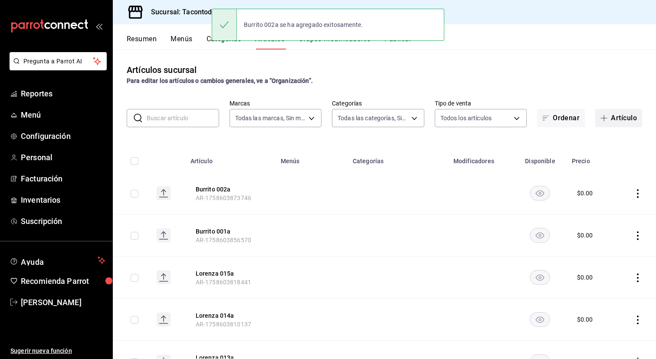
click at [624, 122] on button "Artículo" at bounding box center [619, 118] width 47 height 18
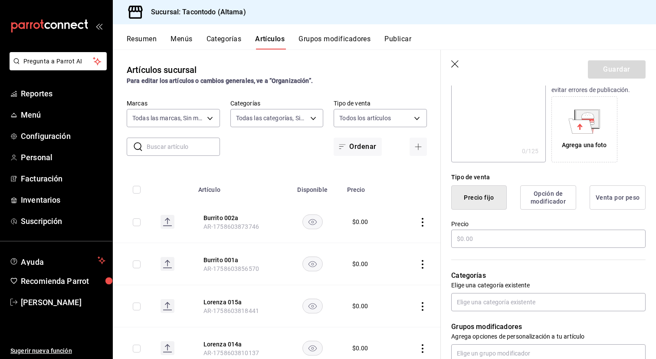
scroll to position [129, 0]
type input "Burrito 003a"
click at [513, 234] on input "text" at bounding box center [548, 237] width 194 height 18
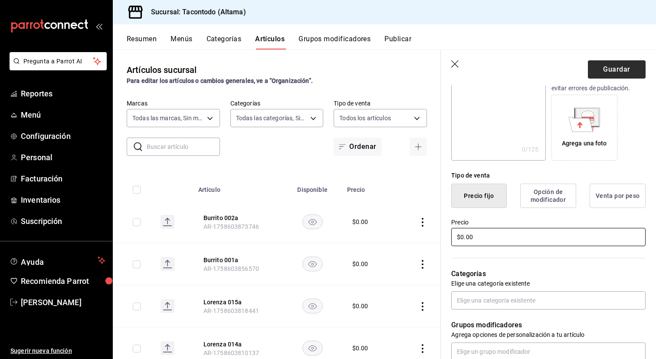
type input "$0.00"
click at [622, 65] on button "Guardar" at bounding box center [617, 69] width 58 height 18
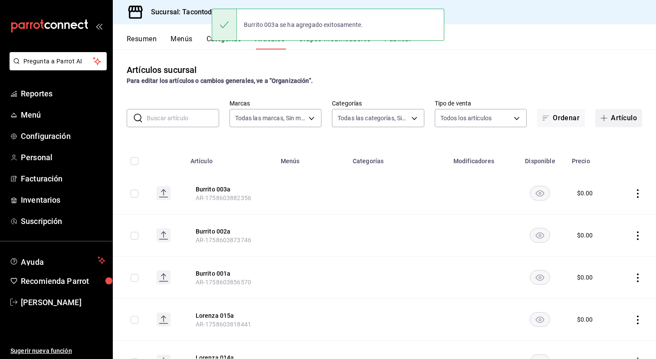
click at [623, 124] on button "Artículo" at bounding box center [619, 118] width 47 height 18
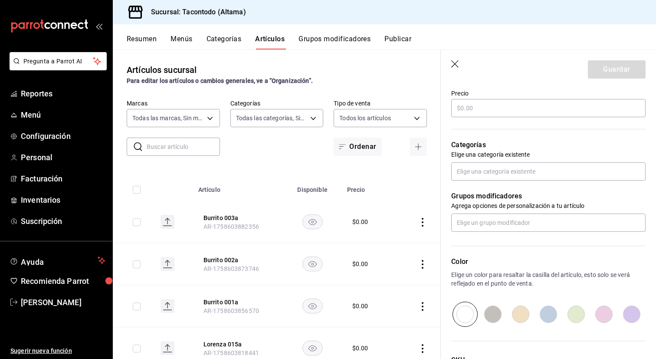
scroll to position [254, 0]
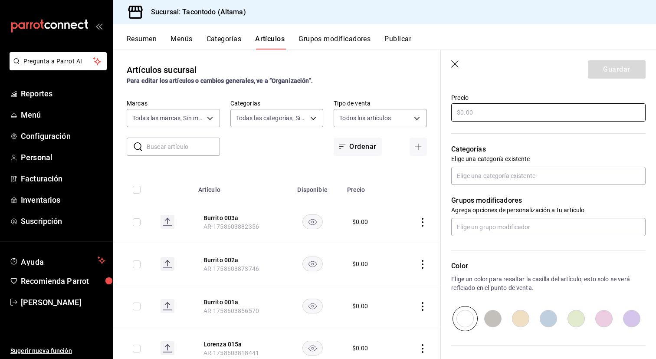
type input "Burrito 003a"
click at [528, 117] on input "text" at bounding box center [548, 112] width 194 height 18
type input "$0.00"
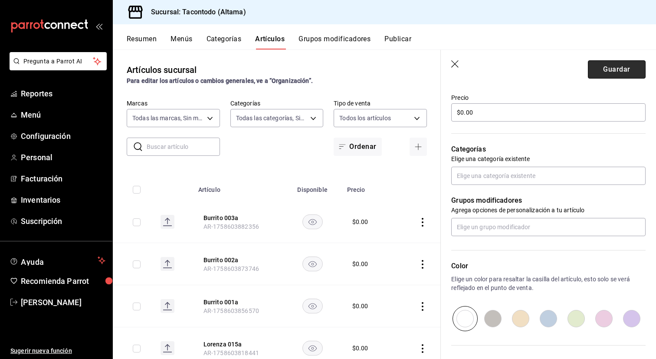
click at [600, 70] on button "Guardar" at bounding box center [617, 69] width 58 height 18
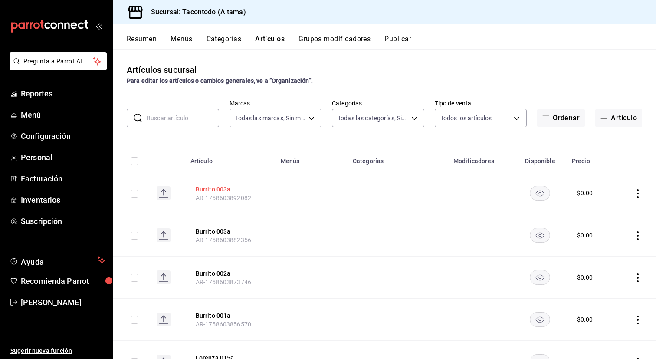
click at [226, 189] on button "Burrito 003a" at bounding box center [230, 189] width 69 height 9
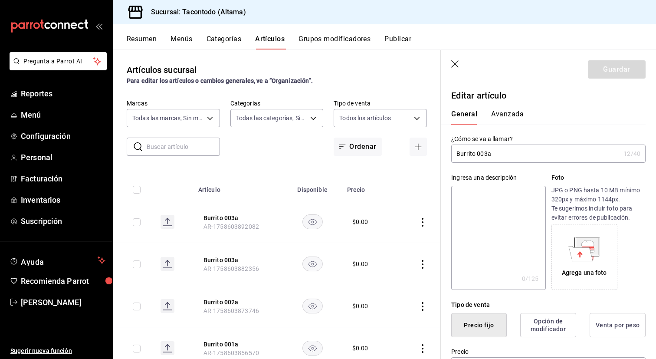
click at [486, 153] on input "Burrito 003a" at bounding box center [535, 153] width 169 height 17
type input "Burrito 004a"
click at [608, 66] on button "Guardar" at bounding box center [617, 69] width 58 height 18
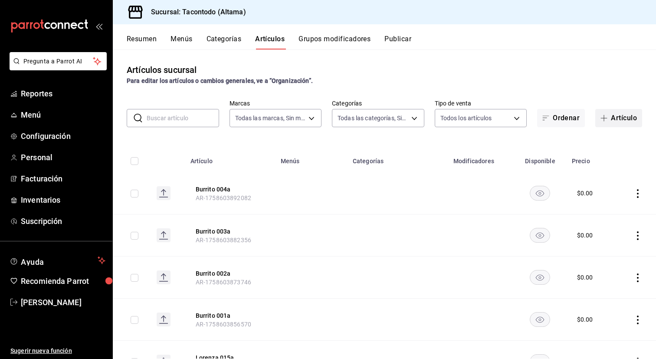
click at [623, 112] on button "Artículo" at bounding box center [619, 118] width 47 height 18
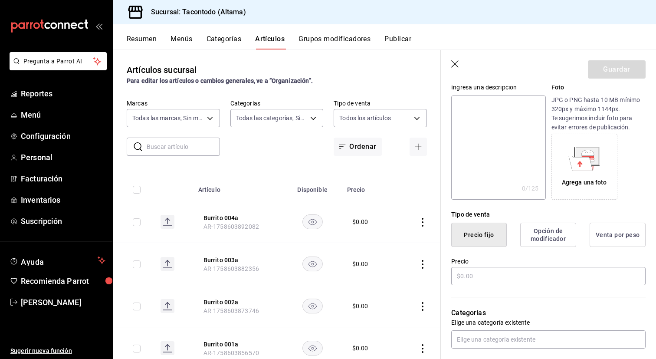
scroll to position [89, 0]
type input "Burrito 005a"
click at [500, 278] on input "text" at bounding box center [548, 277] width 194 height 18
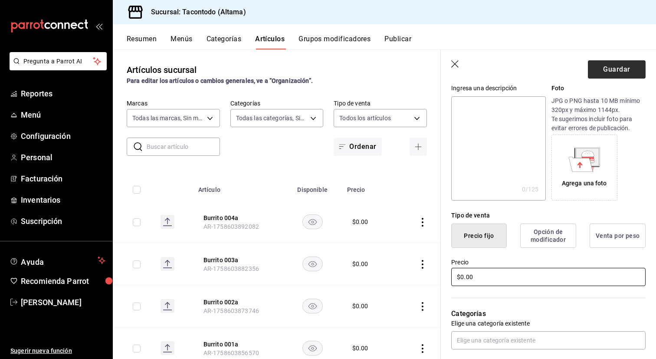
type input "$0.00"
click at [610, 72] on button "Guardar" at bounding box center [617, 69] width 58 height 18
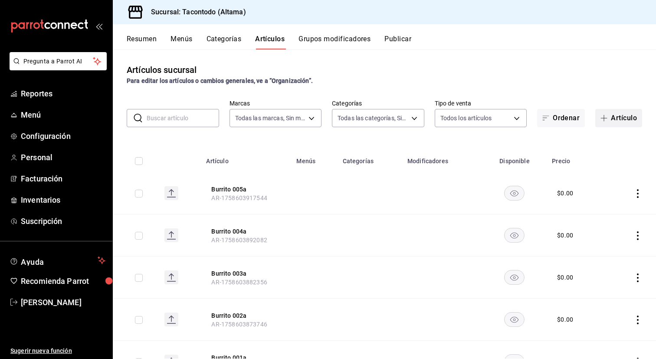
click at [613, 117] on button "Artículo" at bounding box center [619, 118] width 47 height 18
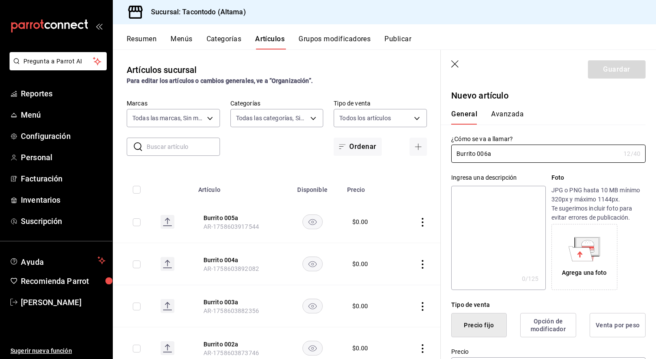
scroll to position [99, 0]
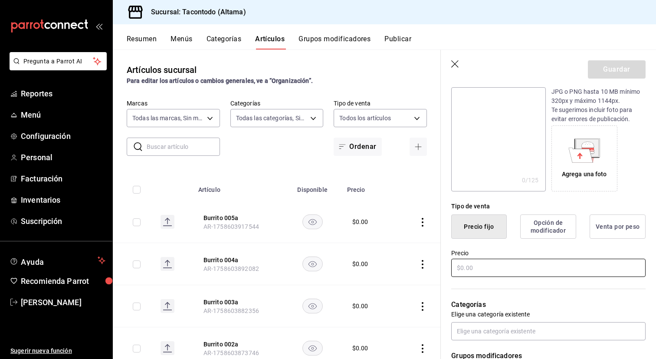
type input "Burrito 006a"
click at [524, 263] on input "text" at bounding box center [548, 268] width 194 height 18
type input "$0.00"
click at [620, 72] on button "Guardar" at bounding box center [617, 69] width 58 height 18
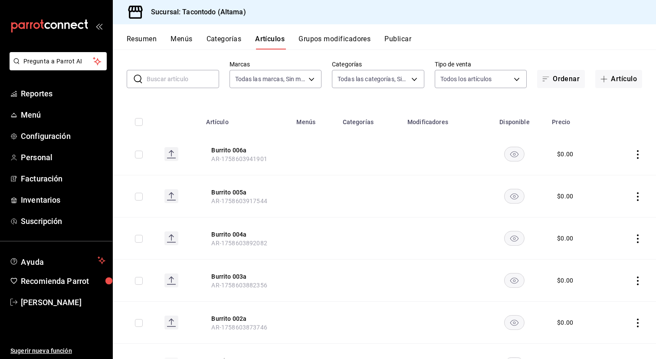
scroll to position [38, 0]
click at [623, 86] on button "Artículo" at bounding box center [619, 80] width 47 height 18
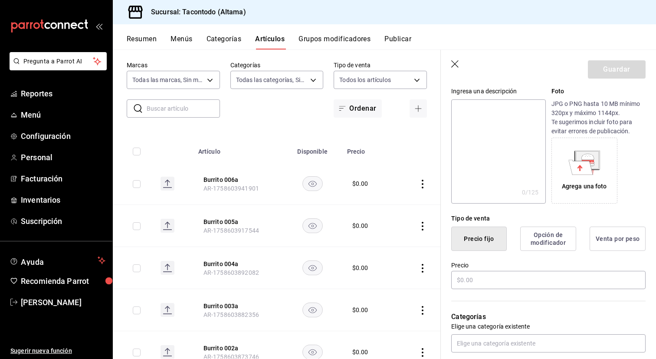
scroll to position [101, 0]
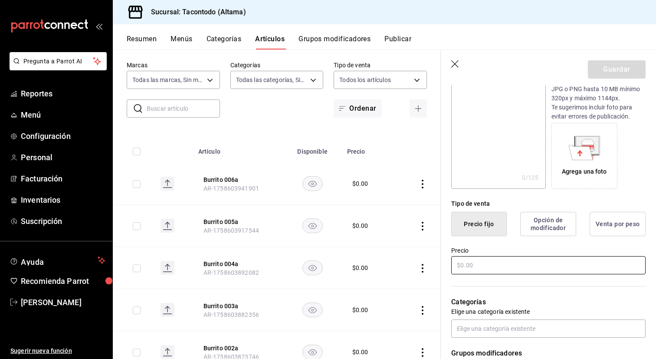
type input "Burrito 007a"
click at [485, 269] on input "text" at bounding box center [548, 265] width 194 height 18
type input "$0.00"
click at [628, 68] on button "Guardar" at bounding box center [617, 69] width 58 height 18
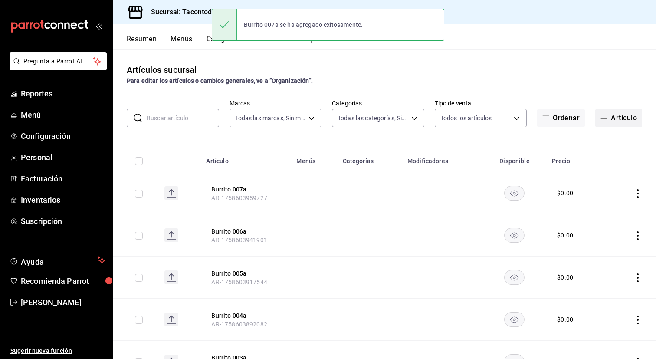
click at [629, 111] on button "Artículo" at bounding box center [619, 118] width 47 height 18
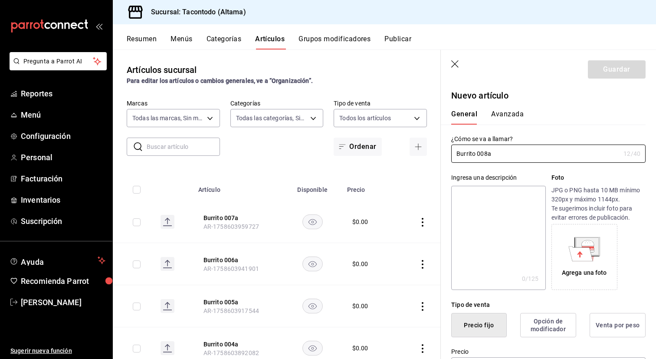
scroll to position [107, 0]
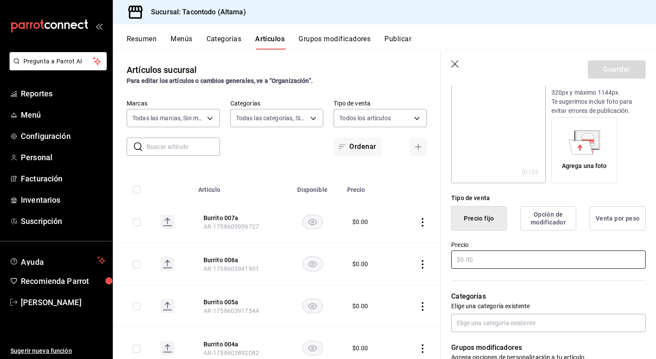
type input "Burrito 008a"
click at [491, 256] on input "text" at bounding box center [548, 259] width 194 height 18
type input "$0.00"
click at [613, 63] on button "Guardar" at bounding box center [617, 69] width 58 height 18
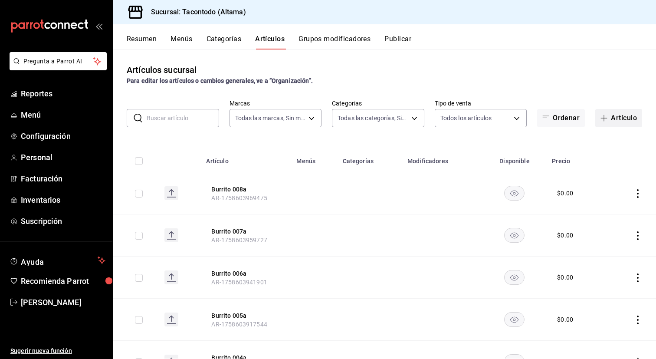
click at [617, 112] on button "Artículo" at bounding box center [619, 118] width 47 height 18
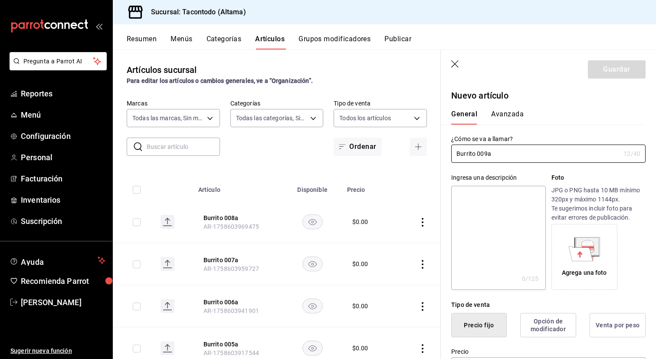
scroll to position [113, 0]
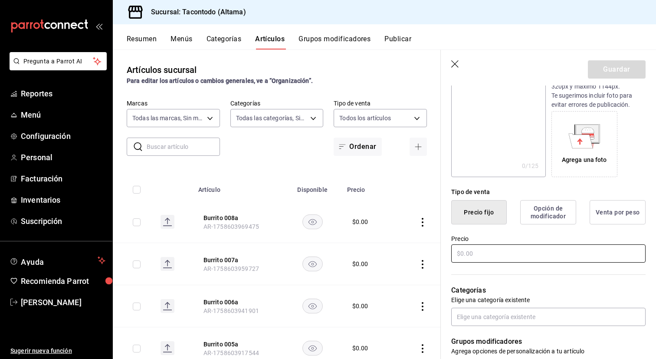
type input "Burrito 009a"
click at [510, 250] on input "text" at bounding box center [548, 253] width 194 height 18
type input "$0.00"
click at [602, 72] on button "Guardar" at bounding box center [617, 69] width 58 height 18
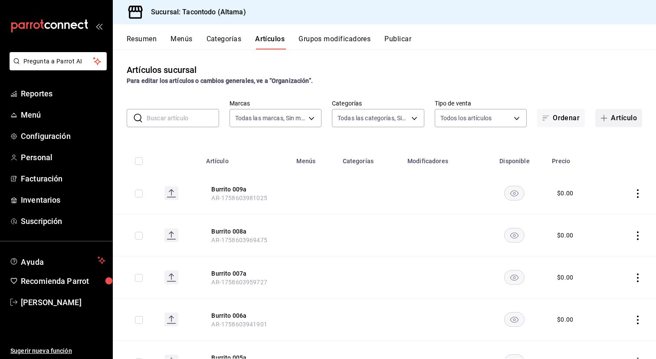
click at [623, 113] on button "Artículo" at bounding box center [619, 118] width 47 height 18
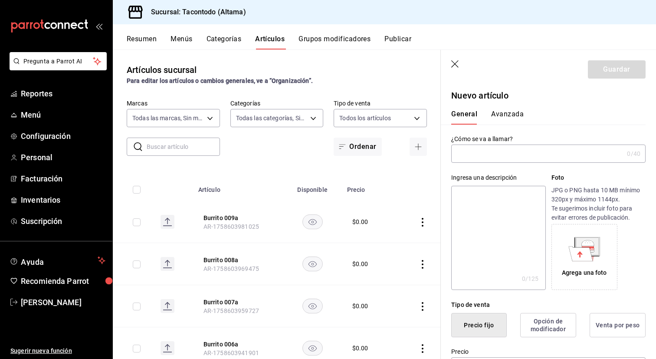
click at [545, 154] on input "text" at bounding box center [537, 153] width 172 height 17
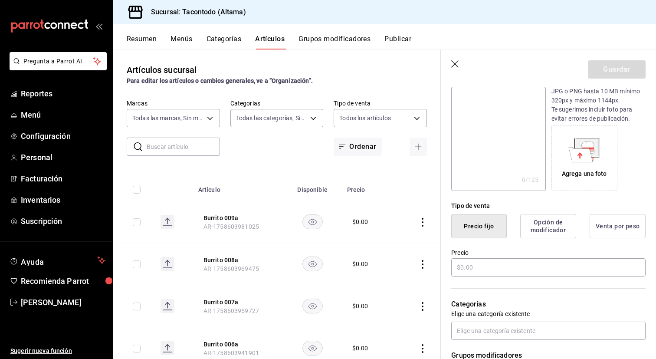
scroll to position [95, 0]
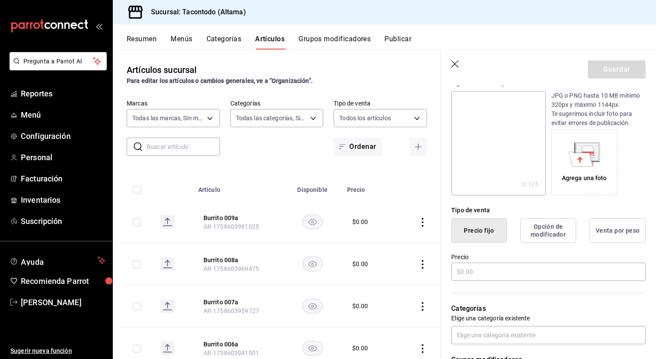
type input "Burrito 010a"
click at [483, 281] on div "Precio" at bounding box center [548, 267] width 194 height 29
click at [484, 278] on input "text" at bounding box center [548, 272] width 194 height 18
type input "$0.00"
click at [612, 64] on button "Guardar" at bounding box center [617, 69] width 58 height 18
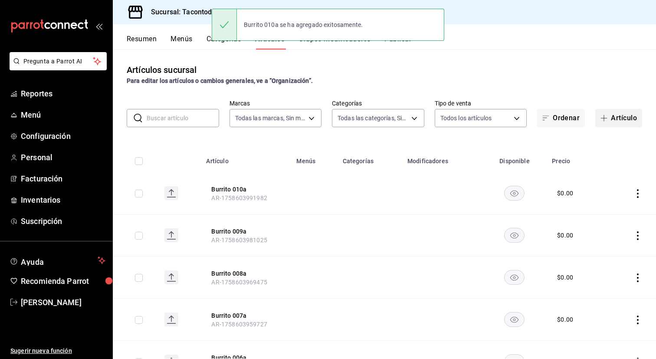
click at [629, 113] on button "Artículo" at bounding box center [619, 118] width 47 height 18
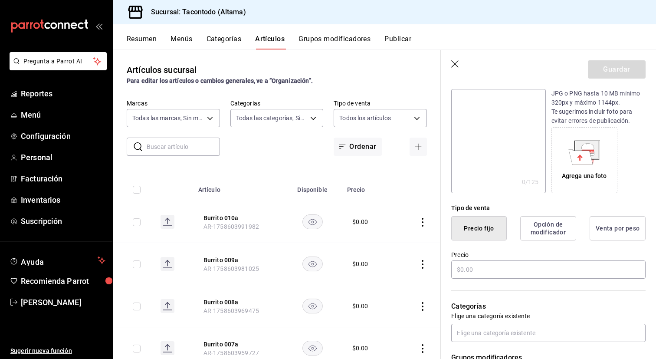
scroll to position [97, 0]
type input "Burrito 011a"
click at [465, 278] on input "text" at bounding box center [548, 269] width 194 height 18
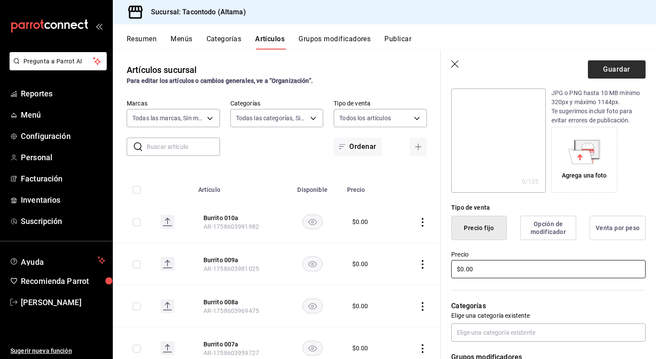
type input "$0.00"
click at [603, 66] on button "Guardar" at bounding box center [617, 69] width 58 height 18
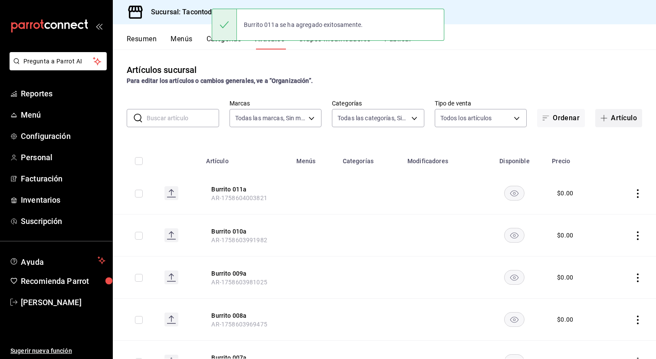
click at [629, 124] on button "Artículo" at bounding box center [619, 118] width 47 height 18
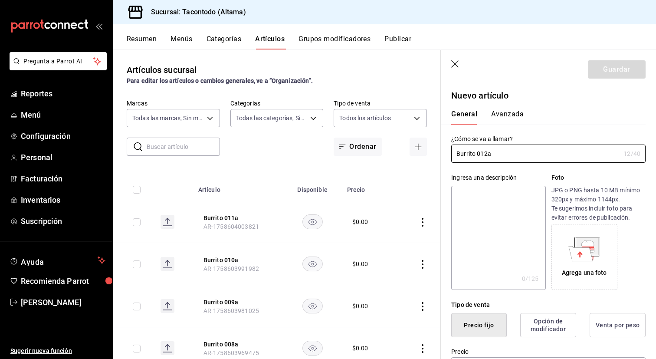
scroll to position [131, 0]
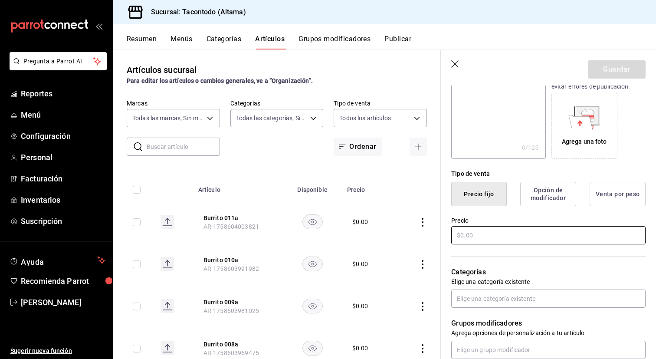
type input "Burrito 012a"
click at [533, 234] on input "text" at bounding box center [548, 235] width 194 height 18
type input "$0.00"
click at [598, 62] on button "Guardar" at bounding box center [617, 69] width 58 height 18
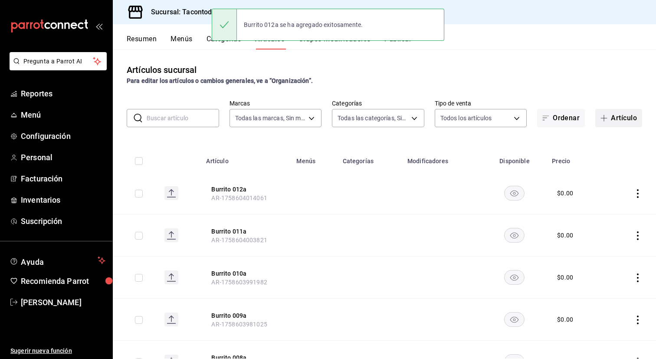
click at [619, 124] on button "Artículo" at bounding box center [619, 118] width 47 height 18
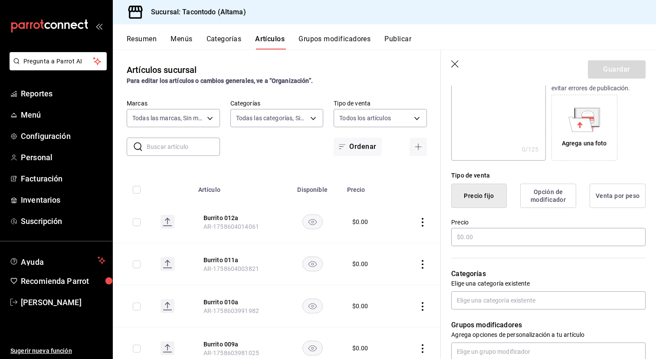
scroll to position [125, 0]
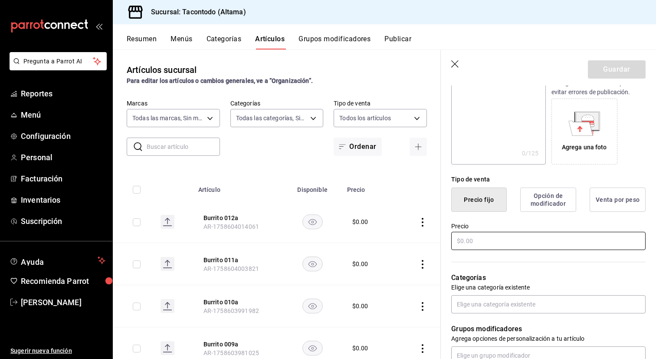
type input "Burrito 013a"
click at [517, 244] on input "text" at bounding box center [548, 241] width 194 height 18
type input "$0.00"
click at [605, 62] on button "Guardar" at bounding box center [617, 69] width 58 height 18
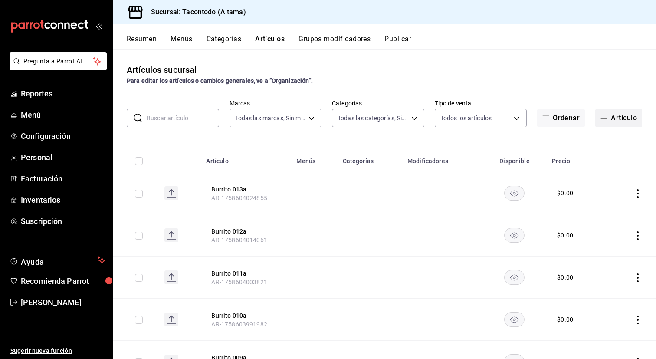
click at [629, 117] on button "Artículo" at bounding box center [619, 118] width 47 height 18
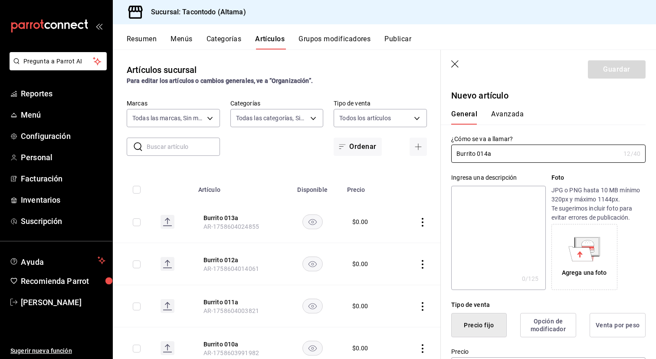
scroll to position [106, 0]
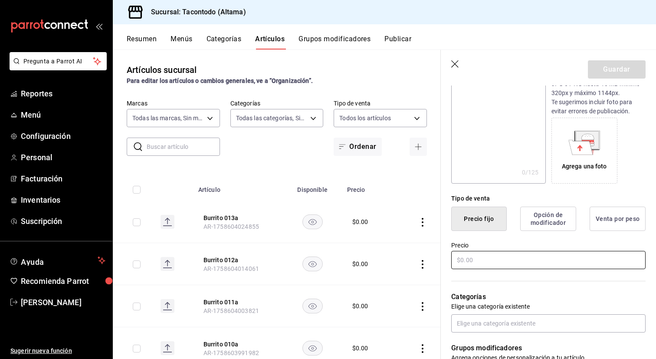
type input "Burrito 014a"
click at [502, 257] on input "text" at bounding box center [548, 260] width 194 height 18
type input "$0.00"
click at [611, 76] on button "Guardar" at bounding box center [617, 69] width 58 height 18
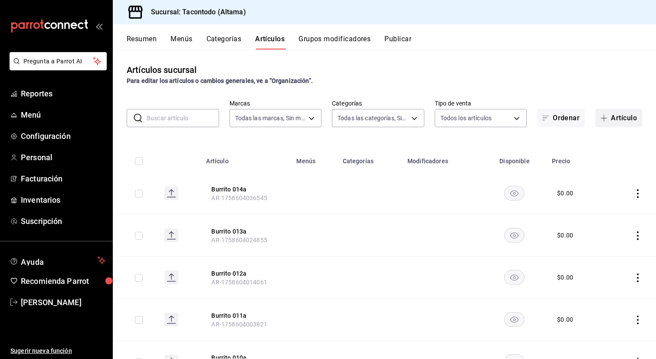
click at [628, 122] on button "Artículo" at bounding box center [619, 118] width 47 height 18
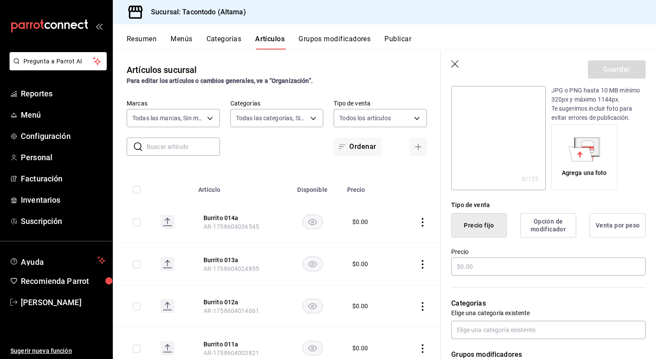
scroll to position [111, 0]
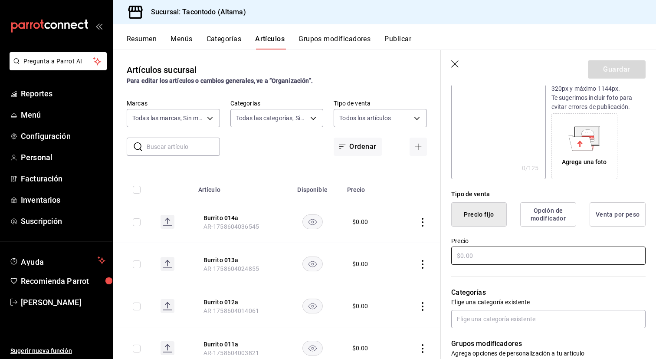
type input "Burrito 015a"
click at [485, 257] on input "text" at bounding box center [548, 256] width 194 height 18
type input "$0.00"
click at [609, 69] on button "Guardar" at bounding box center [617, 69] width 58 height 18
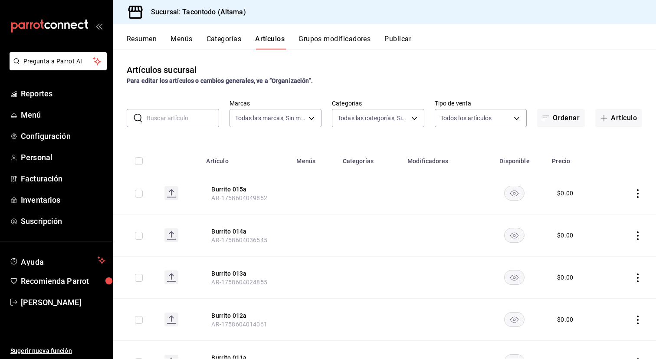
click at [231, 41] on button "Categorías" at bounding box center [224, 42] width 35 height 15
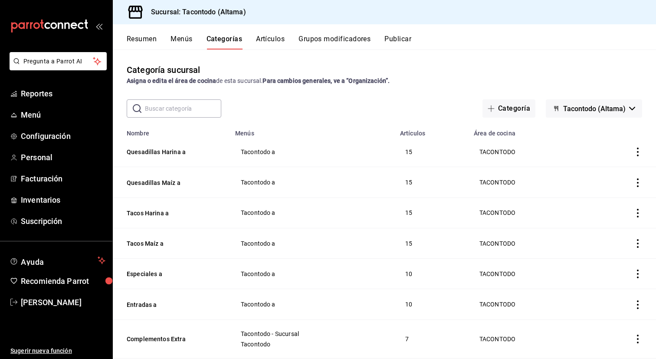
click at [272, 42] on button "Artículos" at bounding box center [270, 42] width 29 height 15
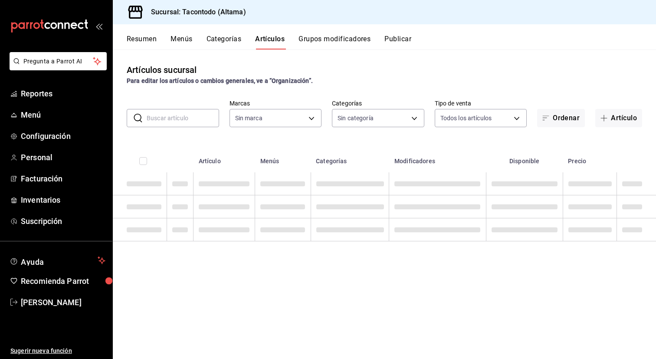
type input "56f755ab-7396-4f10-bb3c-049bffdbebb5"
type input "8465a975-bdba-42e7-9cb7-9ba01d8f7b37,7d112033-fc47-4141-9bac-2b1d398da5b5,56fe3…"
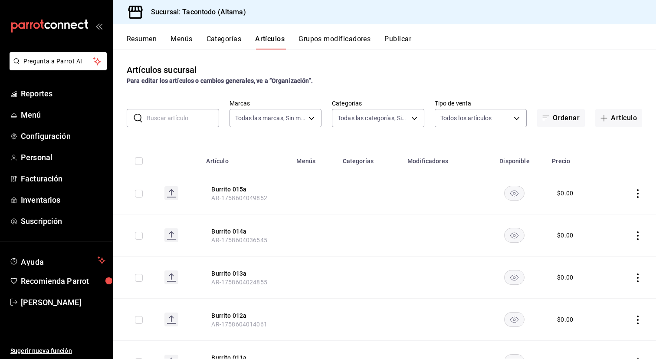
click at [224, 46] on button "Categorías" at bounding box center [224, 42] width 35 height 15
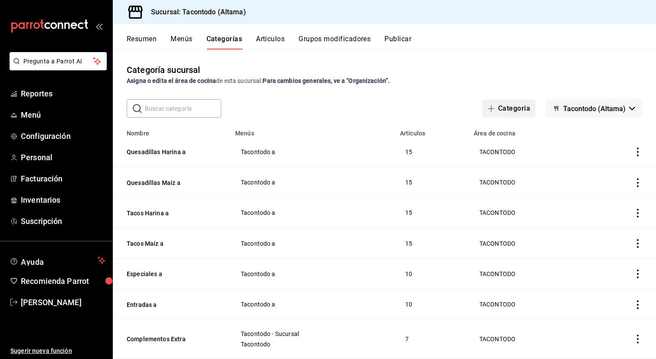
click at [517, 110] on button "Categoría" at bounding box center [509, 108] width 53 height 18
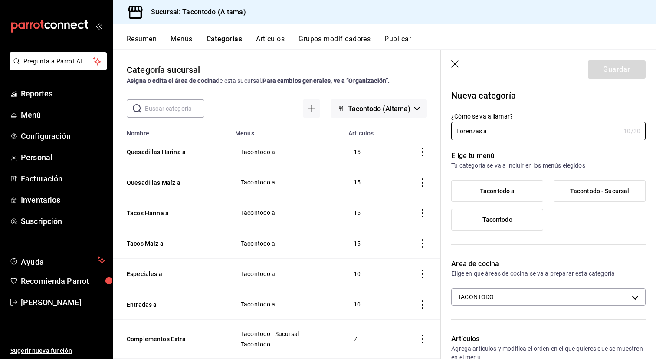
type input "Lorenzas a"
click at [492, 182] on label "Tacontodo a" at bounding box center [497, 191] width 91 height 21
click at [0, 0] on input "Tacontodo a" at bounding box center [0, 0] width 0 height 0
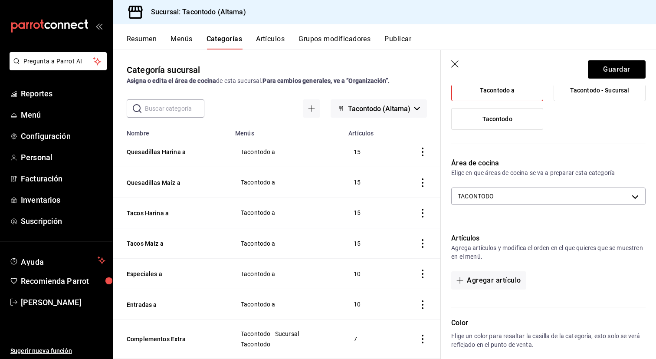
scroll to position [105, 0]
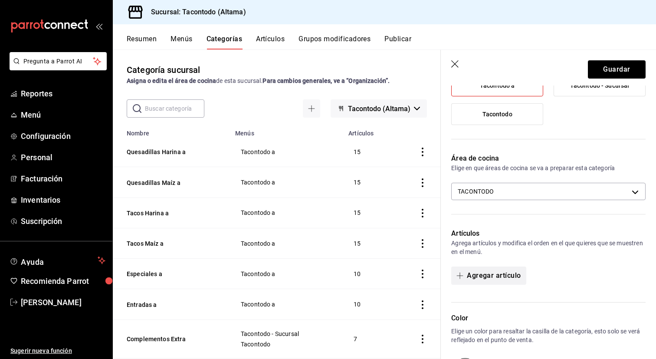
click at [495, 277] on button "Agregar artículo" at bounding box center [488, 276] width 75 height 18
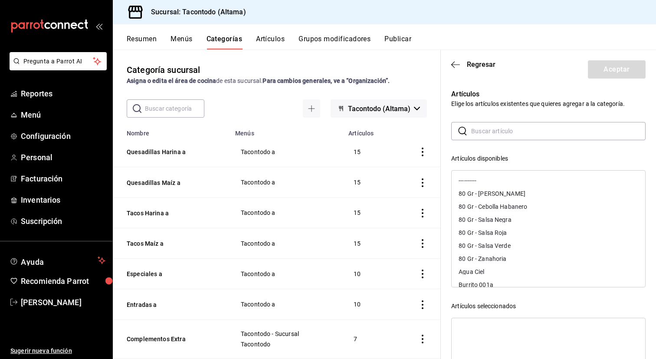
click at [506, 140] on div "​ ​" at bounding box center [548, 131] width 194 height 18
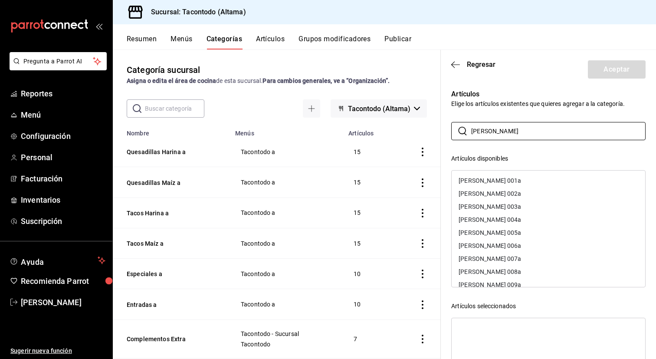
type input "loren"
click at [491, 182] on div "[PERSON_NAME] 001a" at bounding box center [490, 181] width 63 height 6
click at [491, 182] on div "[PERSON_NAME] 002a" at bounding box center [490, 181] width 63 height 6
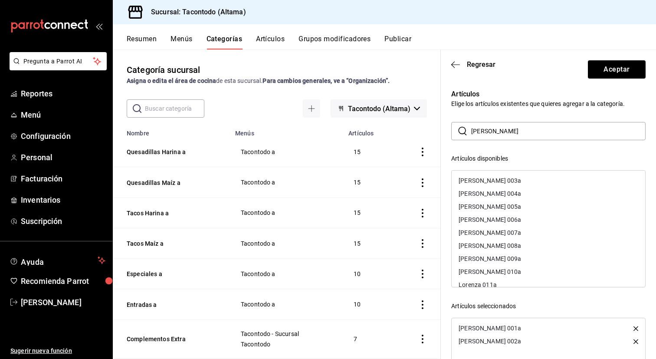
click at [491, 182] on div "[PERSON_NAME] 003a" at bounding box center [490, 181] width 63 height 6
click at [491, 182] on div "[PERSON_NAME] 004a" at bounding box center [490, 181] width 63 height 6
click at [491, 182] on div "[PERSON_NAME] 005a" at bounding box center [490, 181] width 63 height 6
click at [491, 191] on div "[PERSON_NAME] 006a" at bounding box center [490, 194] width 63 height 6
click at [491, 182] on div "[PERSON_NAME] 007a" at bounding box center [490, 181] width 63 height 6
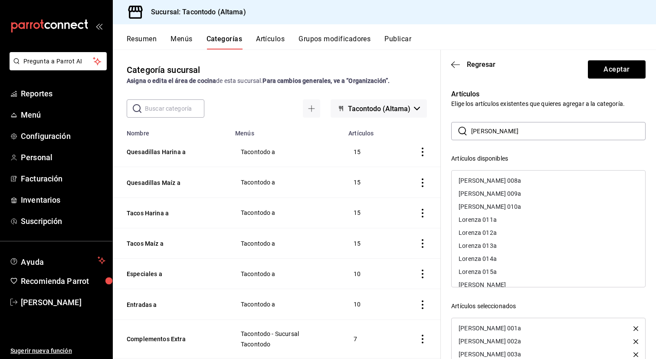
click at [491, 182] on div "[PERSON_NAME] 008a" at bounding box center [490, 181] width 63 height 6
click at [491, 182] on div "[PERSON_NAME] 009a" at bounding box center [490, 181] width 63 height 6
click at [491, 191] on div "[PERSON_NAME] 010a" at bounding box center [490, 194] width 63 height 6
click at [491, 182] on div "Lorenza 011a" at bounding box center [478, 181] width 38 height 6
click at [491, 182] on div "Lorenza 012a" at bounding box center [478, 181] width 38 height 6
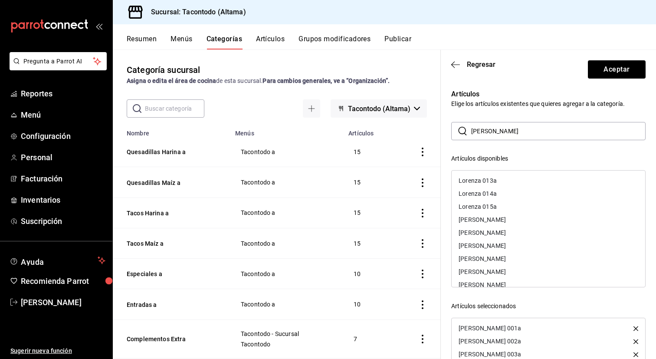
click at [491, 182] on div "Lorenza 013a" at bounding box center [478, 181] width 38 height 6
click at [491, 191] on div "Lorenza 014a" at bounding box center [478, 194] width 38 height 6
click at [491, 182] on div "Lorenza 015a" at bounding box center [478, 181] width 38 height 6
click at [613, 67] on button "Aceptar" at bounding box center [617, 69] width 58 height 18
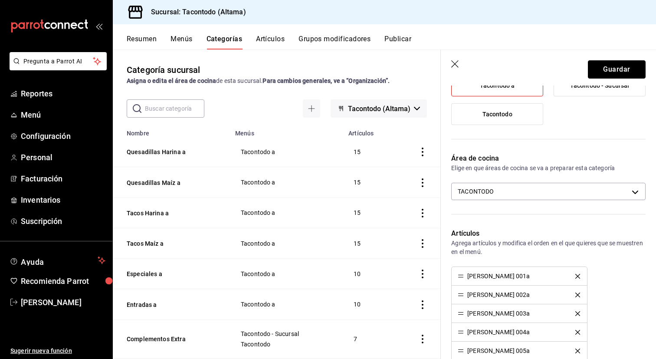
click at [613, 67] on button "Guardar" at bounding box center [617, 69] width 58 height 18
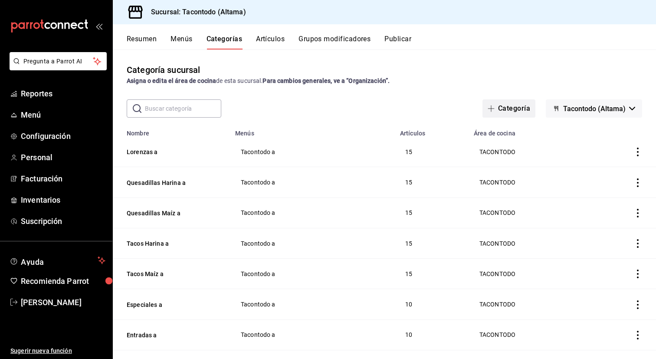
click at [514, 102] on button "Categoría" at bounding box center [509, 108] width 53 height 18
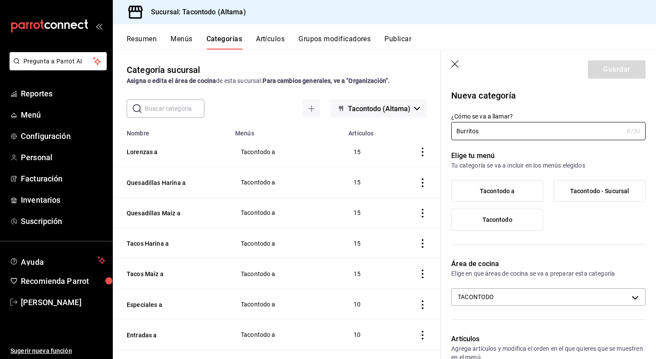
type input "Burritos"
click at [495, 184] on label "Tacontodo a" at bounding box center [497, 191] width 91 height 21
click at [0, 0] on input "Tacontodo a" at bounding box center [0, 0] width 0 height 0
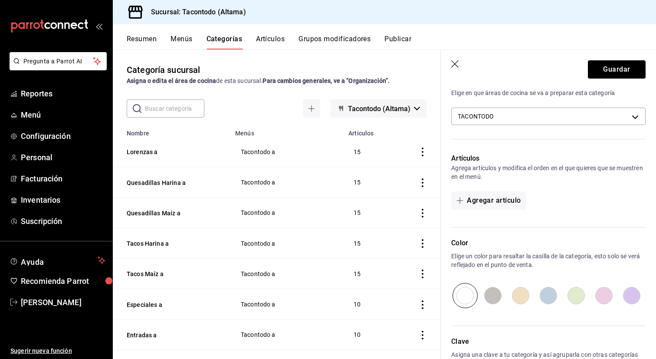
scroll to position [182, 0]
click at [491, 195] on button "Agregar artículo" at bounding box center [488, 199] width 75 height 18
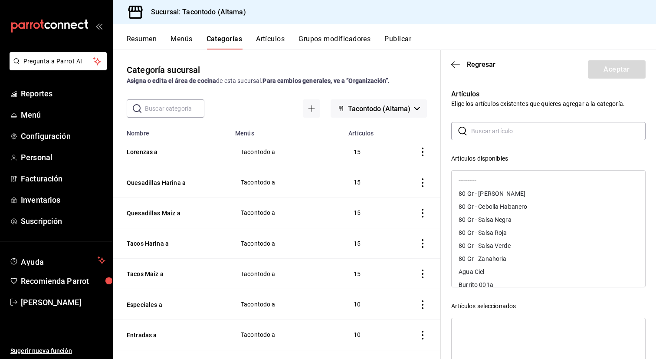
click at [512, 133] on input "text" at bounding box center [558, 130] width 175 height 17
type input "burr"
click at [502, 178] on div "Burrito 001a" at bounding box center [549, 180] width 194 height 13
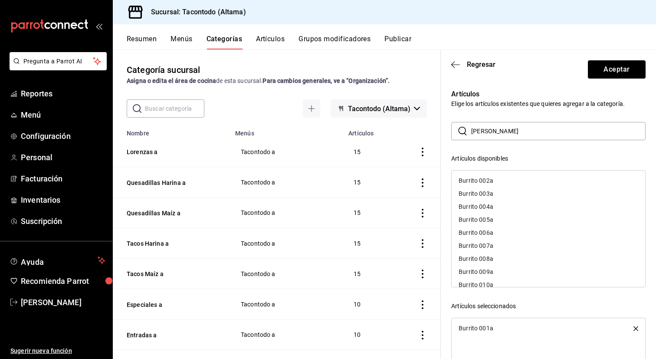
click at [502, 178] on div "Burrito 002a" at bounding box center [549, 180] width 194 height 13
click at [502, 178] on div "Burrito 003a" at bounding box center [549, 180] width 194 height 13
click at [502, 187] on div "Burrito 004a" at bounding box center [549, 193] width 194 height 13
click at [502, 178] on div "Burrito 005a" at bounding box center [549, 180] width 194 height 13
click at [502, 178] on div "Burrito 006a" at bounding box center [549, 180] width 194 height 13
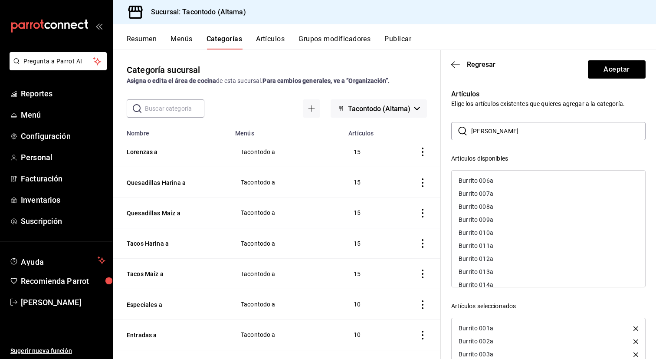
click at [502, 187] on div "Burrito 007a" at bounding box center [549, 193] width 194 height 13
click at [502, 178] on div "Burrito 008a" at bounding box center [549, 180] width 194 height 13
click at [502, 178] on div "Burrito 009a" at bounding box center [549, 180] width 194 height 13
click at [502, 178] on div "Burrito 010a" at bounding box center [549, 180] width 194 height 13
click at [502, 187] on div "Burrito 011a" at bounding box center [549, 193] width 194 height 13
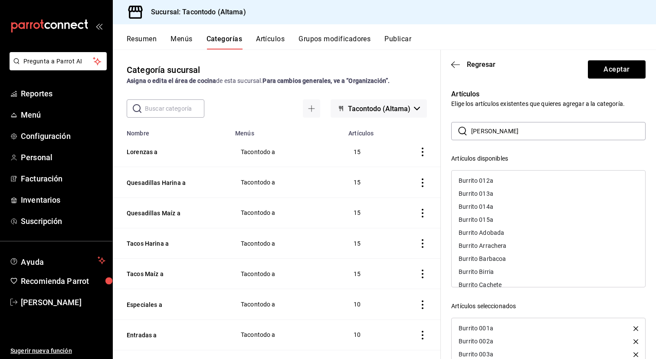
click at [502, 178] on div "Burrito 012a" at bounding box center [549, 180] width 194 height 13
click at [502, 178] on div "Burrito 013a" at bounding box center [549, 180] width 194 height 13
click at [502, 178] on div "Burrito 014a" at bounding box center [549, 180] width 194 height 13
click at [502, 178] on div "Burrito 015a" at bounding box center [549, 180] width 194 height 13
click at [601, 74] on button "Aceptar" at bounding box center [617, 69] width 58 height 18
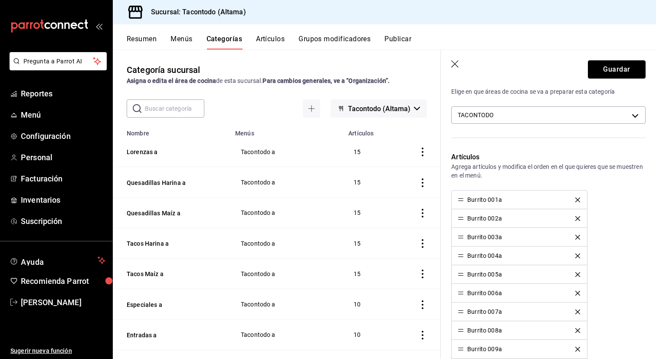
click at [601, 74] on button "Guardar" at bounding box center [617, 69] width 58 height 18
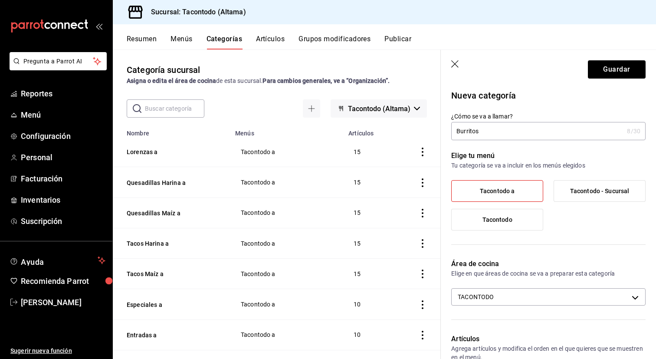
click at [523, 136] on input "Burritos" at bounding box center [537, 130] width 172 height 17
type input "Burritos a"
click at [598, 73] on button "Guardar" at bounding box center [617, 69] width 58 height 18
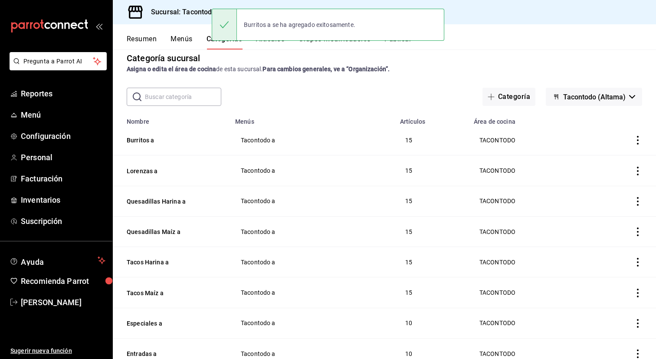
scroll to position [8, 0]
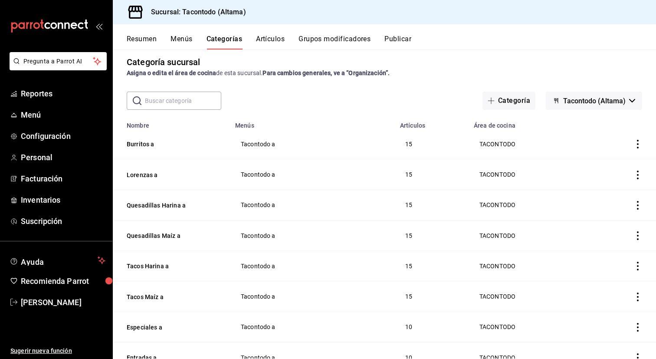
click at [189, 38] on button "Menús" at bounding box center [182, 42] width 22 height 15
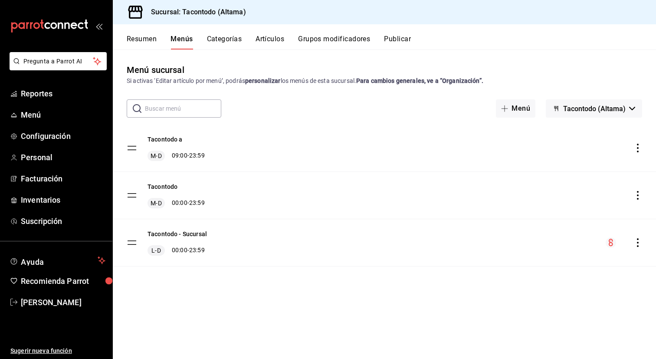
click at [642, 146] on icon "actions" at bounding box center [638, 148] width 9 height 9
click at [155, 143] on div at bounding box center [328, 179] width 656 height 359
click at [163, 141] on button "Tacontodo a" at bounding box center [165, 139] width 35 height 9
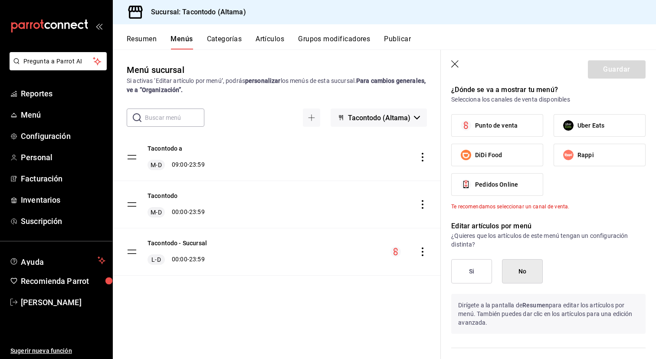
scroll to position [485, 0]
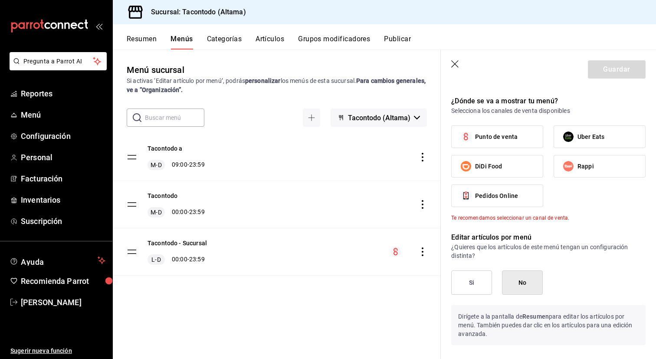
click at [510, 132] on span "Punto de venta" at bounding box center [496, 136] width 43 height 9
click at [475, 132] on input "Punto de venta" at bounding box center [466, 137] width 18 height 18
checkbox input "true"
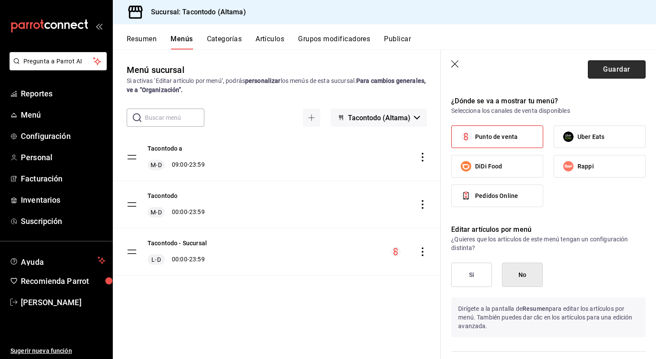
click at [615, 72] on button "Guardar" at bounding box center [617, 69] width 58 height 18
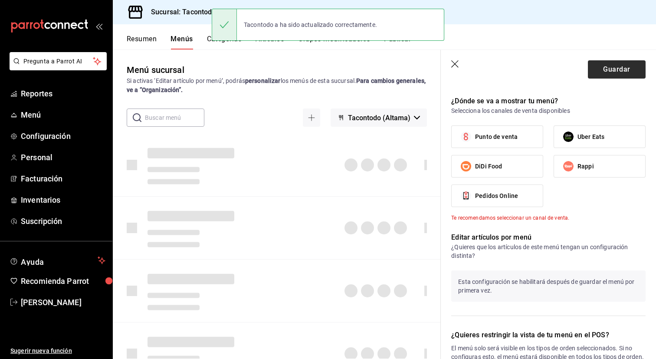
checkbox input "false"
type input "1758604194204"
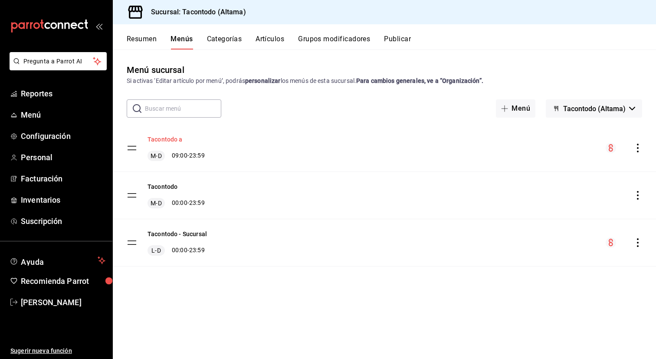
click at [172, 139] on button "Tacontodo a" at bounding box center [165, 139] width 35 height 9
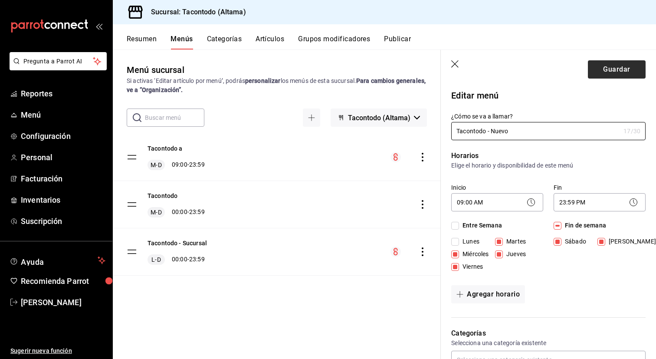
type input "Tacontodo - Nuevo"
click at [611, 73] on button "Guardar" at bounding box center [617, 69] width 58 height 18
checkbox input "false"
type input "1758604322880"
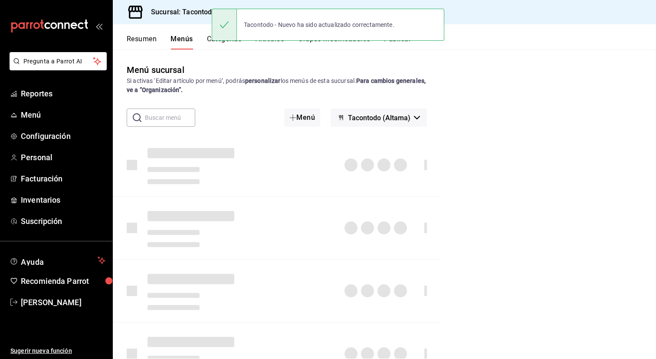
checkbox input "false"
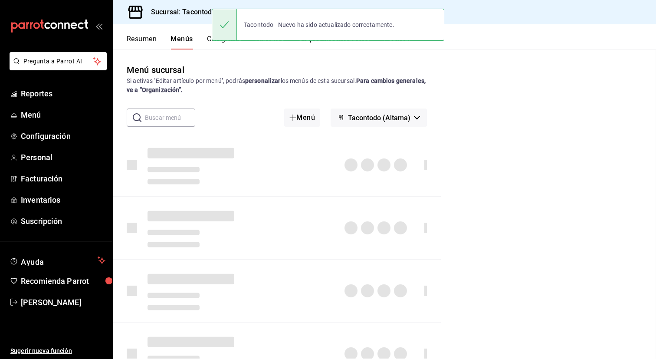
checkbox input "false"
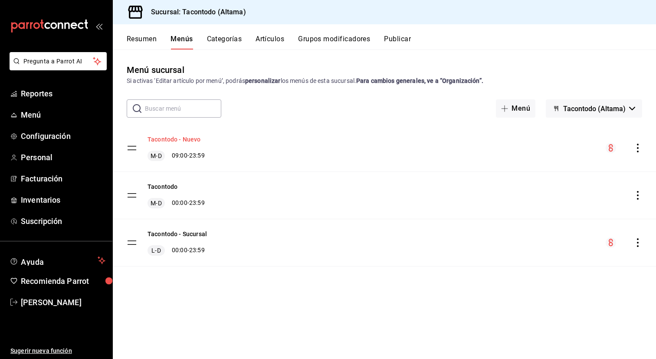
click at [175, 139] on button "Tacontodo - Nuevo" at bounding box center [174, 139] width 53 height 9
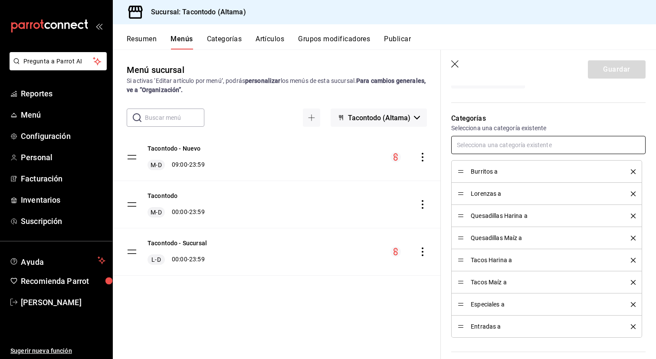
scroll to position [212, 0]
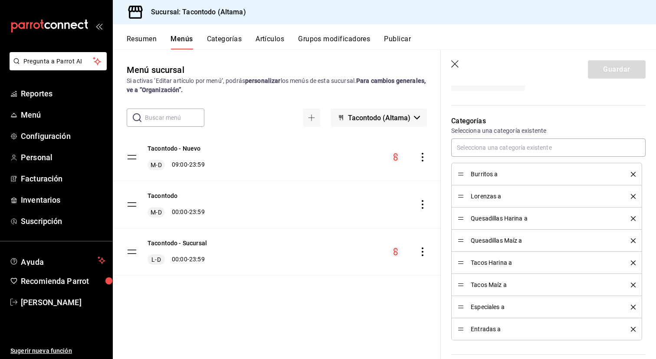
click at [451, 64] on icon "button" at bounding box center [455, 64] width 9 height 9
checkbox input "false"
type input "1758604641791"
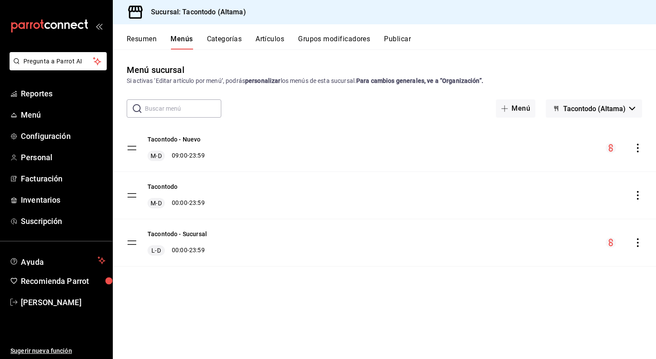
click at [234, 45] on button "Categorías" at bounding box center [224, 42] width 35 height 15
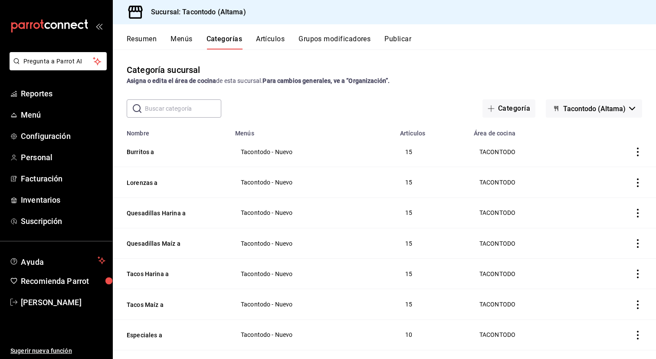
click at [269, 39] on button "Artículos" at bounding box center [270, 42] width 29 height 15
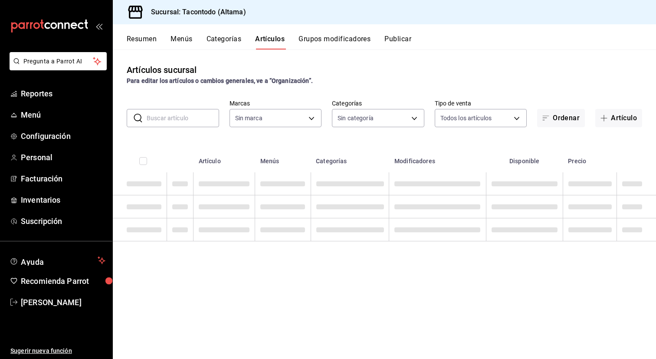
type input "56f755ab-7396-4f10-bb3c-049bffdbebb5"
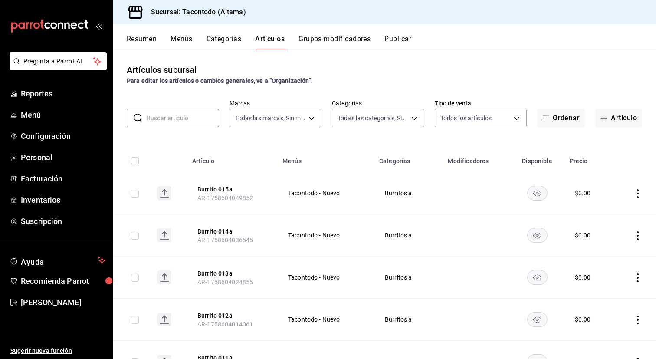
type input "895474e9-4765-4cdc-9fda-306c7789db21,27679bed-c98d-4dc7-8570-a2b3ff5bc7e6,8465a…"
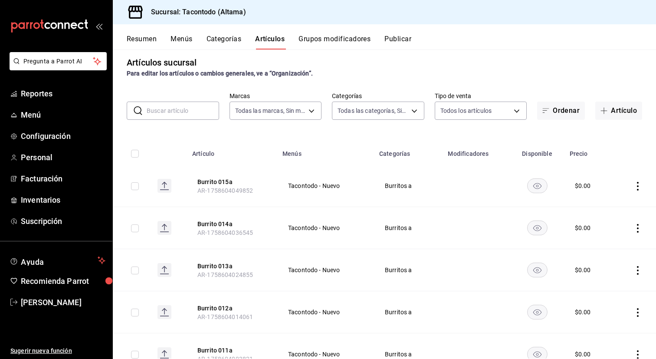
scroll to position [7, 0]
click at [611, 113] on span "button" at bounding box center [606, 111] width 10 height 7
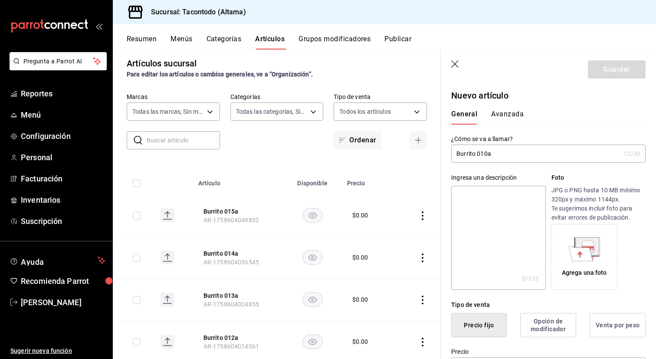
click at [454, 154] on input "Burrito 010a" at bounding box center [535, 153] width 169 height 17
click at [461, 154] on input "Burrito 010a" at bounding box center [535, 153] width 169 height 17
click at [481, 156] on input "Torta 010a" at bounding box center [535, 153] width 169 height 17
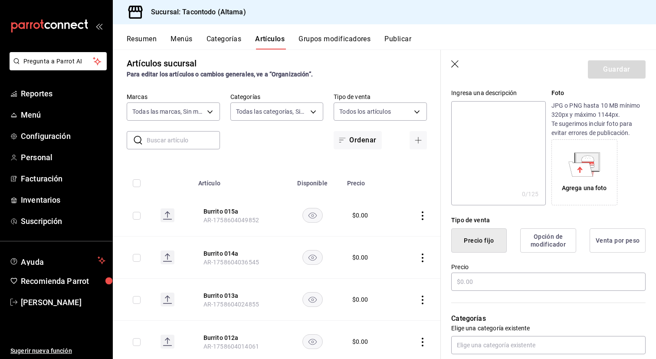
scroll to position [96, 0]
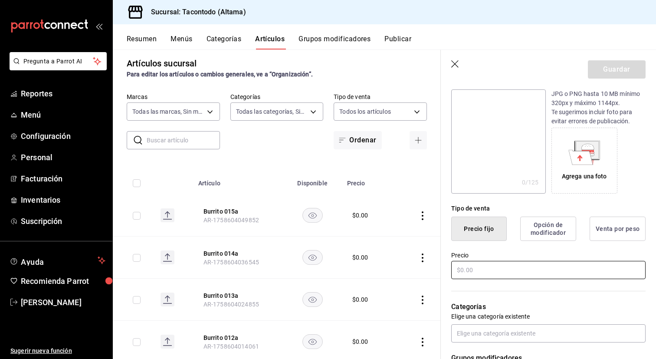
type input "Torta 001a"
click at [471, 267] on input "text" at bounding box center [548, 270] width 194 height 18
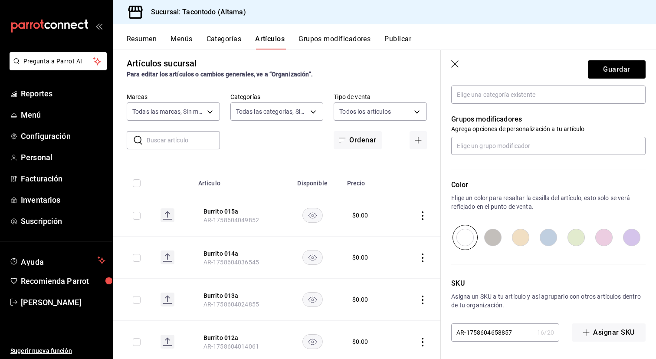
scroll to position [0, 0]
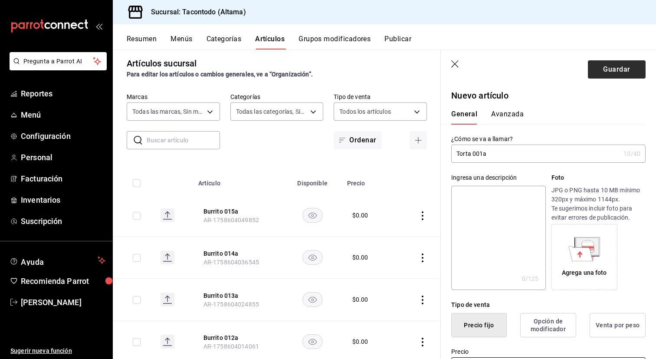
type input "$0.00"
click at [597, 68] on button "Guardar" at bounding box center [617, 69] width 58 height 18
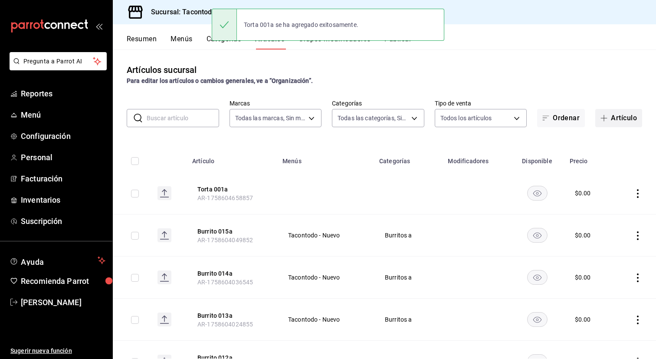
click at [628, 116] on button "Artículo" at bounding box center [619, 118] width 47 height 18
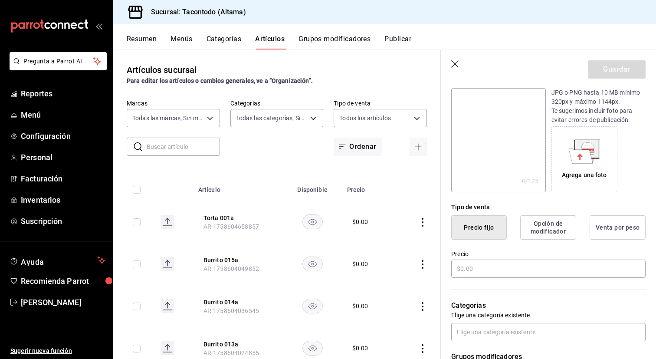
scroll to position [95, 0]
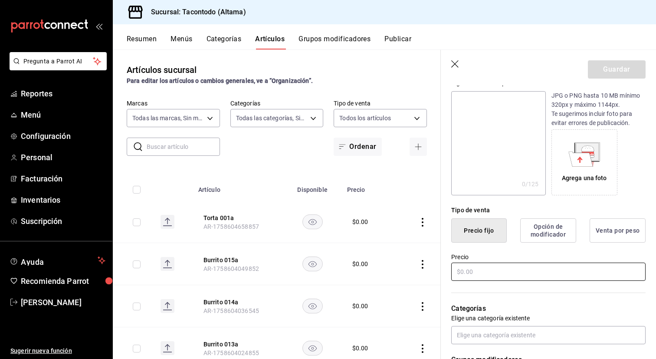
type input "Torta 002a"
click at [469, 280] on input "text" at bounding box center [548, 272] width 194 height 18
type input "$0.00"
click at [618, 66] on button "Guardar" at bounding box center [617, 69] width 58 height 18
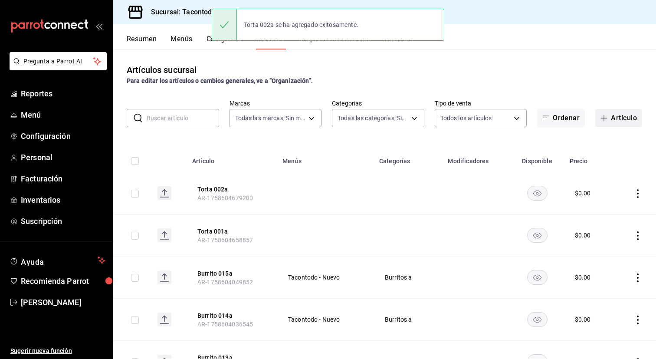
click at [625, 122] on button "Artículo" at bounding box center [619, 118] width 47 height 18
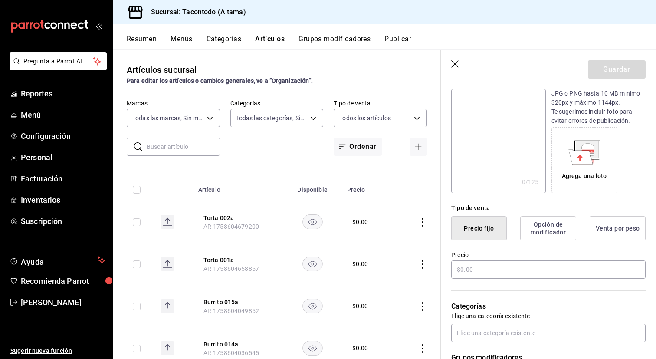
scroll to position [95, 0]
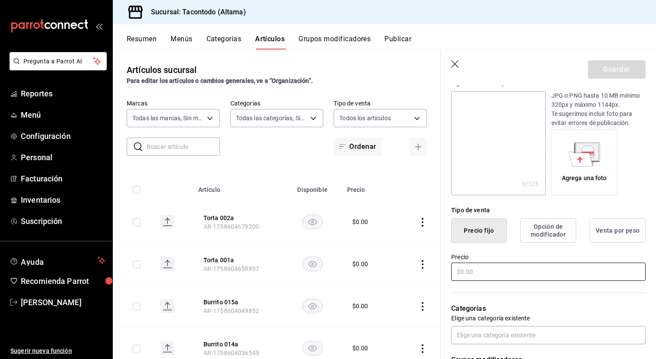
type input "Torta 003a"
click at [485, 272] on input "text" at bounding box center [548, 272] width 194 height 18
type input "$0.00"
click at [610, 76] on button "Guardar" at bounding box center [617, 69] width 58 height 18
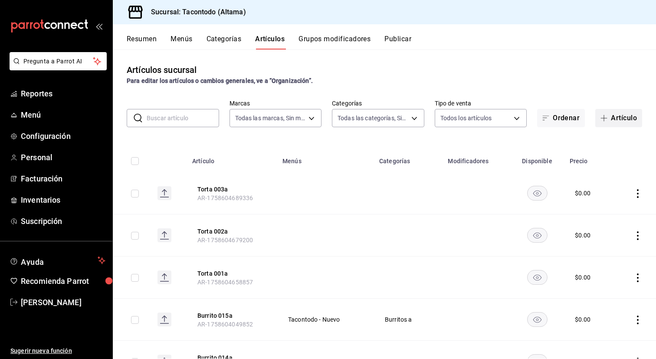
click at [611, 122] on button "Artículo" at bounding box center [619, 118] width 47 height 18
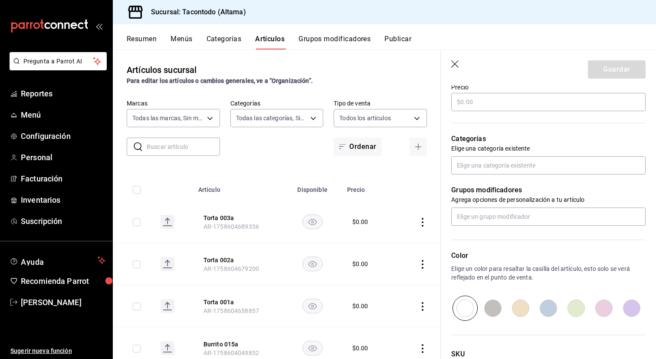
scroll to position [214, 0]
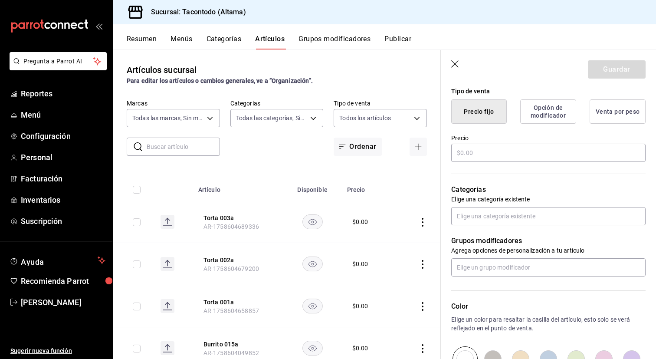
type input "Torta 004a"
click at [507, 150] on input "text" at bounding box center [548, 153] width 194 height 18
type input "$0.00"
click at [600, 65] on button "Guardar" at bounding box center [617, 69] width 58 height 18
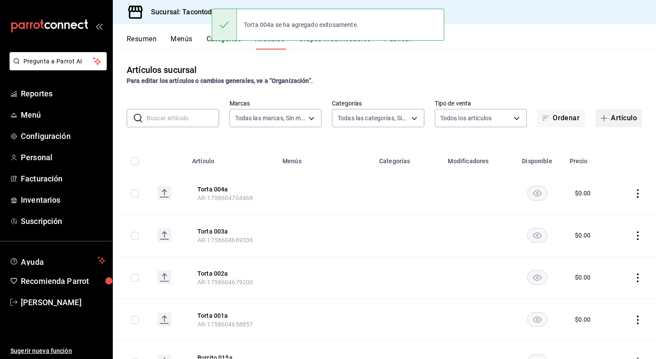
click at [616, 117] on button "Artículo" at bounding box center [619, 118] width 47 height 18
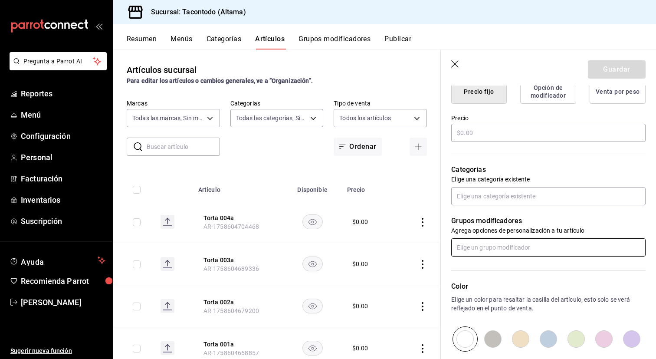
scroll to position [213, 0]
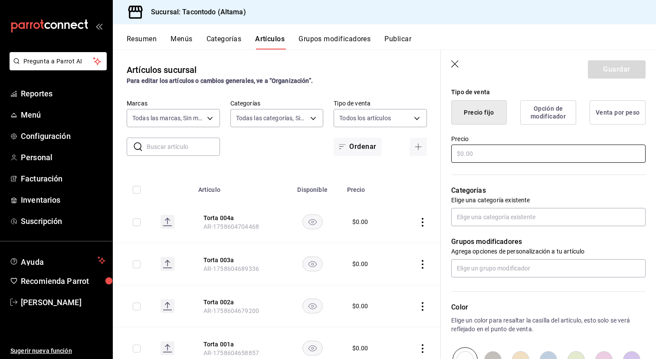
type input "Torta 005a"
click at [535, 145] on input "text" at bounding box center [548, 154] width 194 height 18
type input "$0.00"
click at [603, 70] on button "Guardar" at bounding box center [617, 69] width 58 height 18
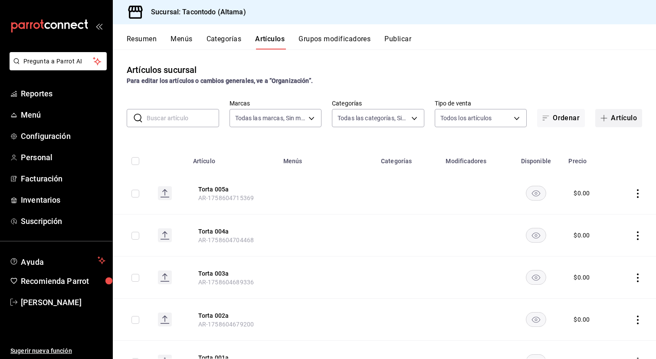
click at [617, 121] on button "Artículo" at bounding box center [619, 118] width 47 height 18
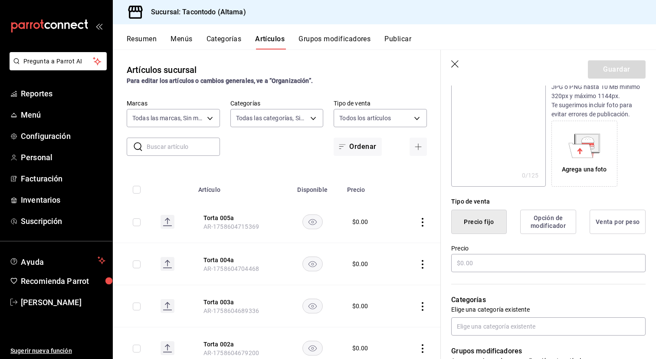
scroll to position [103, 0]
type input "Torta 006a"
click at [487, 266] on input "text" at bounding box center [548, 263] width 194 height 18
type input "$0.00"
click at [621, 67] on button "Guardar" at bounding box center [617, 69] width 58 height 18
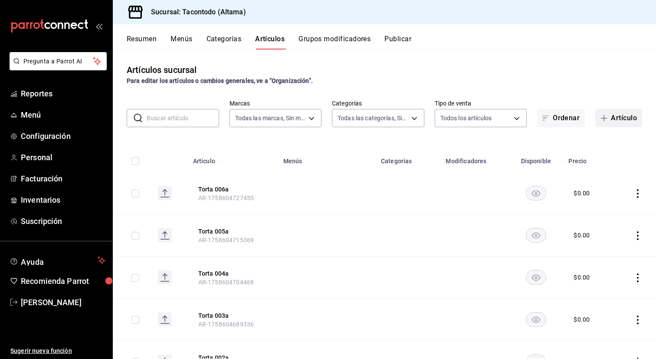
click at [616, 115] on button "Artículo" at bounding box center [619, 118] width 47 height 18
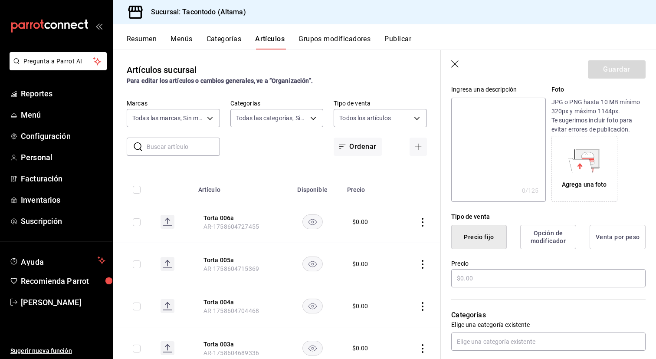
scroll to position [90, 0]
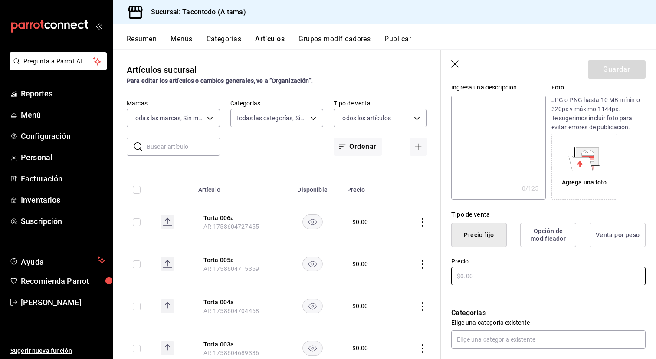
type input "Torta 007a"
click at [514, 276] on input "text" at bounding box center [548, 276] width 194 height 18
type input "$0.00"
click at [610, 64] on button "Guardar" at bounding box center [617, 69] width 58 height 18
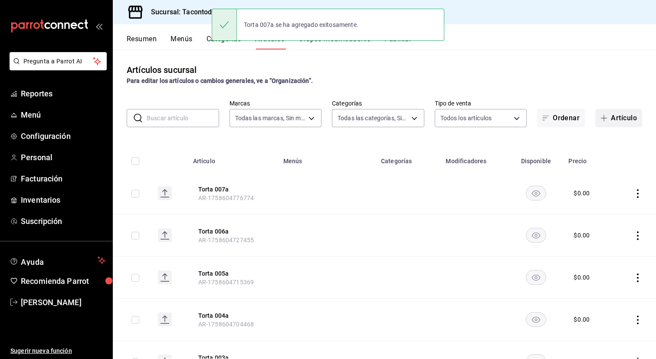
click at [610, 116] on span "button" at bounding box center [606, 118] width 10 height 7
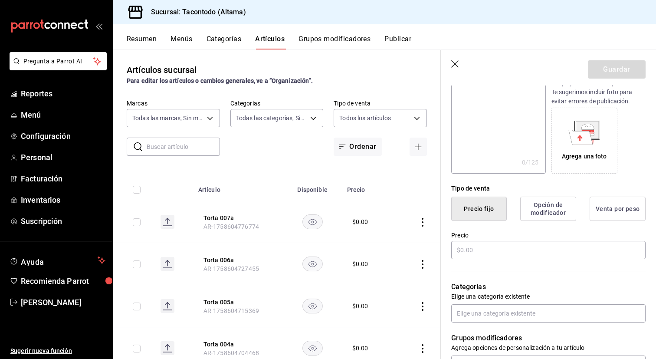
scroll to position [117, 0]
type input "Torta 008a"
click at [507, 250] on input "text" at bounding box center [548, 250] width 194 height 18
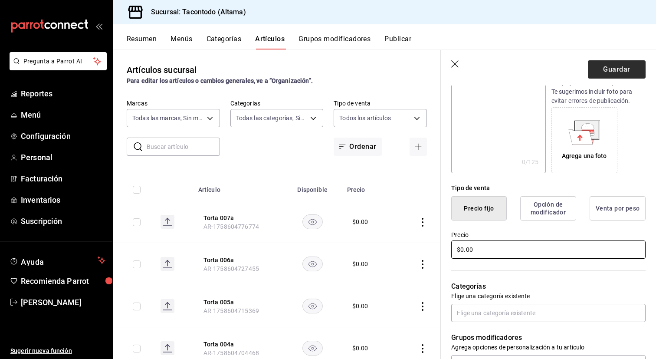
type input "$0.00"
click at [598, 76] on button "Guardar" at bounding box center [617, 69] width 58 height 18
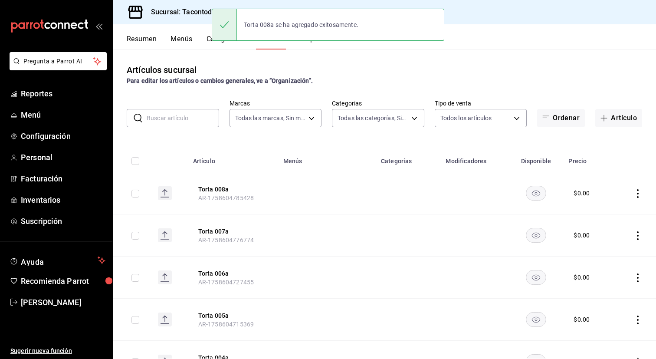
click at [626, 107] on div "​ ​ Marcas Todas las marcas, Sin marca 56f755ab-7396-4f10-bb3c-049bffdbebb5 Cat…" at bounding box center [385, 113] width 544 height 28
click at [620, 118] on button "Artículo" at bounding box center [619, 118] width 47 height 18
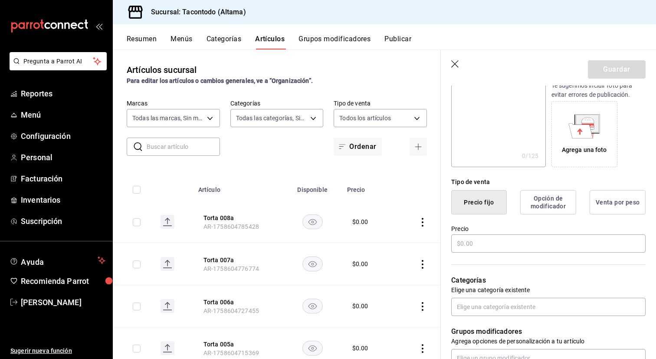
scroll to position [123, 0]
type input "Torta 009a"
click at [532, 244] on input "text" at bounding box center [548, 243] width 194 height 18
type input "$0.00"
click at [618, 66] on button "Guardar" at bounding box center [617, 69] width 58 height 18
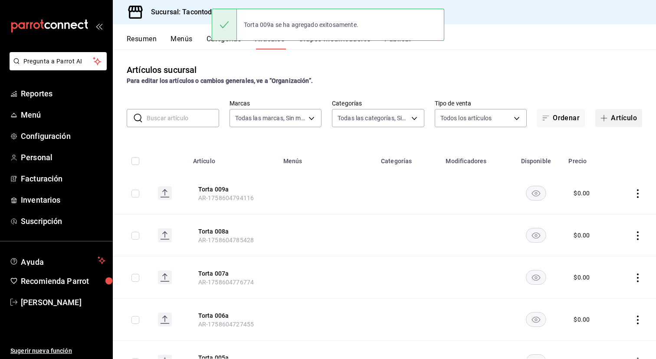
click at [616, 118] on button "Artículo" at bounding box center [619, 118] width 47 height 18
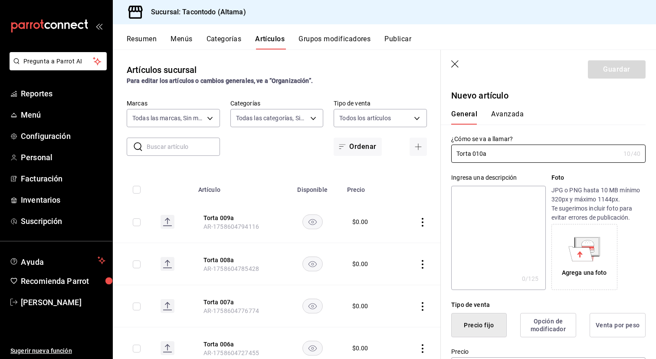
scroll to position [93, 0]
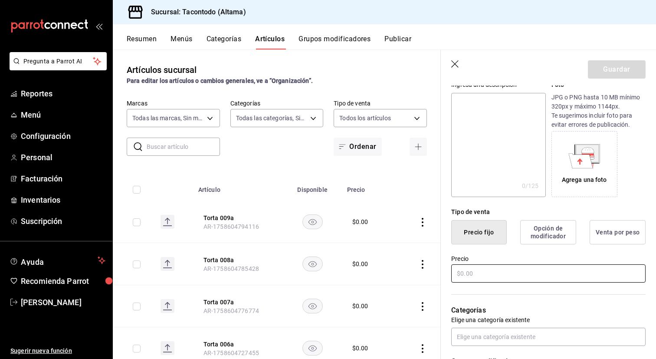
type input "Torta 010a"
click at [471, 279] on input "text" at bounding box center [548, 273] width 194 height 18
type input "$0.00"
click at [610, 69] on button "Guardar" at bounding box center [617, 69] width 58 height 18
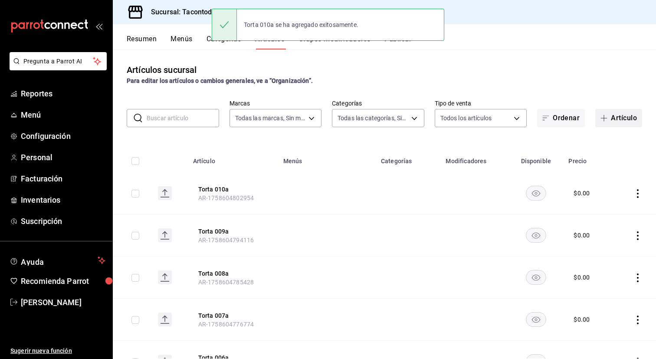
click at [619, 118] on button "Artículo" at bounding box center [619, 118] width 47 height 18
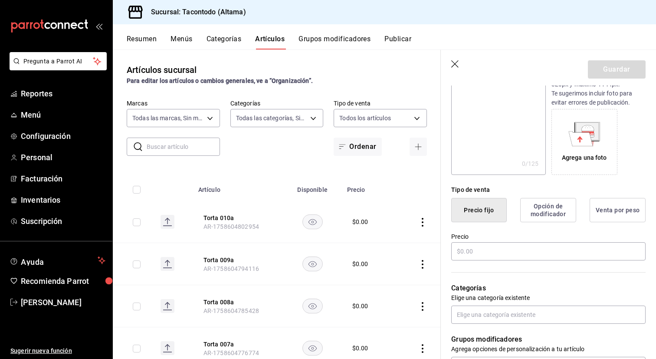
scroll to position [114, 0]
type input "Torta 011a"
click at [508, 260] on input "text" at bounding box center [548, 252] width 194 height 18
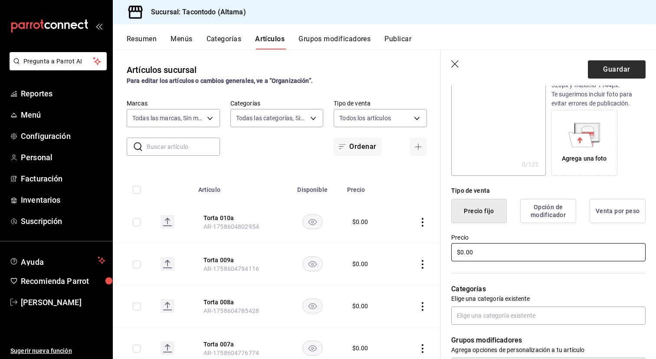
type input "$0.00"
click at [623, 74] on button "Guardar" at bounding box center [617, 69] width 58 height 18
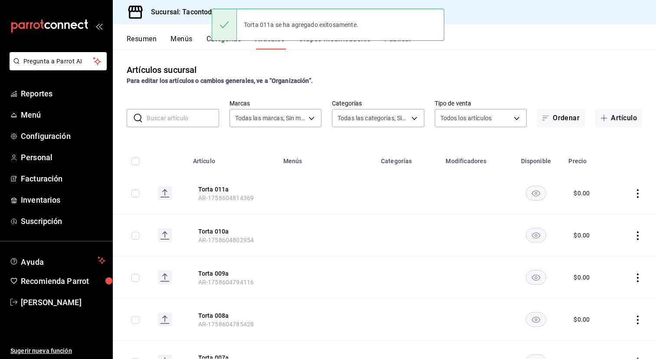
click at [609, 132] on div "Artículos sucursal Para editar los artículos o cambios generales, ve a “Organiz…" at bounding box center [385, 203] width 544 height 309
click at [613, 124] on button "Artículo" at bounding box center [619, 118] width 47 height 18
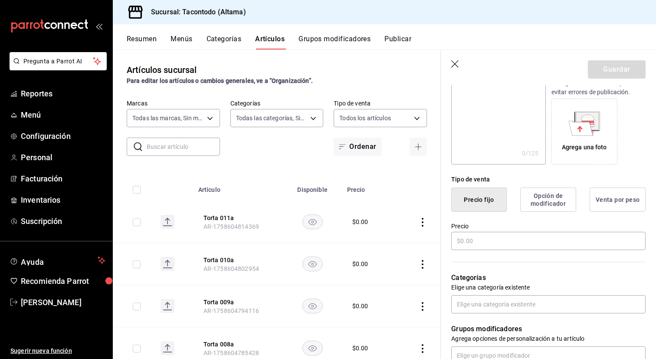
scroll to position [132, 0]
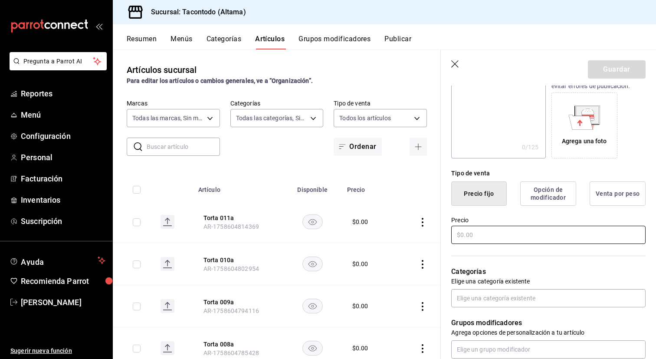
type input "Torta 012a"
click at [524, 240] on input "text" at bounding box center [548, 235] width 194 height 18
type input "$0.00"
click at [603, 68] on button "Guardar" at bounding box center [617, 69] width 58 height 18
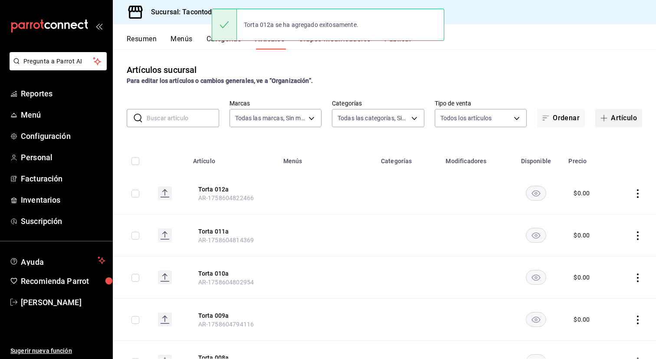
click at [618, 116] on button "Artículo" at bounding box center [619, 118] width 47 height 18
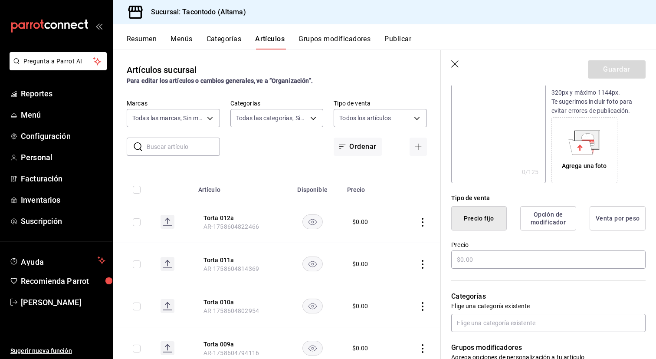
scroll to position [110, 0]
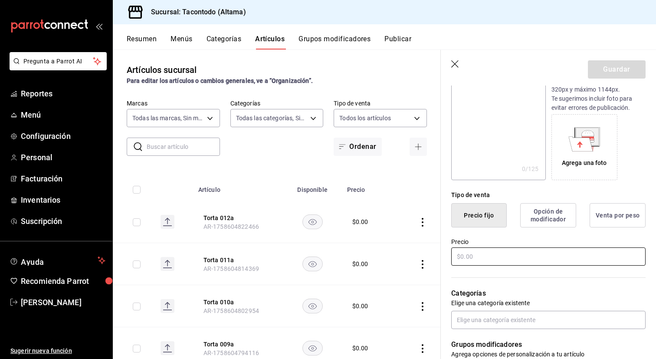
type input "Torta 013a"
click at [464, 260] on input "text" at bounding box center [548, 256] width 194 height 18
type input "$0.00"
click at [607, 60] on button "Guardar" at bounding box center [617, 69] width 58 height 18
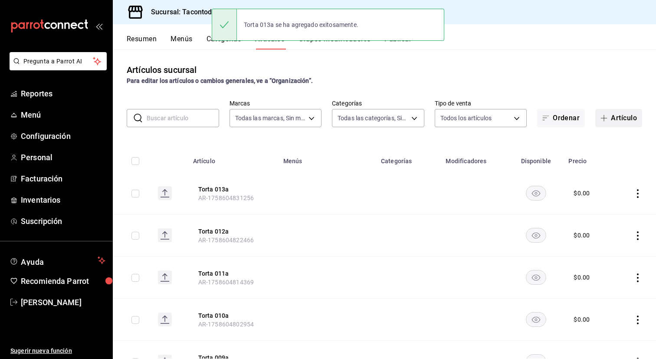
click at [623, 119] on button "Artículo" at bounding box center [619, 118] width 47 height 18
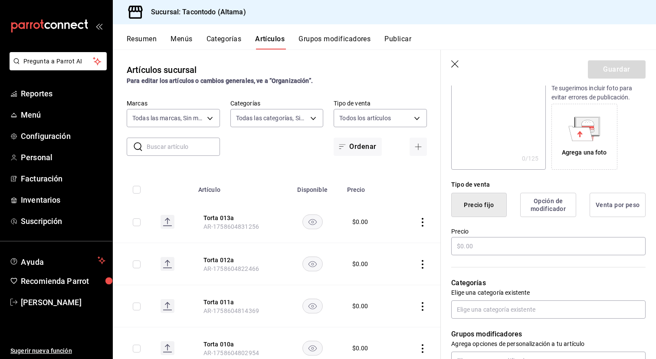
scroll to position [119, 0]
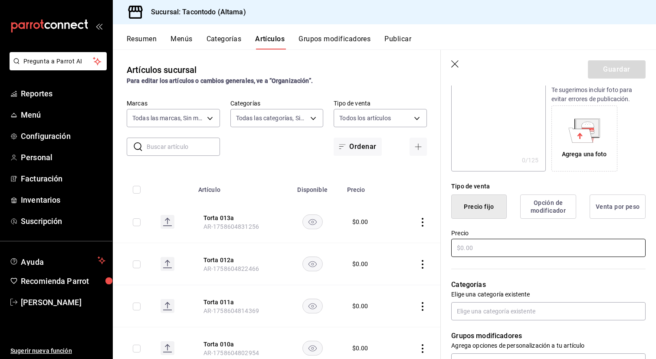
type input "Torta 014a"
click at [498, 252] on input "text" at bounding box center [548, 248] width 194 height 18
type input "$0.00"
click at [609, 66] on button "Guardar" at bounding box center [617, 69] width 58 height 18
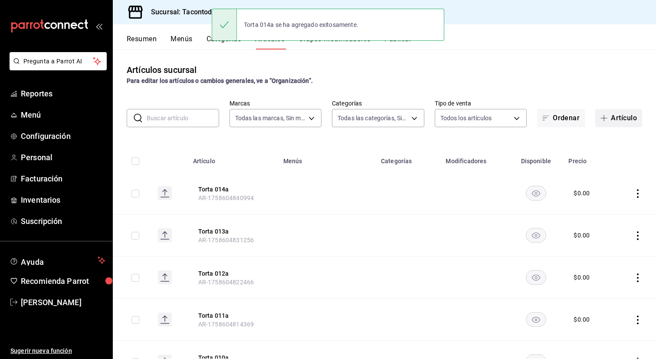
click at [615, 115] on button "Artículo" at bounding box center [619, 118] width 47 height 18
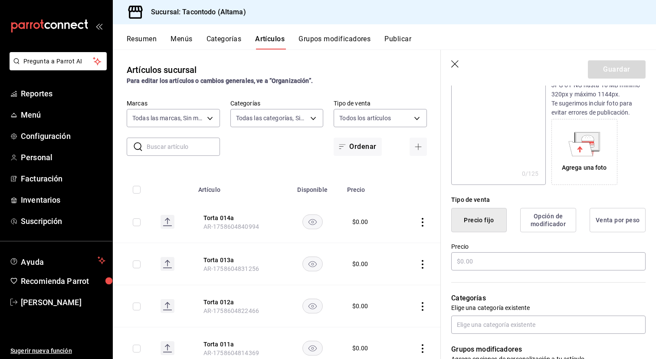
scroll to position [106, 0]
type input "Torta 015a"
click at [501, 254] on input "text" at bounding box center [548, 260] width 194 height 18
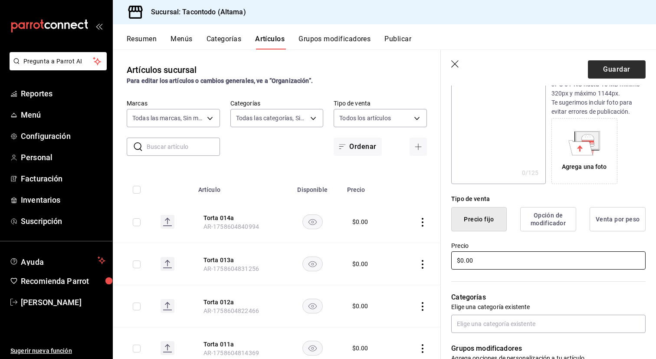
type input "$0.00"
click at [626, 63] on button "Guardar" at bounding box center [617, 69] width 58 height 18
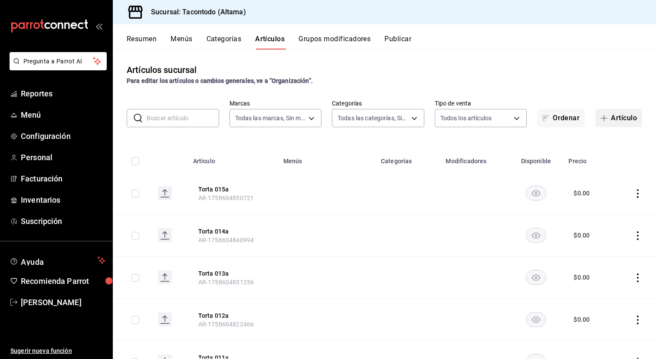
click at [608, 115] on span "button" at bounding box center [606, 118] width 10 height 7
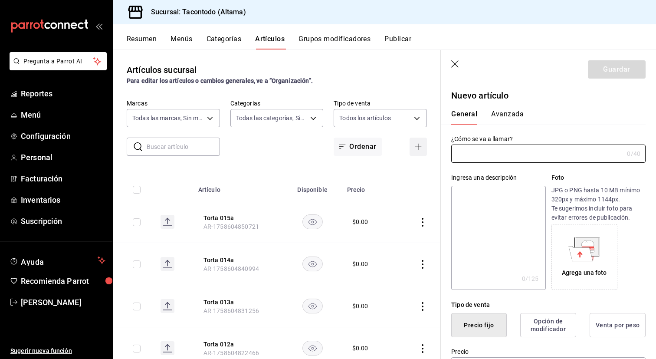
type input "AR-1758604867436"
click at [467, 157] on input "Torta 010a" at bounding box center [535, 153] width 169 height 17
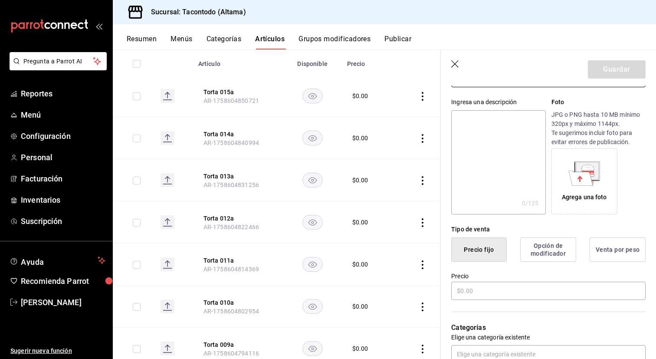
scroll to position [77, 0]
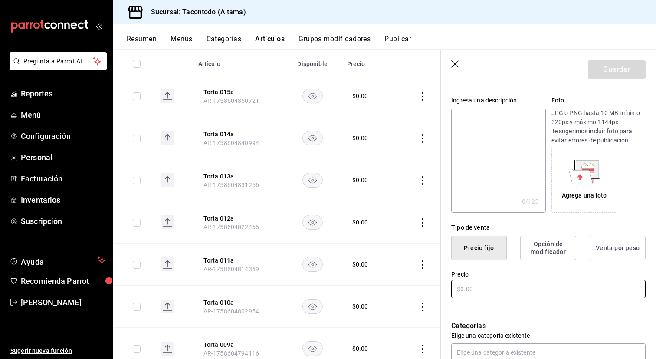
type input "Papa Asada 001a"
click at [512, 289] on input "text" at bounding box center [548, 289] width 194 height 18
type input "$0.00"
click at [613, 72] on button "Guardar" at bounding box center [617, 69] width 58 height 18
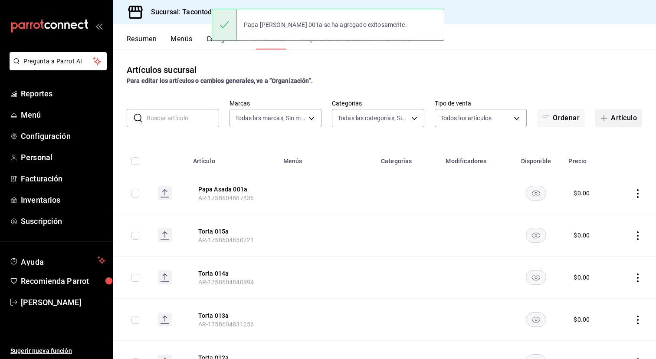
click at [616, 118] on button "Artículo" at bounding box center [619, 118] width 47 height 18
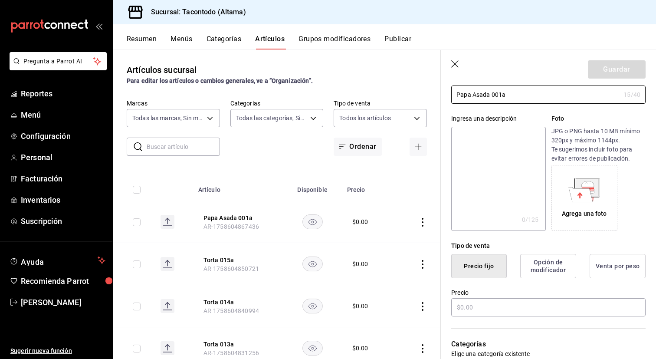
scroll to position [58, 0]
type input "Papa Asada 001a"
click at [458, 304] on input "text" at bounding box center [548, 308] width 194 height 18
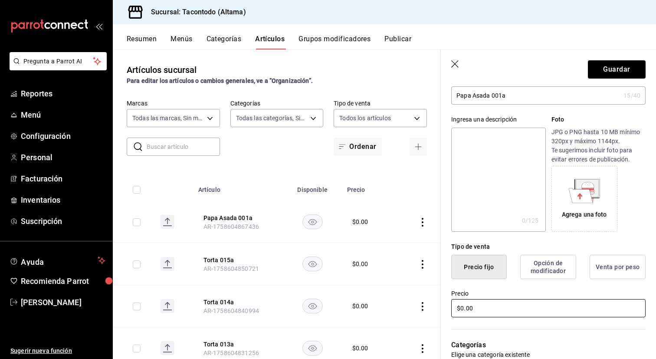
scroll to position [0, 0]
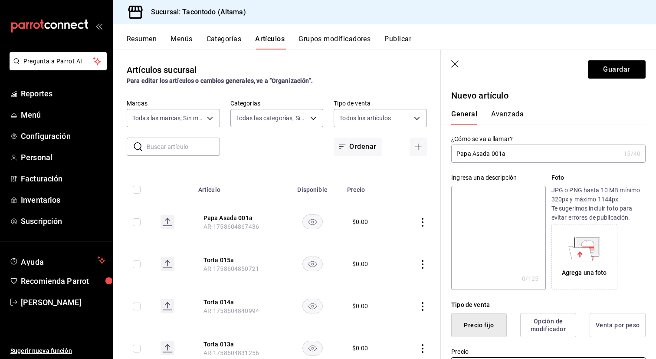
type input "$0.00"
click at [504, 154] on input "Papa Asada 001a" at bounding box center [535, 153] width 169 height 17
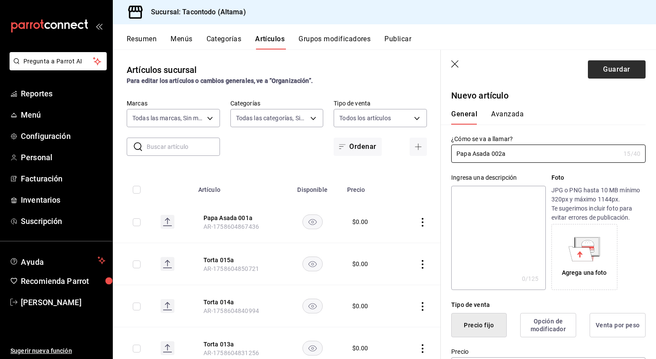
type input "Papa Asada 002a"
click at [635, 76] on button "Guardar" at bounding box center [617, 69] width 58 height 18
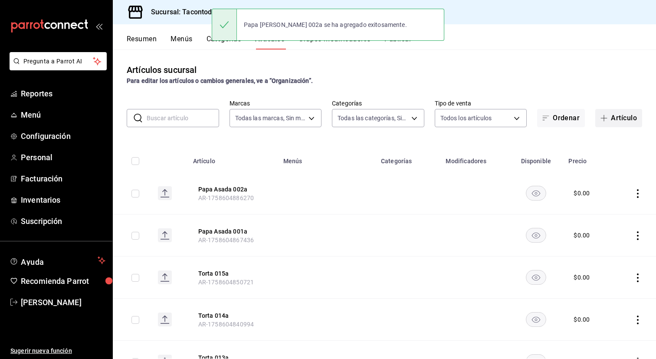
click at [620, 118] on button "Artículo" at bounding box center [619, 118] width 47 height 18
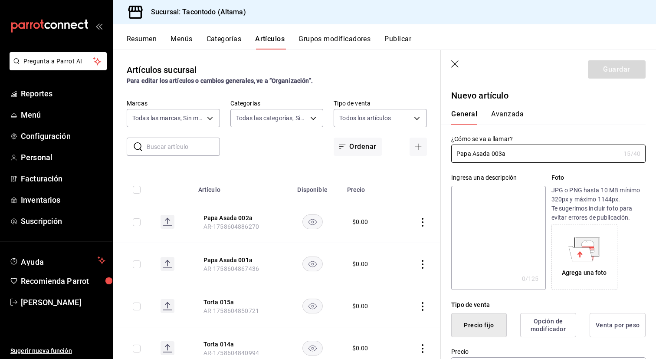
scroll to position [68, 0]
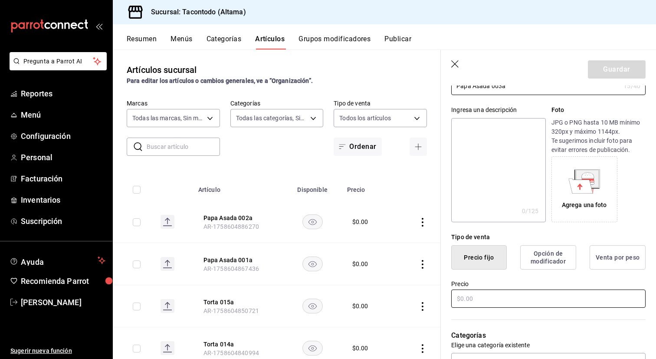
type input "Papa Asada 003a"
click at [477, 297] on input "text" at bounding box center [548, 299] width 194 height 18
type input "$0.00"
click at [597, 74] on button "Guardar" at bounding box center [617, 69] width 58 height 18
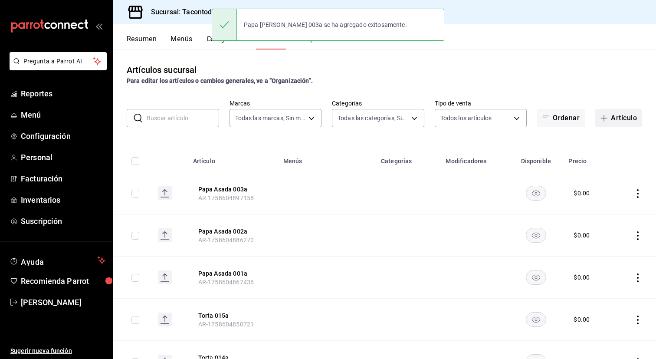
click at [612, 121] on button "Artículo" at bounding box center [619, 118] width 47 height 18
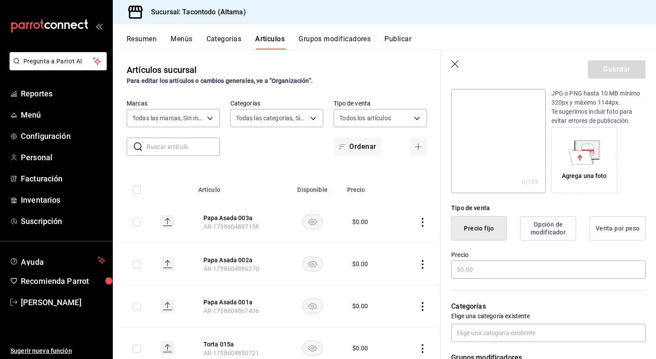
scroll to position [92, 0]
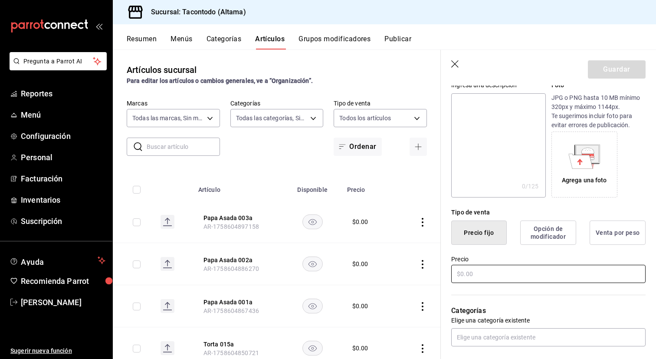
type input "Papa Asada 004a"
click at [506, 267] on input "text" at bounding box center [548, 274] width 194 height 18
type input "$0.00"
click at [618, 71] on button "Guardar" at bounding box center [617, 69] width 58 height 18
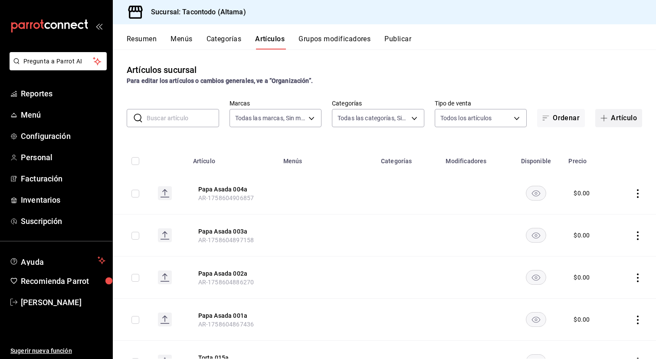
click at [613, 119] on button "Artículo" at bounding box center [619, 118] width 47 height 18
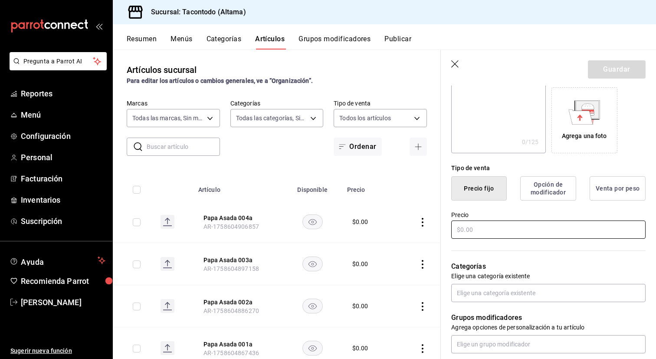
scroll to position [138, 0]
type input "Papa Asada 005a"
click at [511, 232] on input "text" at bounding box center [548, 228] width 194 height 18
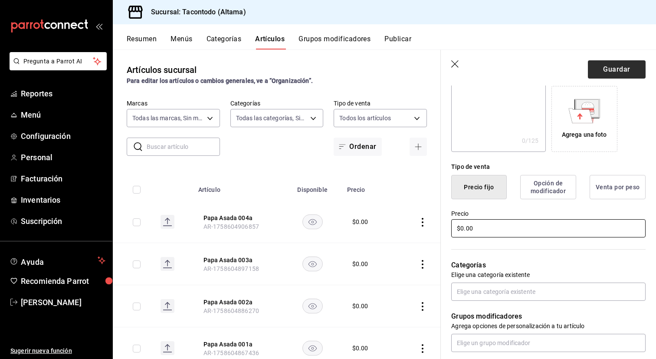
type input "$0.00"
click at [613, 67] on button "Guardar" at bounding box center [617, 69] width 58 height 18
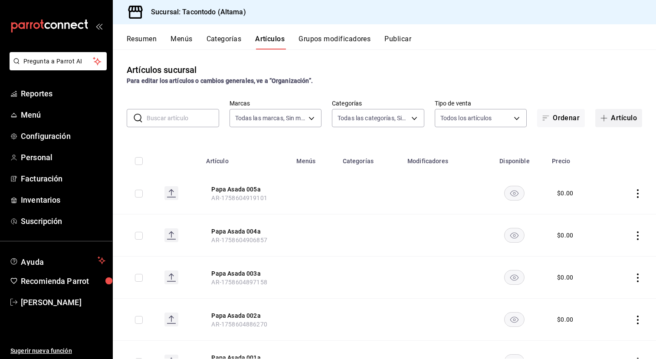
click at [603, 111] on button "Artículo" at bounding box center [619, 118] width 47 height 18
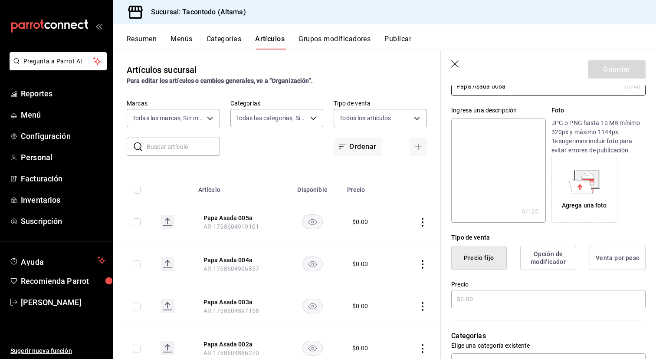
scroll to position [63, 0]
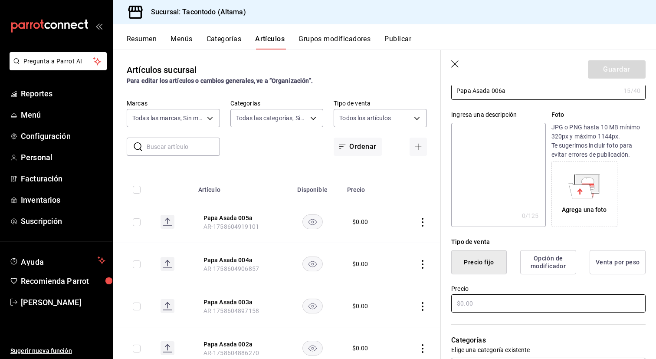
type input "Papa Asada 006a"
click at [478, 300] on input "text" at bounding box center [548, 303] width 194 height 18
type input "$0.00"
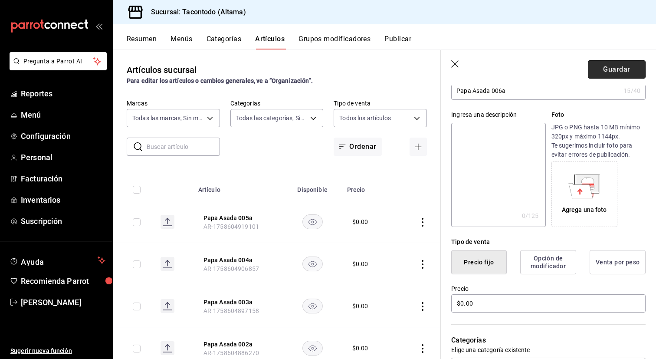
click at [603, 65] on button "Guardar" at bounding box center [617, 69] width 58 height 18
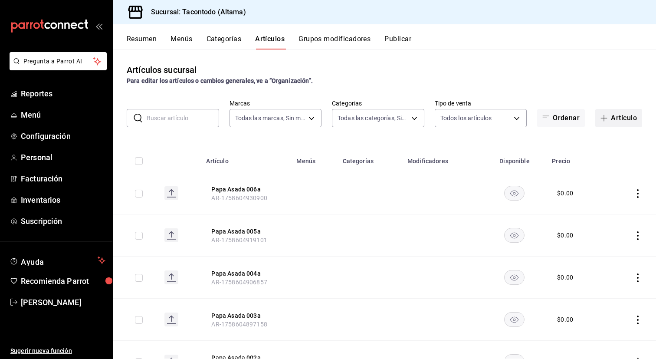
click at [619, 115] on button "Artículo" at bounding box center [619, 118] width 47 height 18
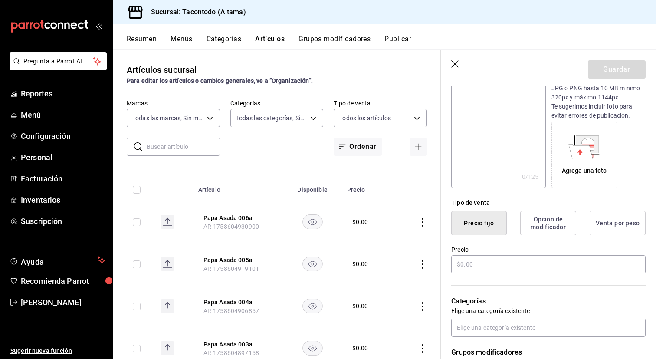
scroll to position [104, 0]
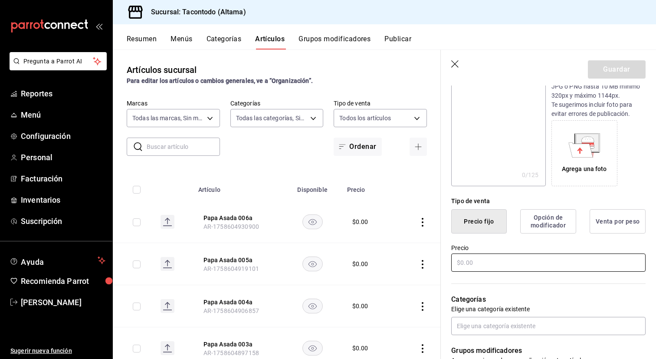
type input "Papa [PERSON_NAME] 007a"
click at [520, 270] on input "text" at bounding box center [548, 263] width 194 height 18
type input "$0.00"
click at [608, 64] on button "Guardar" at bounding box center [617, 69] width 58 height 18
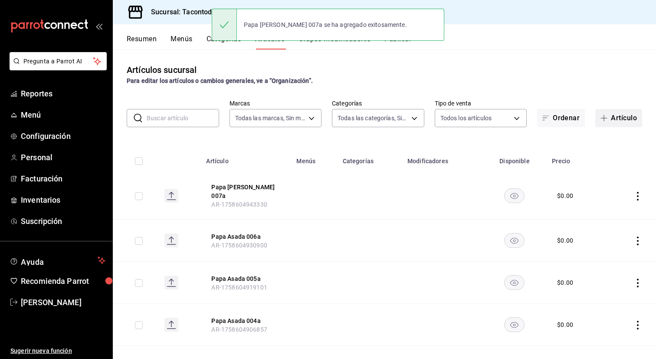
click at [613, 115] on button "Artículo" at bounding box center [619, 118] width 47 height 18
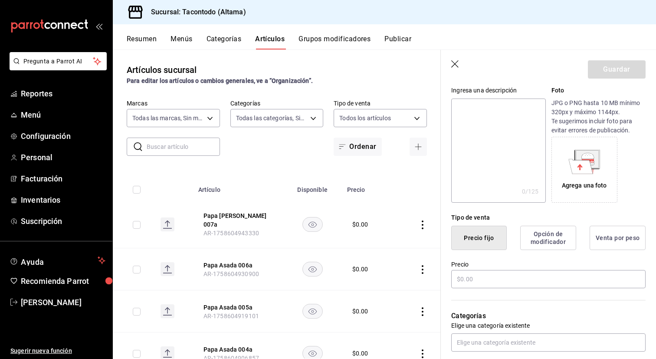
scroll to position [87, 0]
type input "Papa Asada 008a"
click at [497, 277] on input "text" at bounding box center [548, 279] width 194 height 18
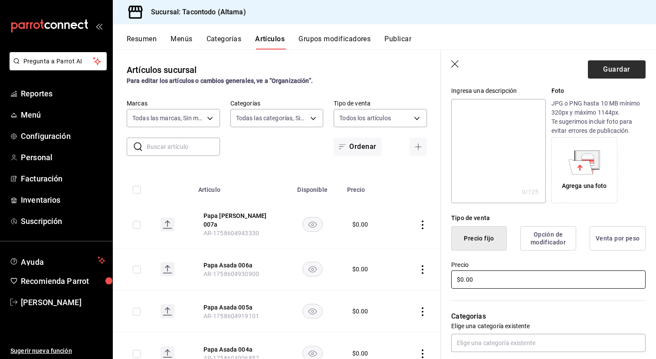
type input "$0.00"
click at [606, 72] on button "Guardar" at bounding box center [617, 69] width 58 height 18
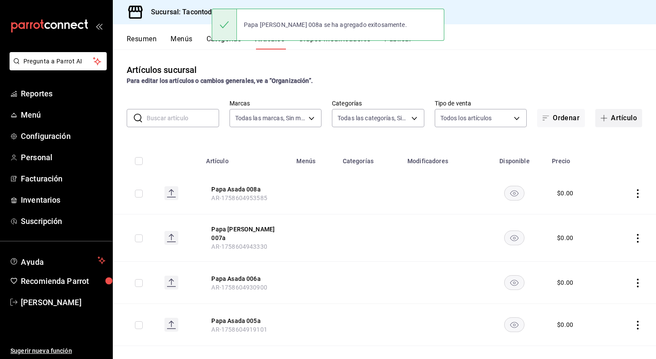
click at [613, 118] on button "Artículo" at bounding box center [619, 118] width 47 height 18
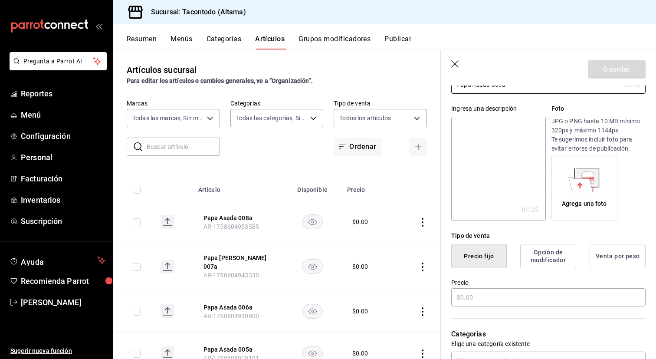
scroll to position [69, 0]
type input "Papa Asada 009a"
click at [496, 300] on input "text" at bounding box center [548, 297] width 194 height 18
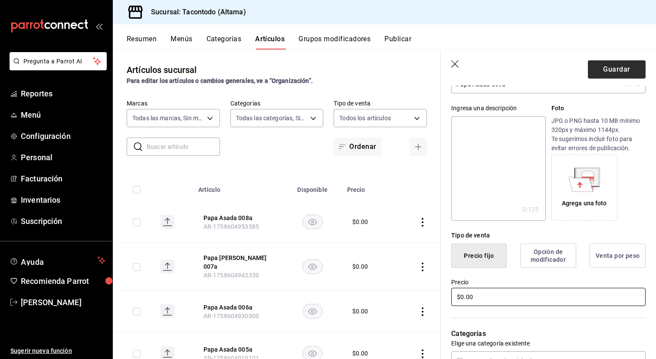
type input "$0.00"
click at [613, 68] on button "Guardar" at bounding box center [617, 69] width 58 height 18
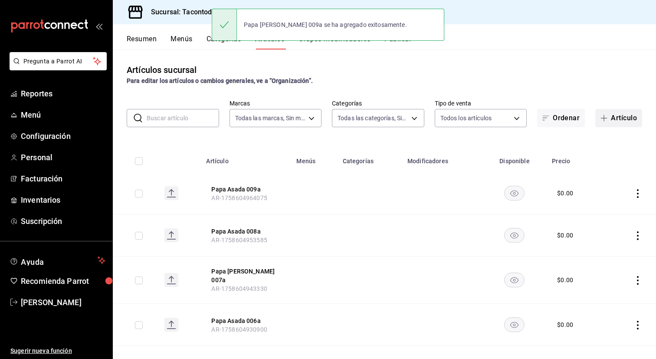
click at [614, 110] on button "Artículo" at bounding box center [619, 118] width 47 height 18
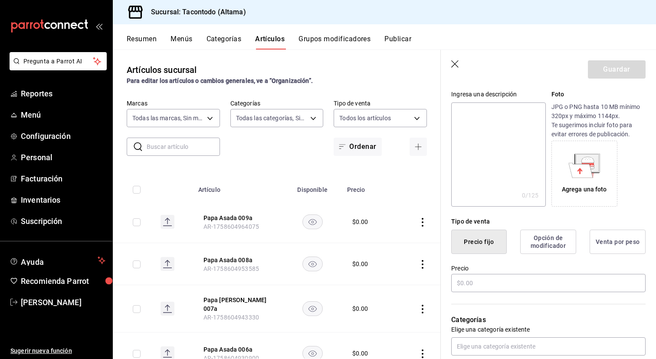
scroll to position [89, 0]
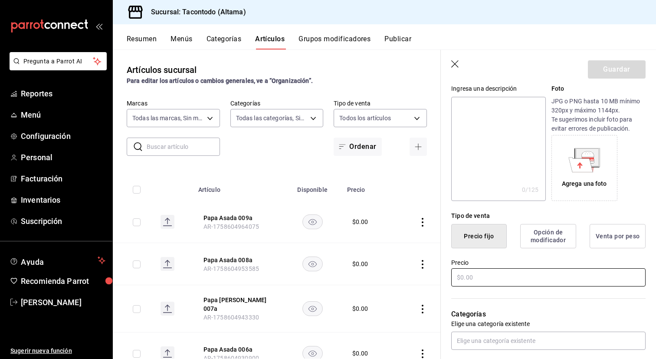
type input "Papa Asada 010a"
click at [492, 277] on input "text" at bounding box center [548, 277] width 194 height 18
type input "$0.00"
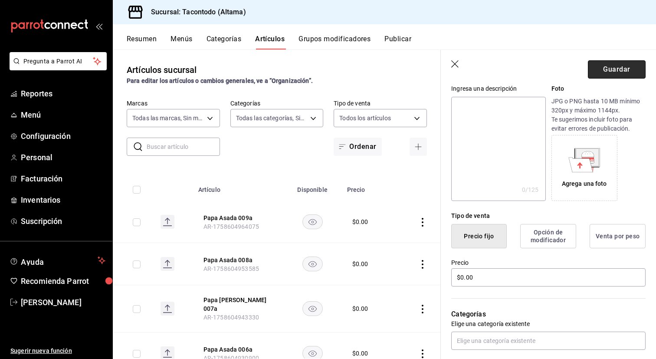
click at [620, 73] on button "Guardar" at bounding box center [617, 69] width 58 height 18
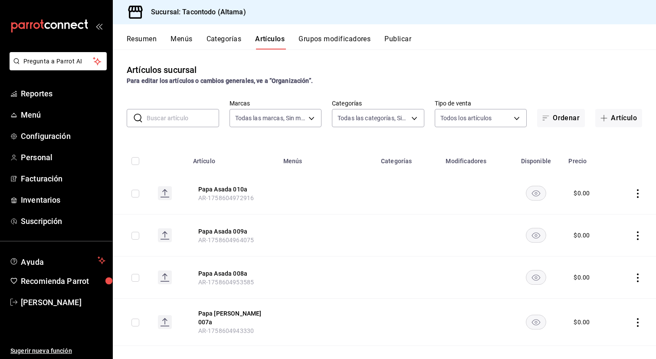
click at [233, 43] on button "Categorías" at bounding box center [224, 42] width 35 height 15
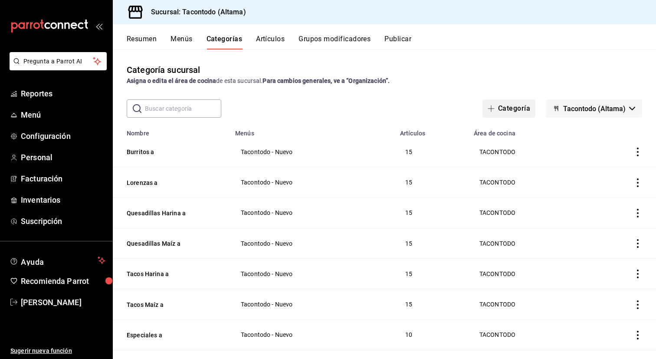
click at [507, 112] on button "Categoría" at bounding box center [509, 108] width 53 height 18
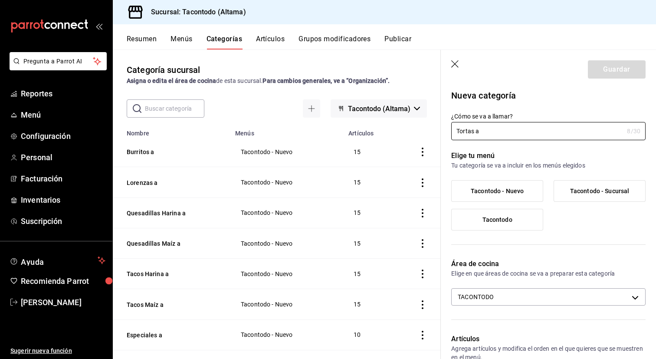
type input "Tortas a"
click at [513, 192] on span "Tacontodo - Nuevo" at bounding box center [497, 191] width 53 height 7
click at [0, 0] on input "Tacontodo - Nuevo" at bounding box center [0, 0] width 0 height 0
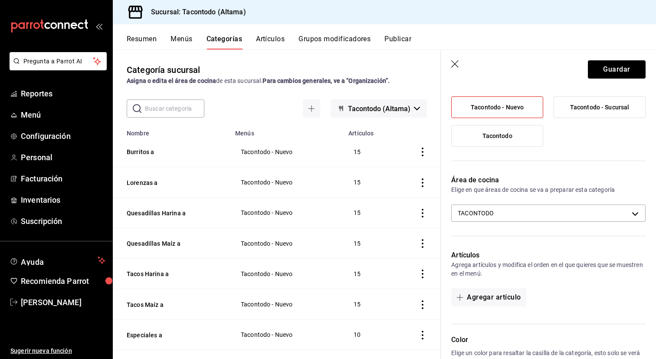
scroll to position [105, 0]
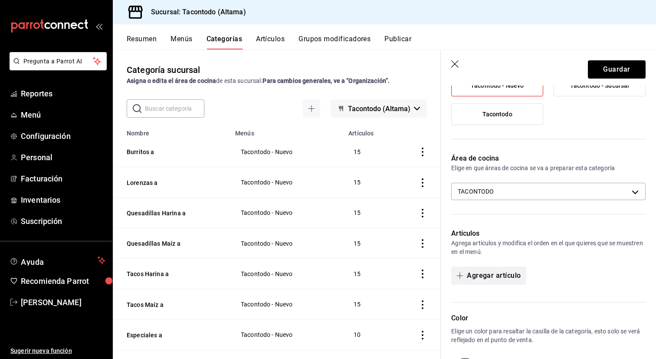
click at [479, 273] on button "Agregar artículo" at bounding box center [488, 276] width 75 height 18
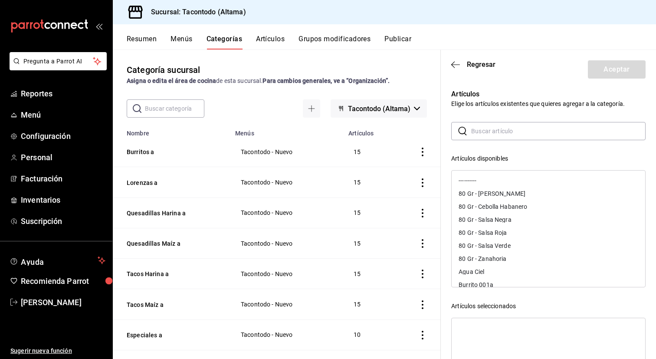
click at [483, 135] on input "text" at bounding box center [558, 130] width 175 height 17
type input "torta"
click at [490, 176] on div "Torta 001a" at bounding box center [549, 180] width 194 height 13
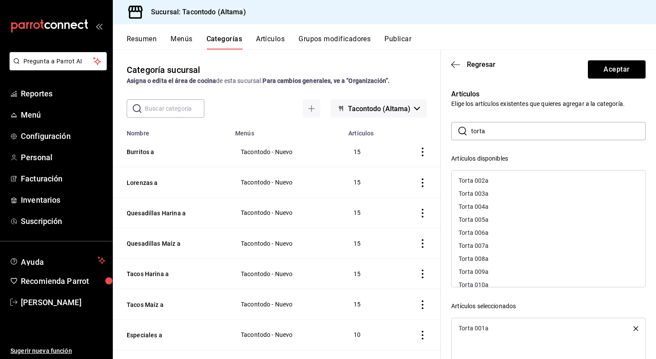
click at [490, 176] on div "Torta 002a" at bounding box center [549, 180] width 194 height 13
click at [490, 176] on div "Torta 003a" at bounding box center [549, 180] width 194 height 13
click at [490, 176] on div "Torta 004a" at bounding box center [549, 180] width 194 height 13
click at [490, 187] on div "Torta 005a" at bounding box center [549, 193] width 194 height 13
click at [490, 176] on div "Torta 006a" at bounding box center [549, 180] width 194 height 13
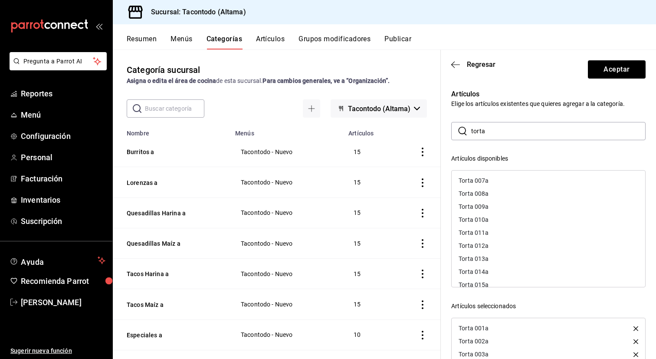
click at [490, 176] on div "Torta 007a" at bounding box center [549, 180] width 194 height 13
click at [490, 176] on div "Torta 008a" at bounding box center [549, 180] width 194 height 13
click at [490, 187] on div "Torta 009a" at bounding box center [549, 193] width 194 height 13
click at [490, 176] on div "Torta 010a" at bounding box center [549, 180] width 194 height 13
click at [490, 176] on div "Torta 011a" at bounding box center [549, 180] width 194 height 13
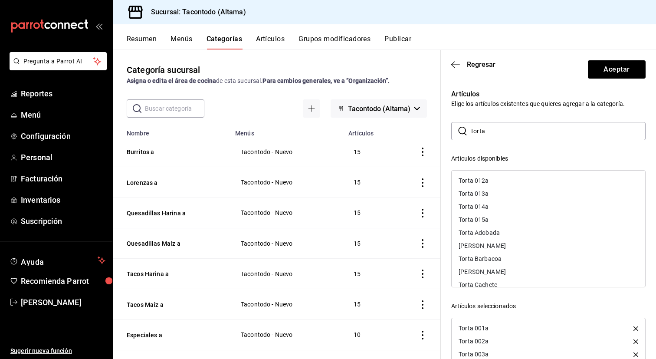
click at [490, 176] on div "Torta 012a" at bounding box center [549, 180] width 194 height 13
click at [490, 187] on div "Torta 013a" at bounding box center [549, 193] width 194 height 13
click at [490, 176] on div "Torta 014a" at bounding box center [549, 180] width 194 height 13
click at [490, 176] on div "Torta 015a" at bounding box center [549, 180] width 194 height 13
click at [610, 72] on button "Aceptar" at bounding box center [617, 69] width 58 height 18
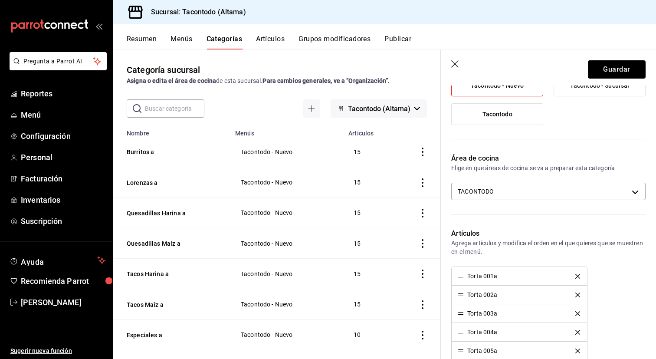
click at [610, 72] on button "Guardar" at bounding box center [617, 69] width 58 height 18
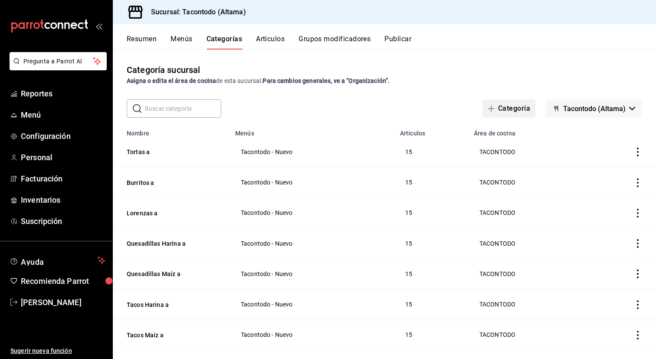
click at [516, 107] on button "Categoría" at bounding box center [509, 108] width 53 height 18
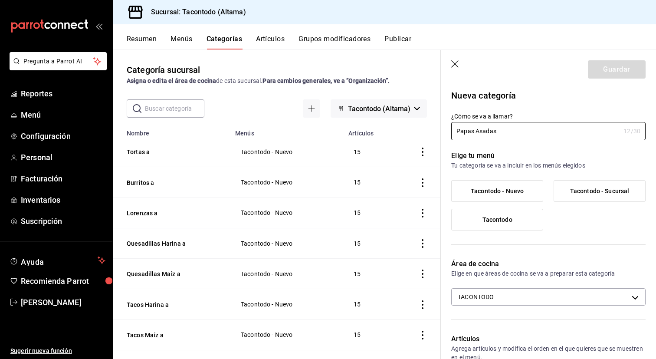
type input "Papas Asadas"
click at [488, 194] on span "Tacontodo - Nuevo" at bounding box center [497, 191] width 53 height 7
click at [0, 0] on input "Tacontodo - Nuevo" at bounding box center [0, 0] width 0 height 0
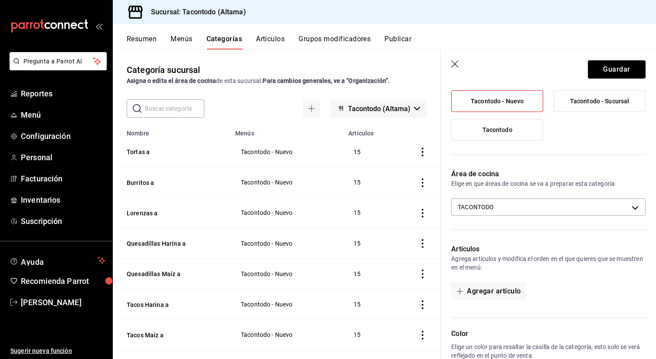
scroll to position [93, 0]
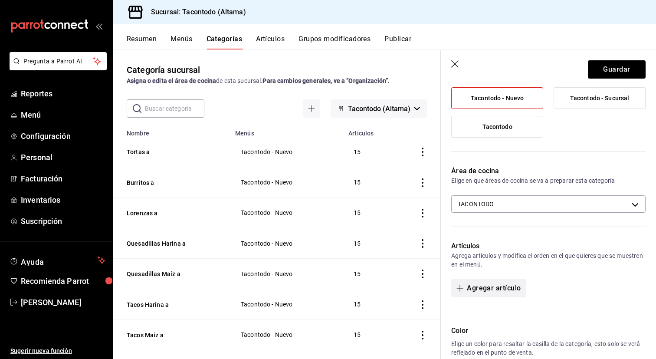
click at [485, 282] on button "Agregar artículo" at bounding box center [488, 288] width 75 height 18
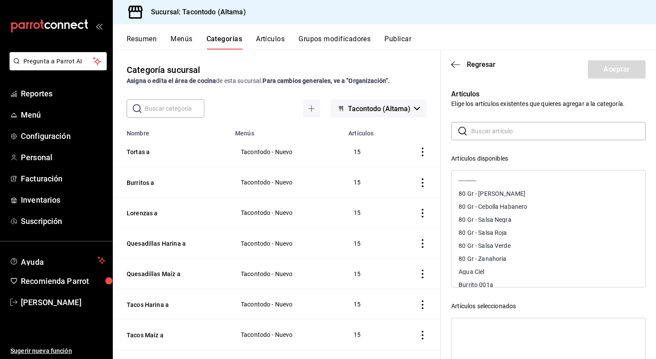
click at [531, 131] on input "text" at bounding box center [558, 130] width 175 height 17
type input "Papa"
click at [514, 205] on div "Papa Asada 001a" at bounding box center [549, 206] width 194 height 13
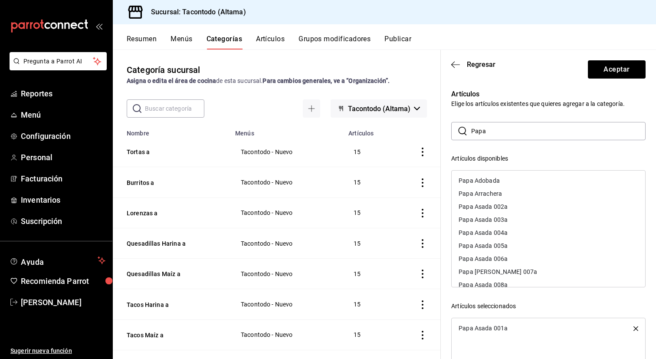
click at [514, 205] on div "Papa Asada 002a" at bounding box center [549, 206] width 194 height 13
click at [514, 205] on div "Papa Asada 003a" at bounding box center [549, 206] width 194 height 13
click at [514, 213] on div "Papa Asada 004a" at bounding box center [549, 219] width 194 height 13
click at [514, 205] on div "Papa Asada 005a" at bounding box center [549, 206] width 194 height 13
click at [514, 205] on div "Papa Asada 006a" at bounding box center [549, 206] width 194 height 13
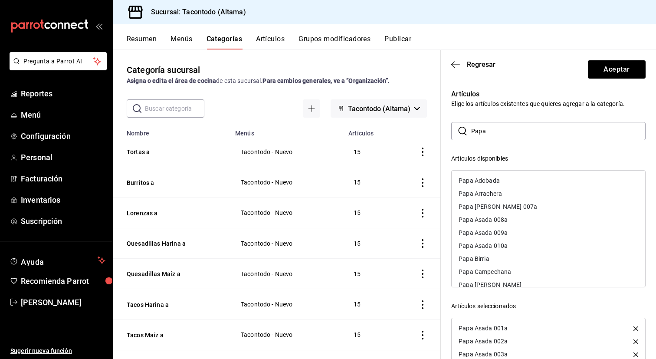
click at [514, 205] on div "Papa [PERSON_NAME] 007a" at bounding box center [549, 206] width 194 height 13
click at [514, 213] on div "Papa Asada 008a" at bounding box center [549, 219] width 194 height 13
click at [514, 205] on div "Papa Asada 009a" at bounding box center [549, 206] width 194 height 13
click at [514, 205] on div "Papa Asada 010a" at bounding box center [549, 206] width 194 height 13
click at [606, 71] on button "Aceptar" at bounding box center [617, 69] width 58 height 18
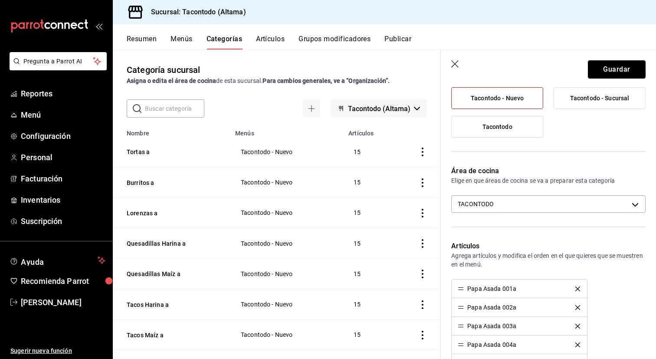
click at [606, 71] on button "Guardar" at bounding box center [617, 69] width 58 height 18
click at [611, 68] on button "Guardar" at bounding box center [617, 69] width 58 height 18
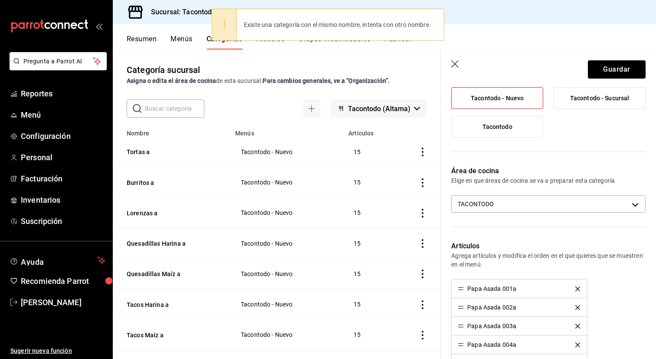
scroll to position [0, 0]
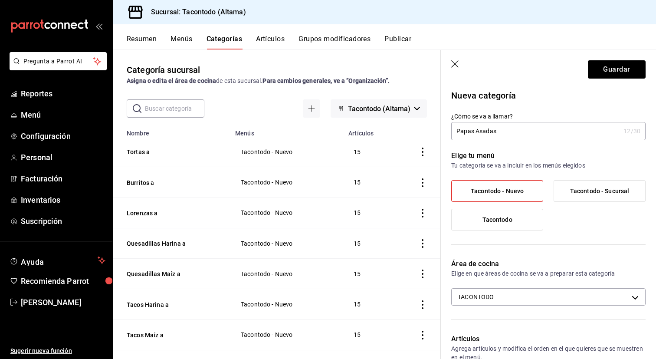
click at [537, 121] on div "¿Cómo se va a llamar? Papas Asadas 12 /30 ¿Cómo se va a llamar?" at bounding box center [548, 126] width 194 height 28
click at [529, 141] on div "Elige tu menú Tu categoría se va a incluir en los menús elegidos Tacontodo - Nu…" at bounding box center [543, 194] width 205 height 108
click at [532, 134] on input "Papas Asadas" at bounding box center [535, 130] width 169 height 17
type input "Papas Asadas a"
click at [611, 74] on button "Guardar" at bounding box center [617, 69] width 58 height 18
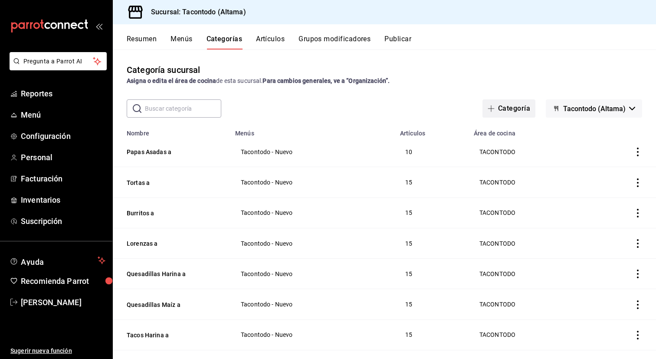
click at [497, 106] on span "button" at bounding box center [493, 108] width 10 height 7
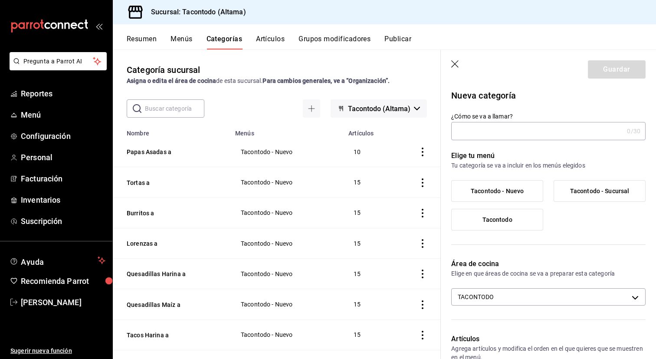
click at [496, 128] on input "¿Cómo se va a llamar?" at bounding box center [537, 130] width 172 height 17
type input "Postres a"
click at [495, 184] on label "Tacontodo - Nuevo" at bounding box center [497, 191] width 91 height 21
click at [0, 0] on input "Tacontodo - Nuevo" at bounding box center [0, 0] width 0 height 0
click at [618, 64] on button "Guardar" at bounding box center [617, 69] width 58 height 18
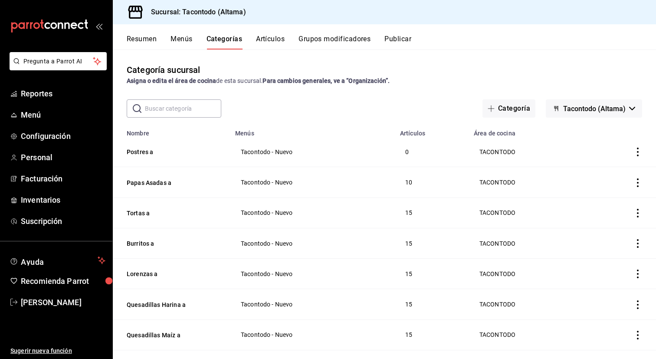
click at [279, 43] on button "Artículos" at bounding box center [270, 42] width 29 height 15
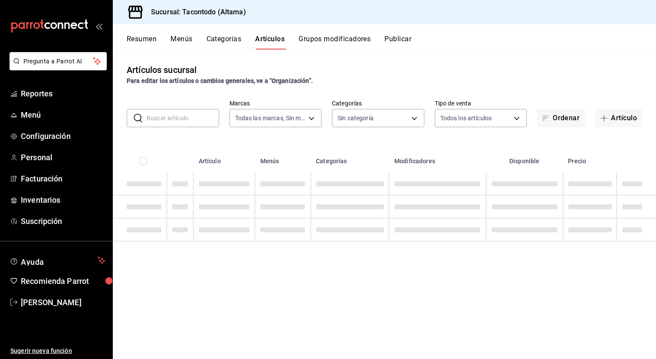
type input "56f755ab-7396-4f10-bb3c-049bffdbebb5"
type input "46ab6e39-dfb6-479d-8fb1-ec7912dac42e,077cfc57-b848-4776-9afd-77a013d51790,86433…"
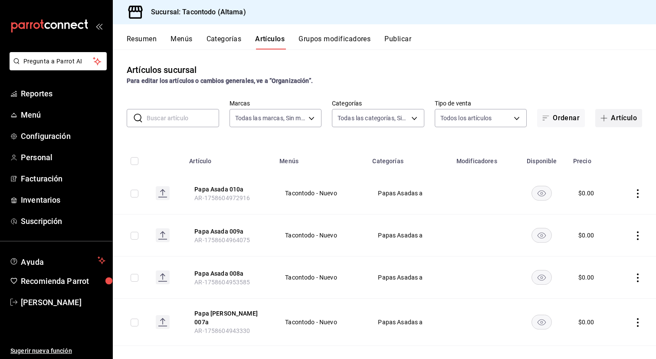
click at [612, 115] on button "Artículo" at bounding box center [619, 118] width 47 height 18
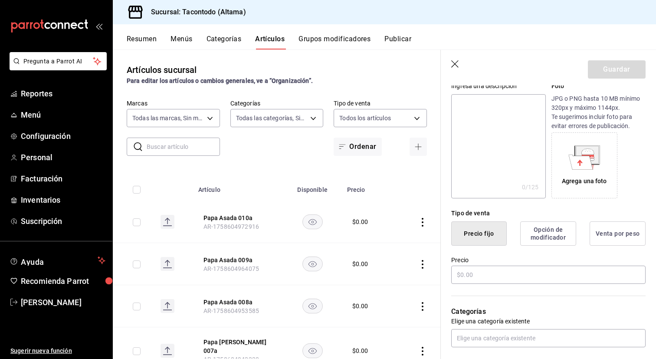
scroll to position [92, 0]
type input "Postre 001a"
click at [477, 273] on input "text" at bounding box center [548, 274] width 194 height 18
type input "$0.00"
click at [615, 76] on button "Guardar" at bounding box center [617, 69] width 58 height 18
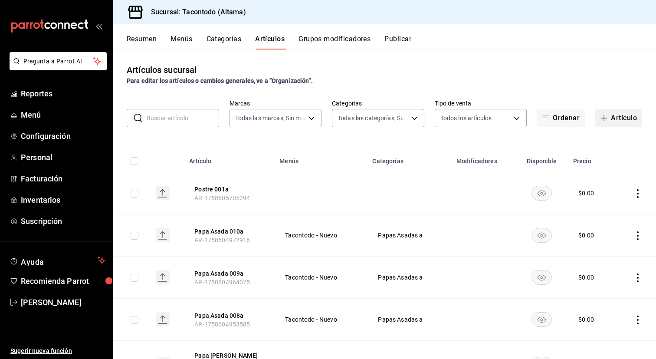
click at [607, 124] on button "Artículo" at bounding box center [619, 118] width 47 height 18
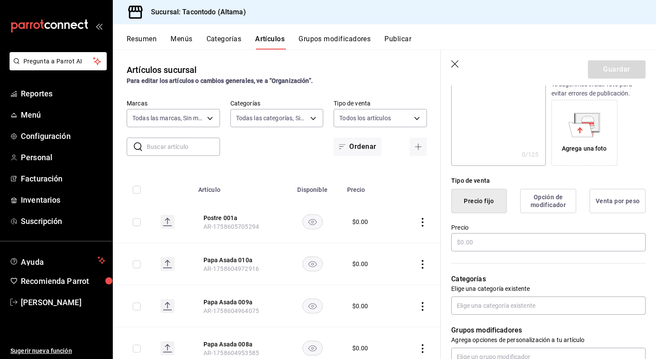
scroll to position [135, 0]
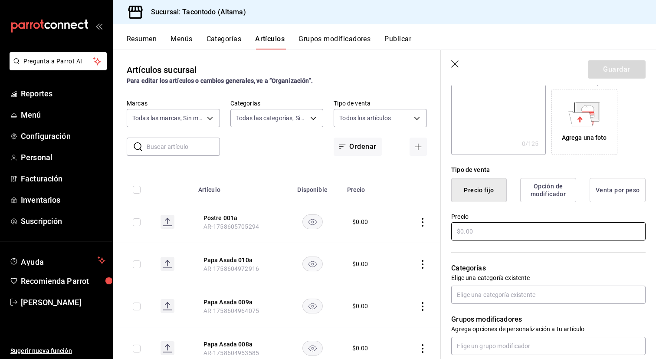
type input "Postre 002a"
click at [494, 234] on input "text" at bounding box center [548, 231] width 194 height 18
type input "$0.00"
click at [636, 68] on button "Guardar" at bounding box center [617, 69] width 58 height 18
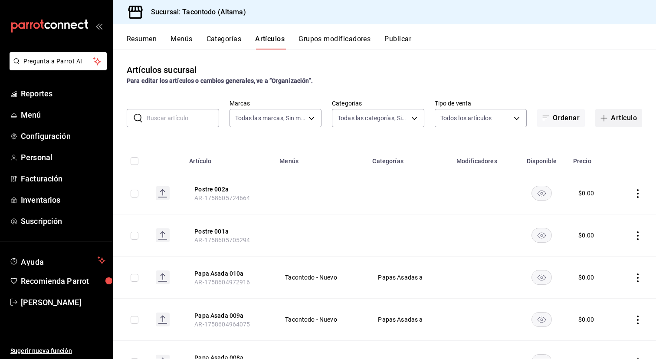
click at [636, 119] on button "Artículo" at bounding box center [619, 118] width 47 height 18
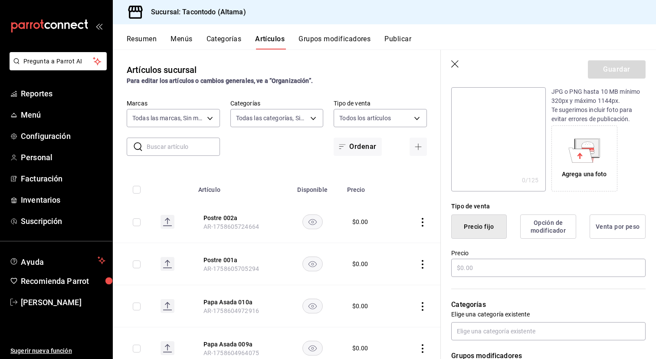
scroll to position [105, 0]
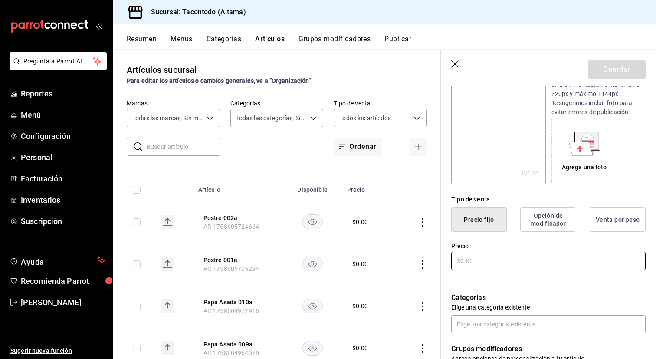
type input "Postre 003a"
click at [525, 258] on input "text" at bounding box center [548, 261] width 194 height 18
type input "$0.00"
click at [626, 69] on button "Guardar" at bounding box center [617, 69] width 58 height 18
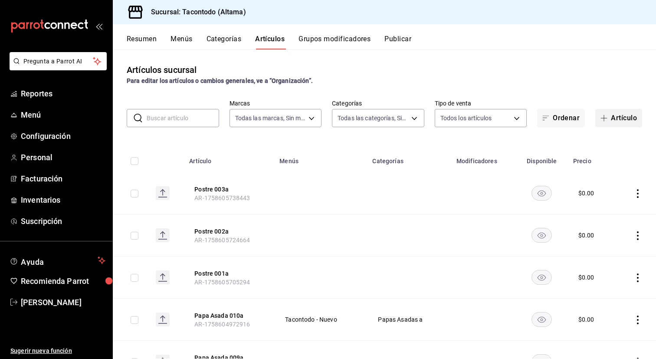
click at [610, 112] on button "Artículo" at bounding box center [619, 118] width 47 height 18
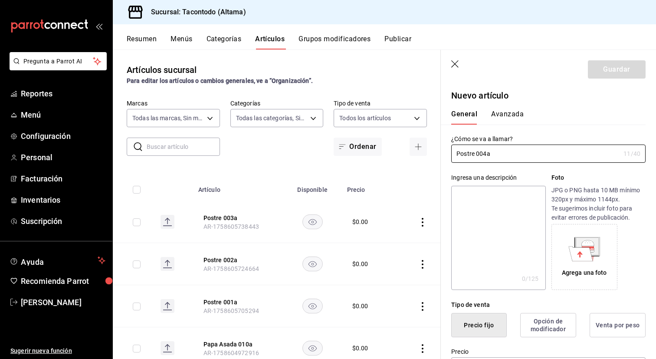
scroll to position [110, 0]
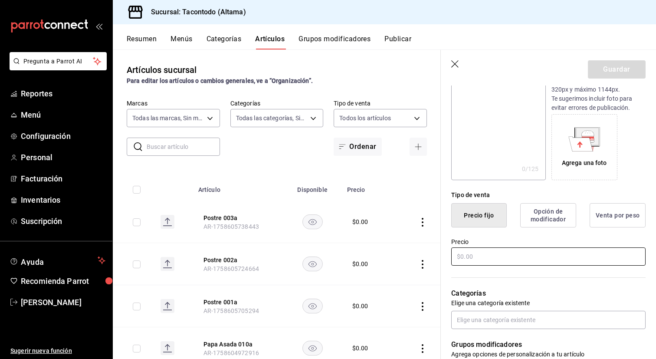
type input "Postre 004a"
click at [489, 253] on input "text" at bounding box center [548, 256] width 194 height 18
type input "$0.00"
click at [597, 74] on button "Guardar" at bounding box center [617, 69] width 58 height 18
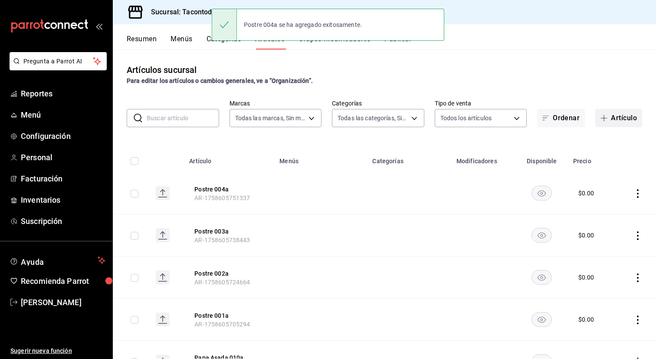
click at [629, 122] on button "Artículo" at bounding box center [619, 118] width 47 height 18
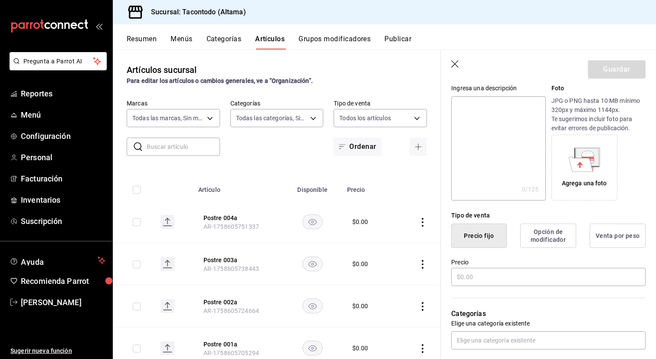
scroll to position [135, 0]
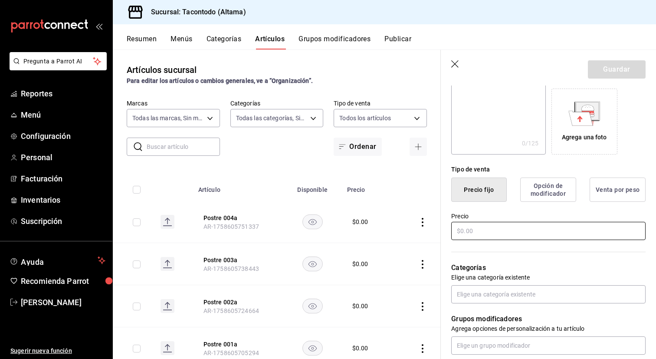
type input "Postre 005a"
click at [522, 227] on input "text" at bounding box center [548, 231] width 194 height 18
type input "$0.00"
click at [632, 71] on button "Guardar" at bounding box center [617, 69] width 58 height 18
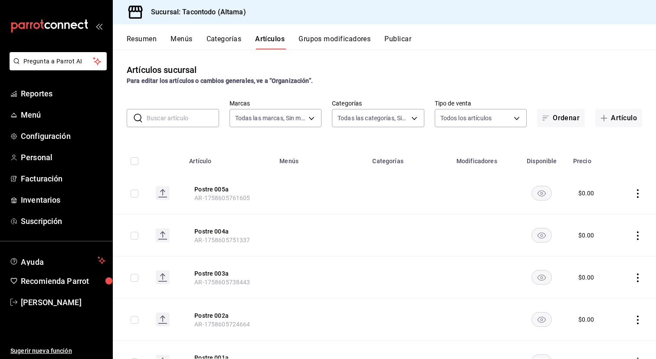
click at [237, 38] on button "Categorías" at bounding box center [224, 42] width 35 height 15
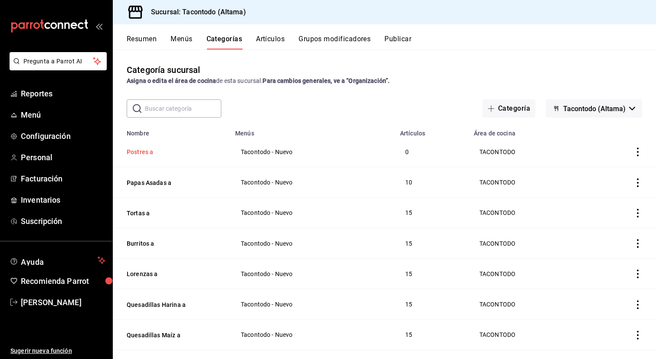
click at [149, 153] on button "Postres a" at bounding box center [170, 152] width 87 height 9
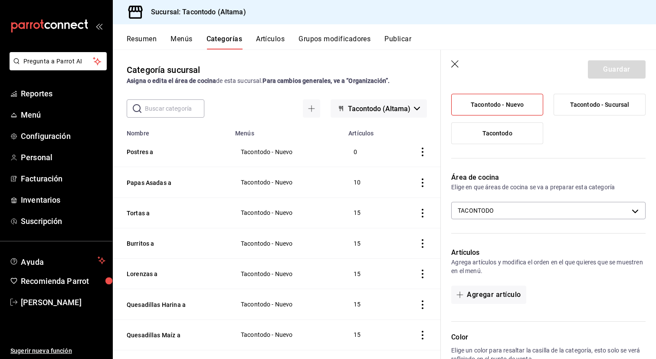
scroll to position [143, 0]
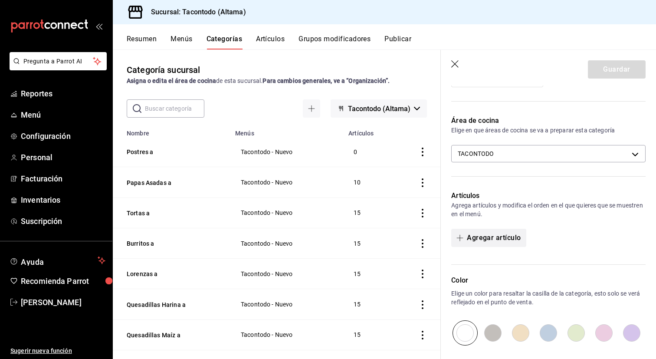
click at [518, 243] on button "Agregar artículo" at bounding box center [488, 238] width 75 height 18
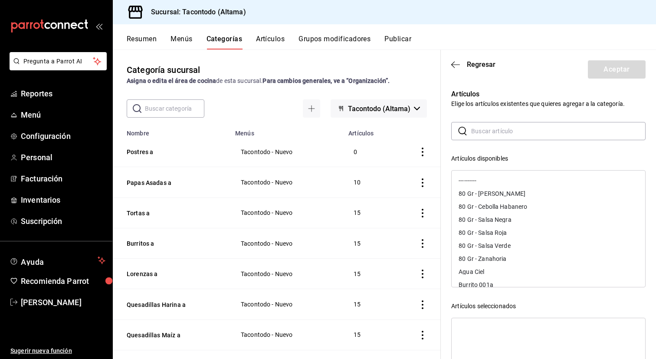
click at [560, 126] on input "text" at bounding box center [558, 130] width 175 height 17
type input "postr"
click at [517, 178] on div "Postre 001a" at bounding box center [549, 180] width 194 height 13
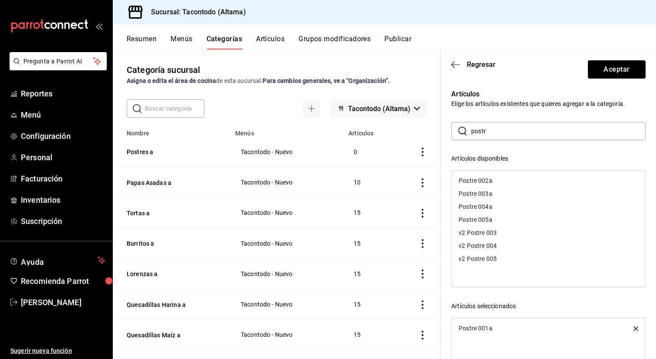
click at [517, 178] on div "Postre 002a" at bounding box center [549, 180] width 194 height 13
click at [517, 178] on div "Postre 003a" at bounding box center [549, 180] width 194 height 13
click at [517, 178] on div "Postre 004a" at bounding box center [549, 180] width 194 height 13
click at [517, 178] on div "Postre 005a" at bounding box center [549, 180] width 194 height 13
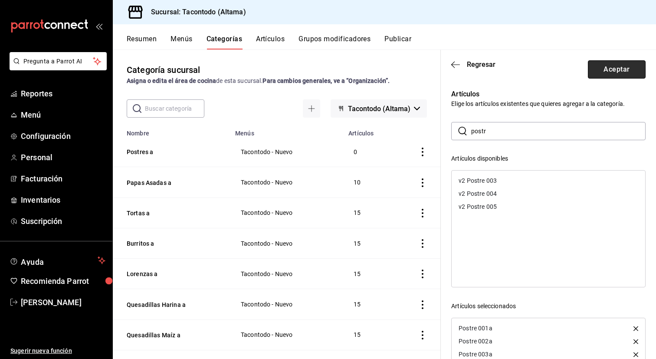
click at [610, 61] on button "Aceptar" at bounding box center [617, 69] width 58 height 18
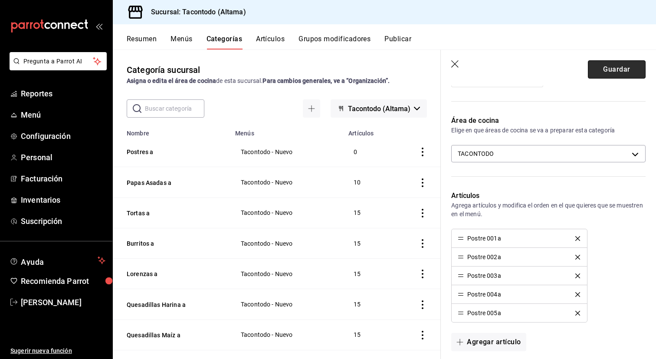
click at [605, 68] on button "Guardar" at bounding box center [617, 69] width 58 height 18
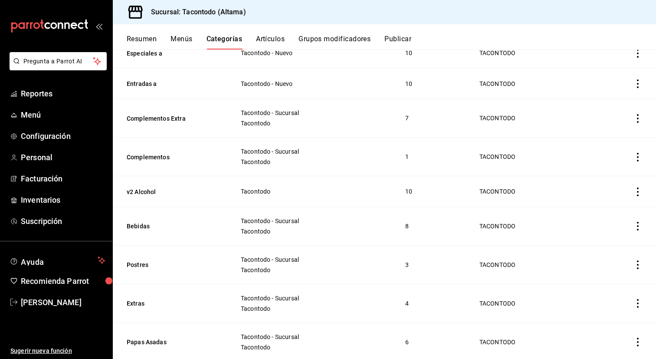
scroll to position [369, 0]
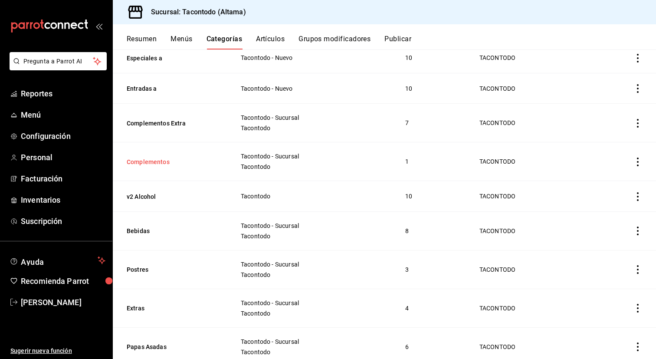
click at [152, 158] on button "Complementos" at bounding box center [170, 162] width 87 height 9
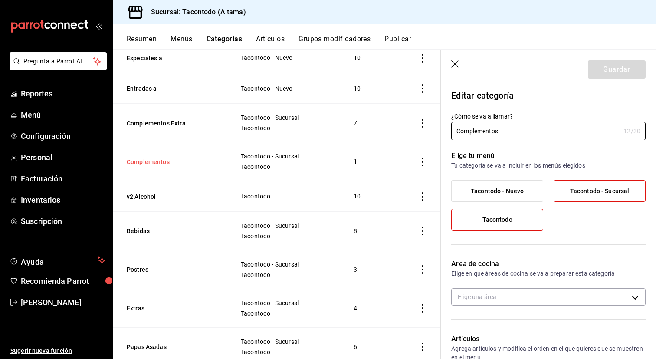
type input "f2d47fc5-286b-482c-91d1-f6277f6f141a"
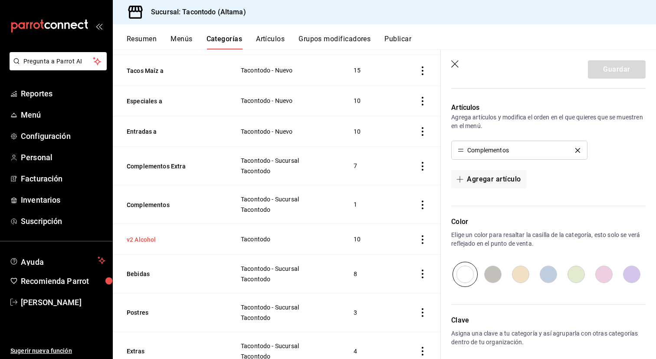
scroll to position [323, 0]
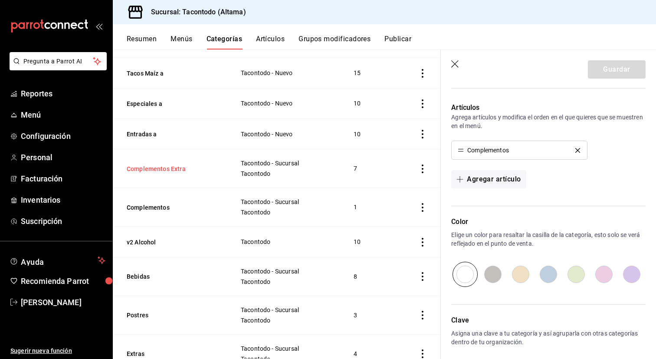
click at [170, 166] on button "Complementos Extra" at bounding box center [170, 169] width 87 height 9
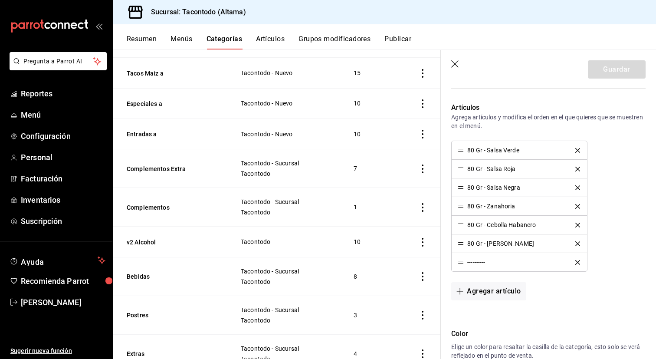
type input "f2d47fc5-286b-482c-91d1-f6277f6f141a"
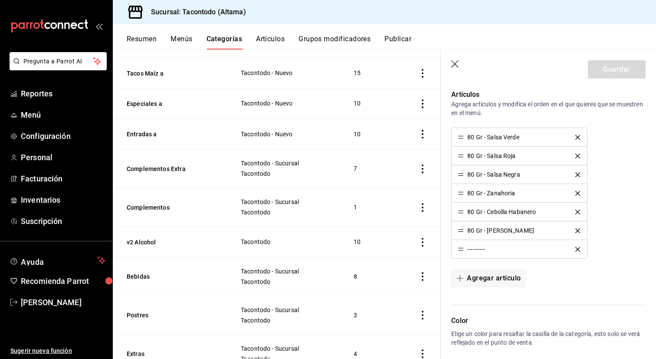
scroll to position [222, 0]
